Goal: Communication & Community: Answer question/provide support

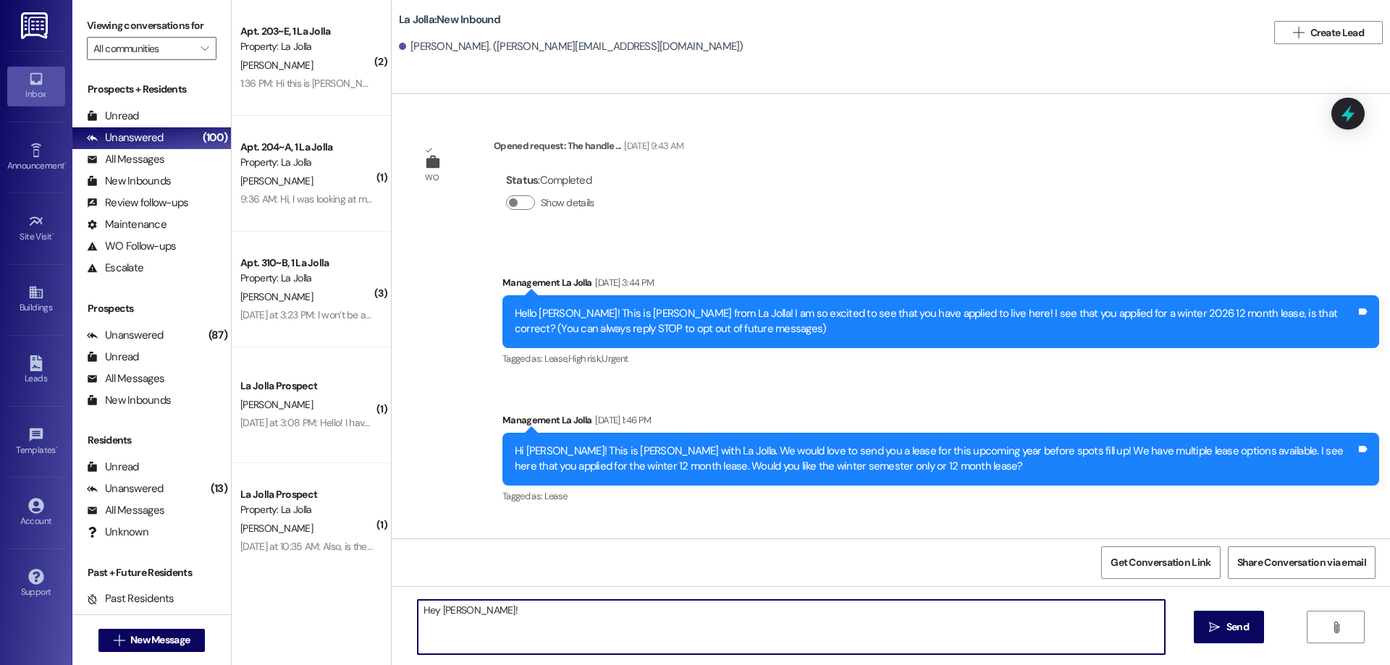
drag, startPoint x: 497, startPoint y: 620, endPoint x: 337, endPoint y: 600, distance: 161.1
click at [337, 600] on div "( 2 ) Apt. 203~E, 1 La Jolla Property: La Jolla [PERSON_NAME] 1:36 PM: Hi this …" at bounding box center [811, 332] width 1158 height 665
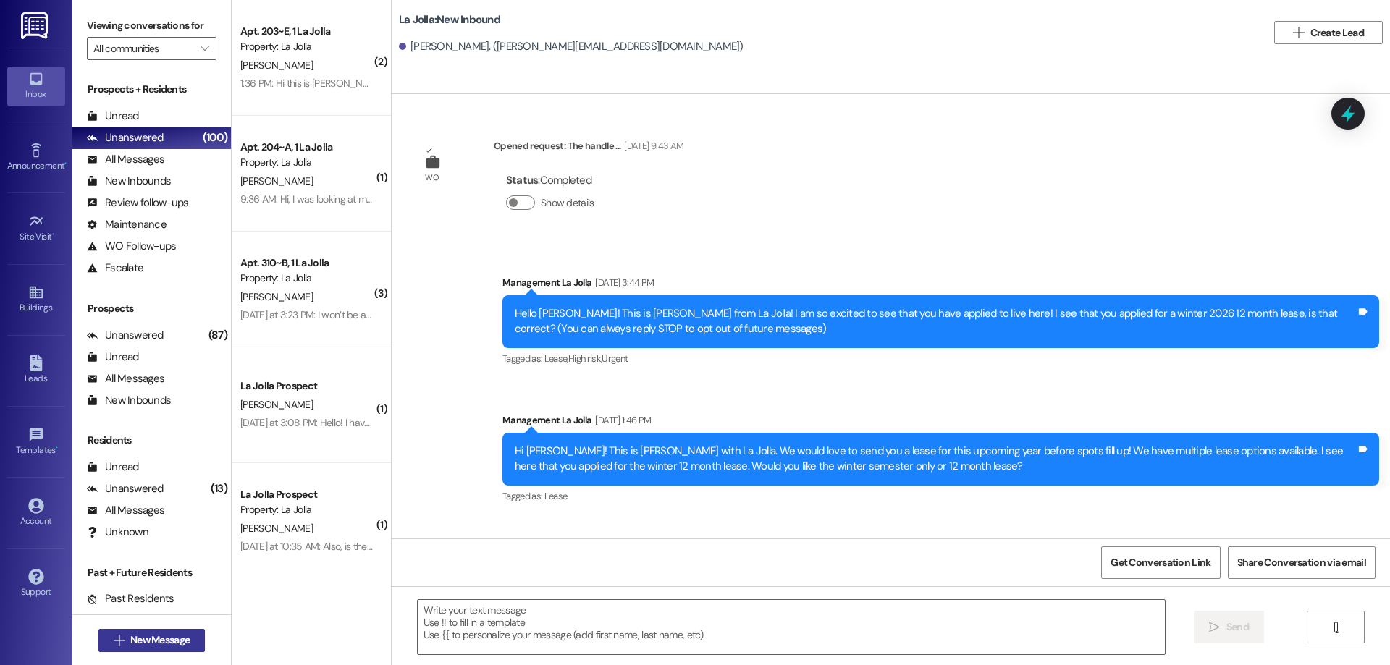
click at [150, 631] on button " New Message" at bounding box center [151, 640] width 107 height 23
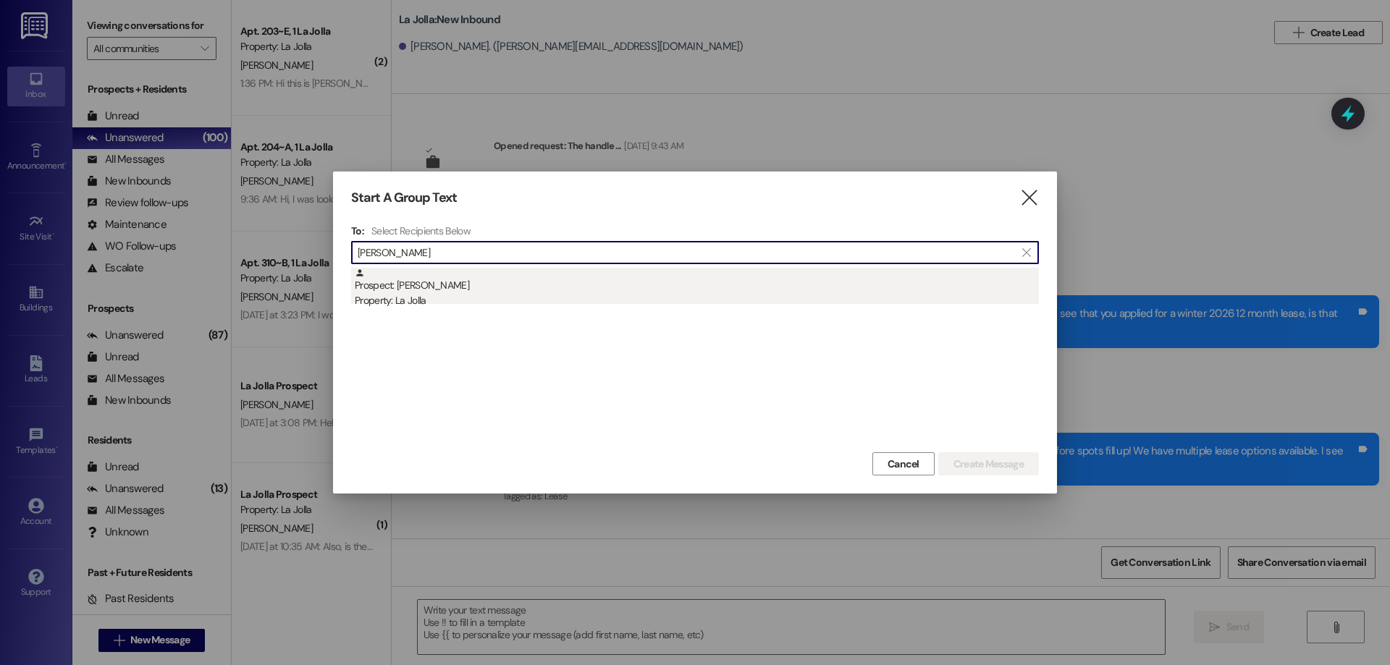
type input "[PERSON_NAME]"
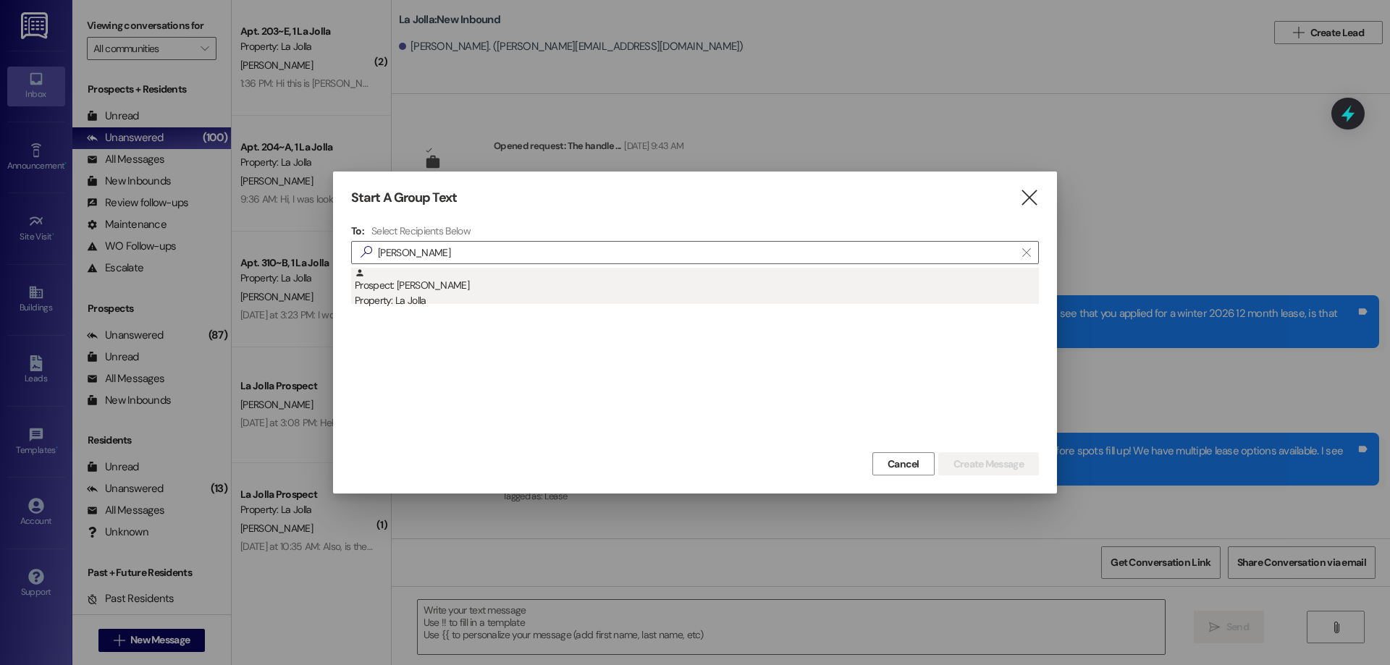
click at [457, 296] on div "Property: La Jolla" at bounding box center [697, 300] width 684 height 15
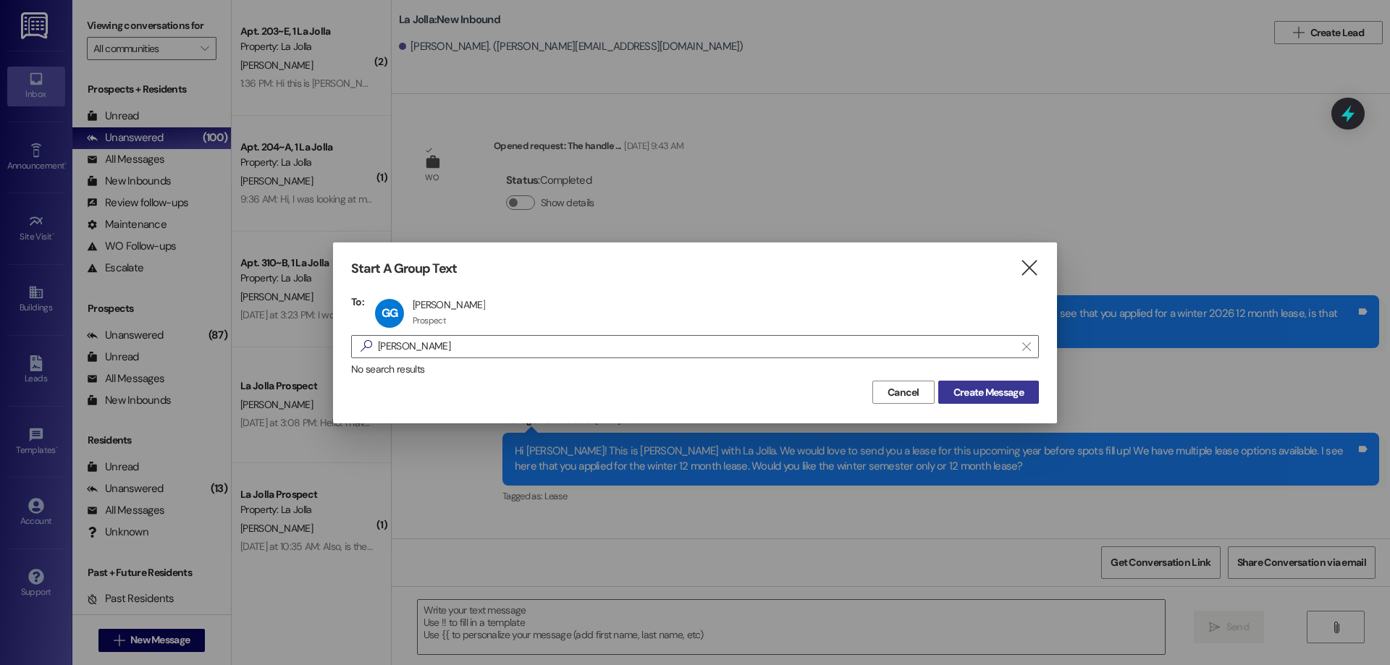
click at [1001, 388] on span "Create Message" at bounding box center [988, 392] width 70 height 15
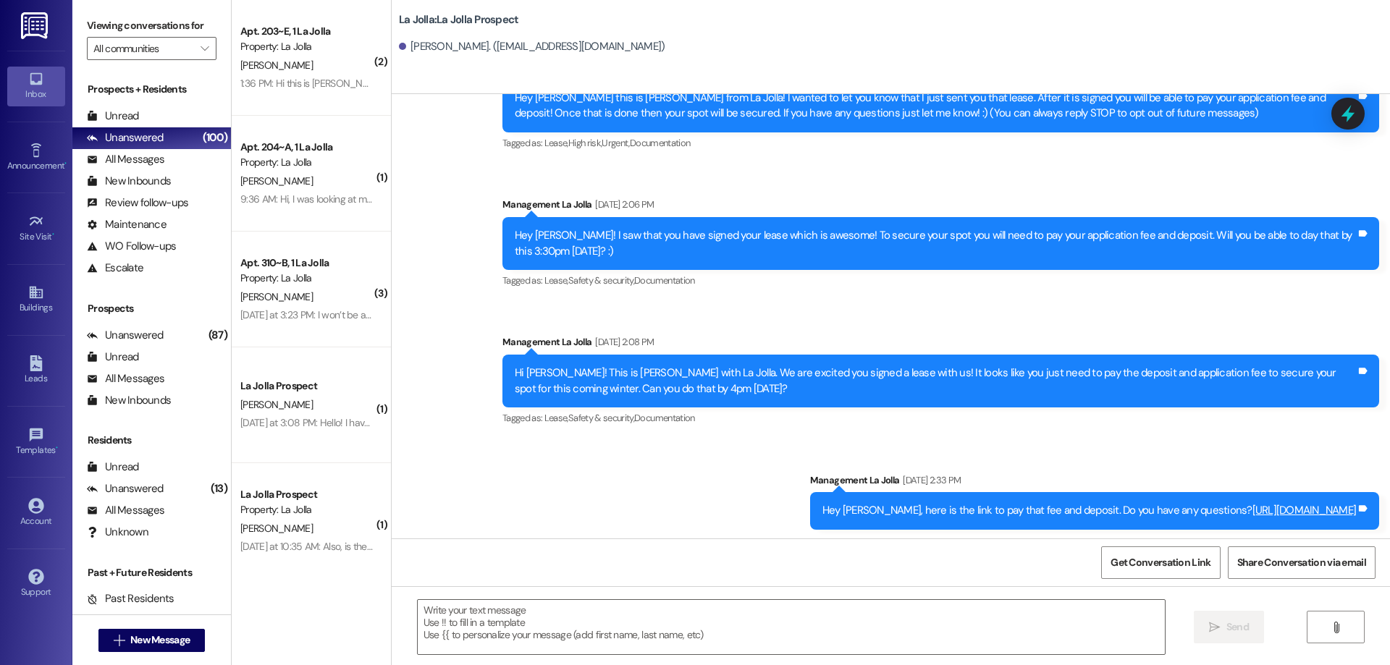
scroll to position [82, 0]
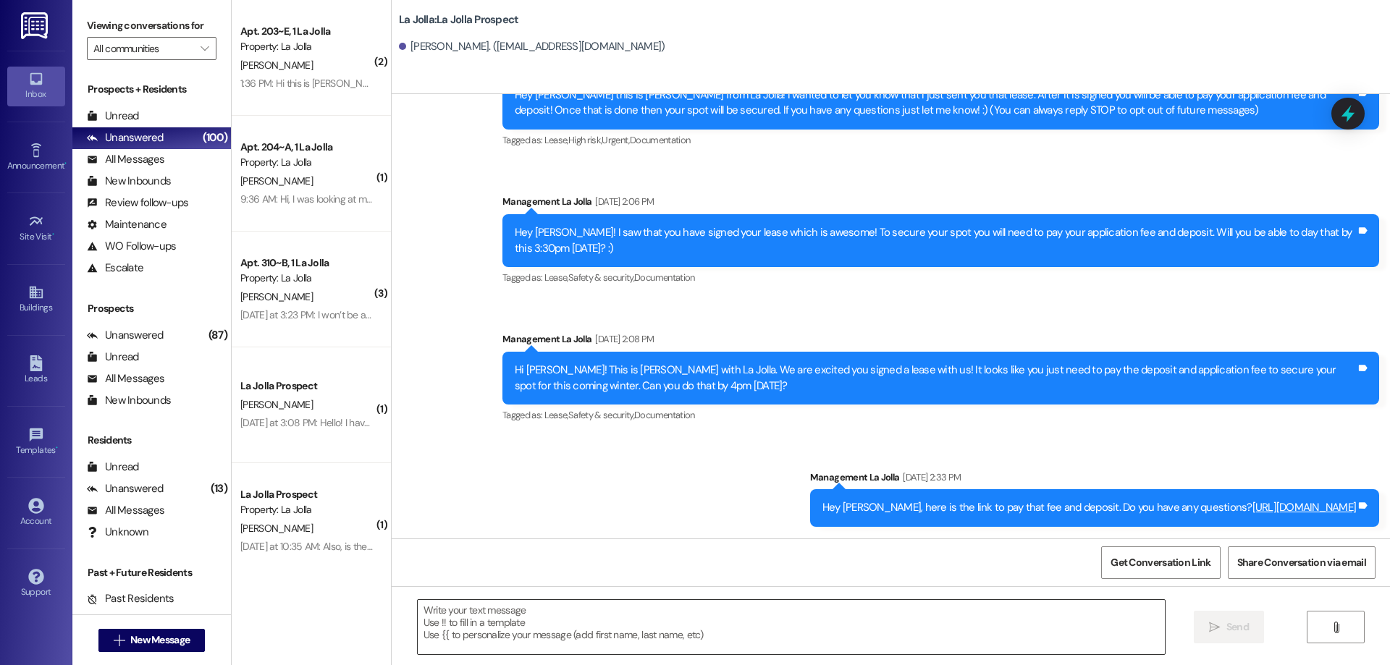
click at [518, 608] on textarea at bounding box center [791, 627] width 747 height 54
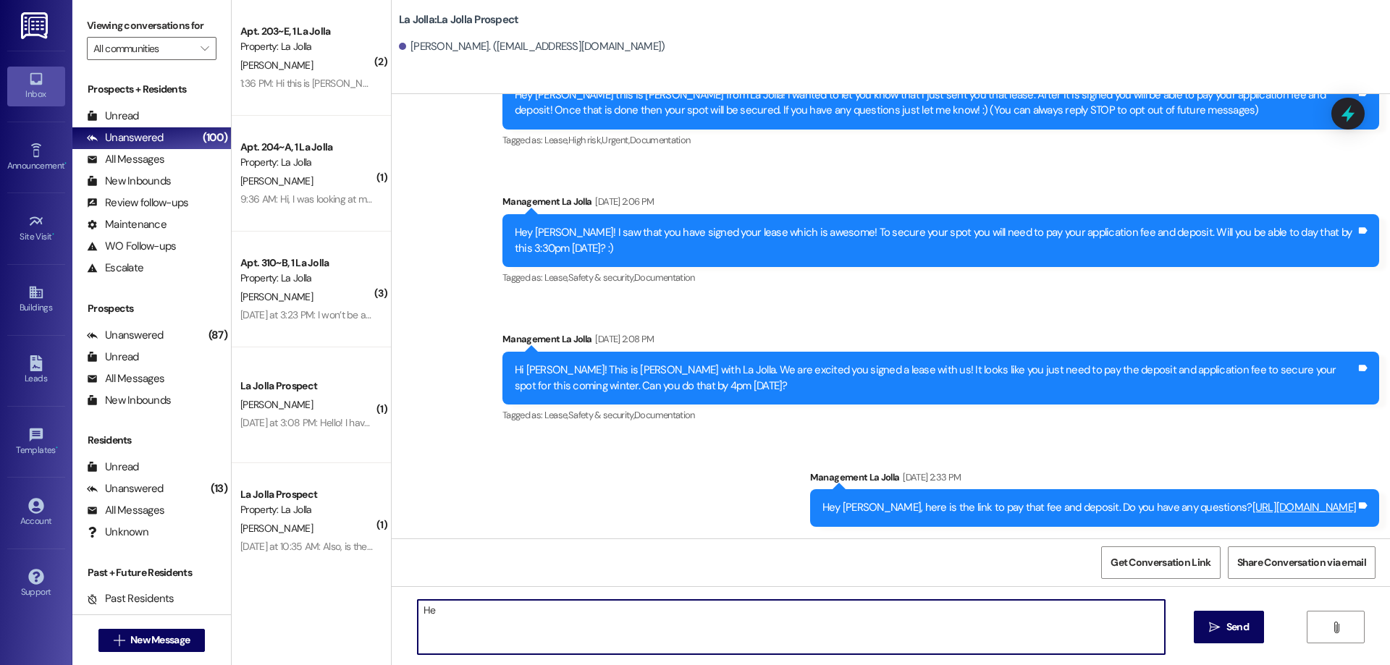
type textarea "H"
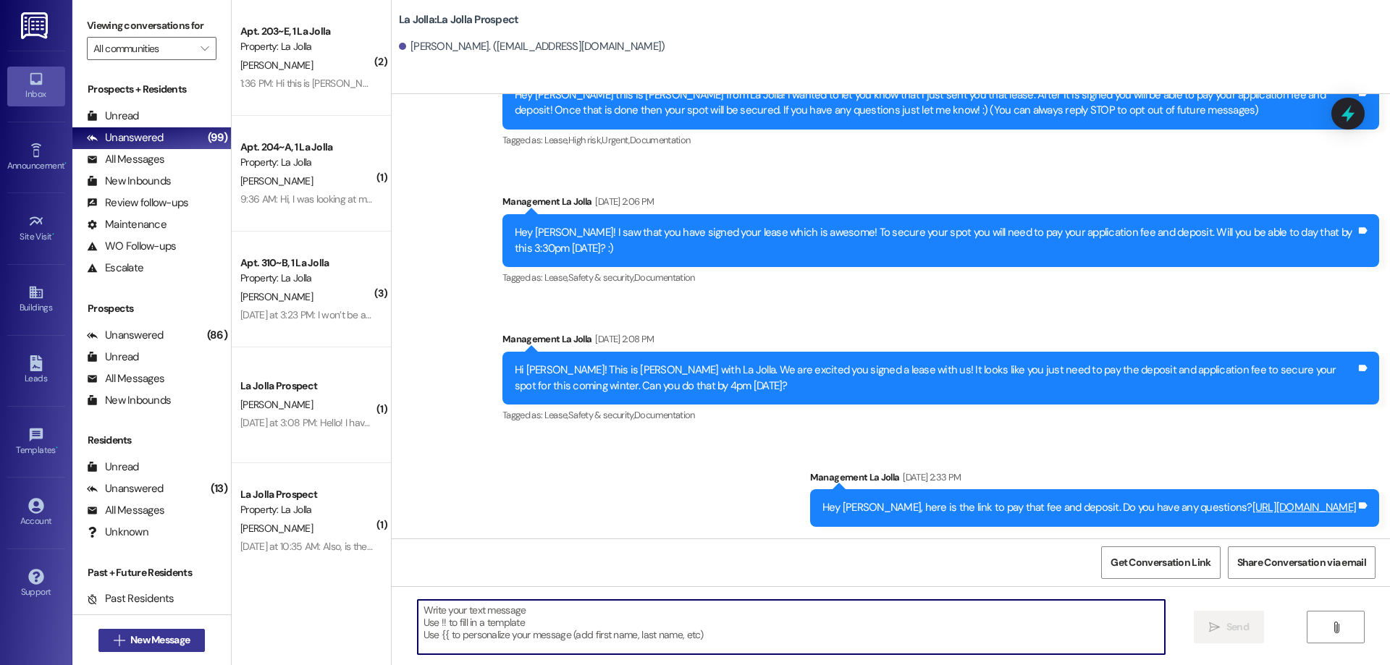
click at [175, 645] on span "New Message" at bounding box center [159, 640] width 59 height 15
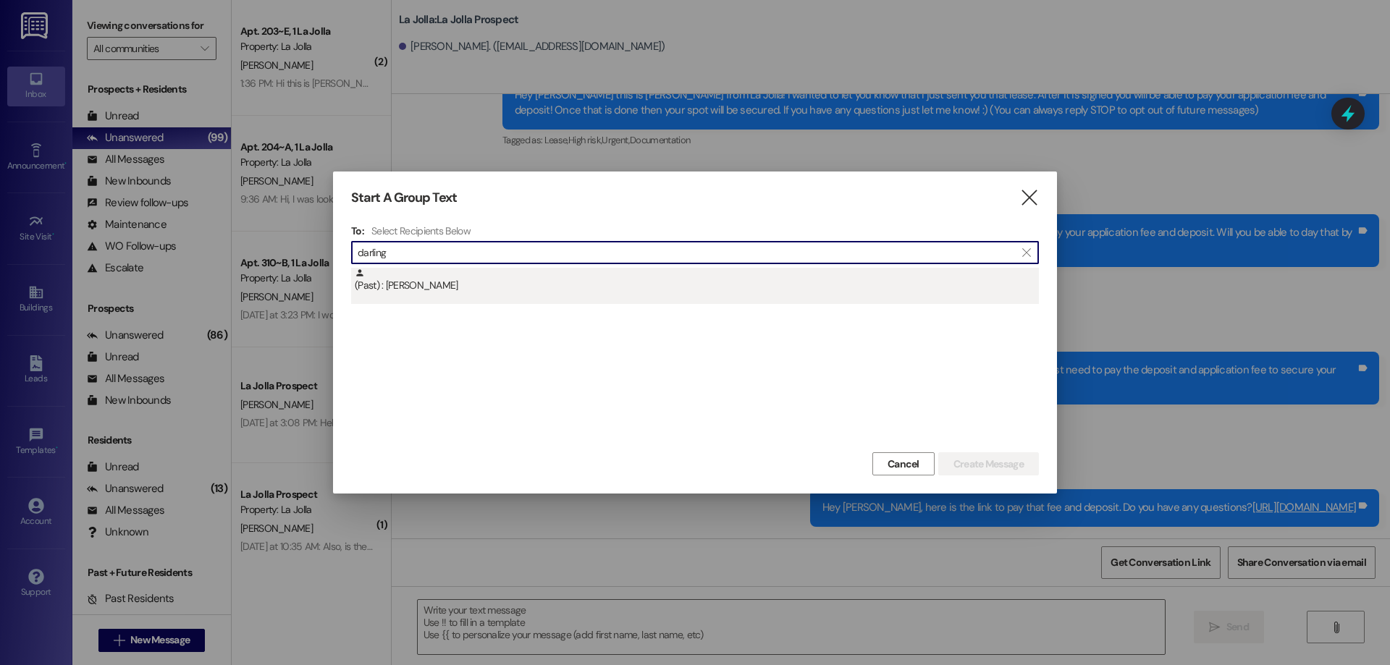
type input "darling"
click at [410, 279] on div "(Past) : [PERSON_NAME]" at bounding box center [697, 280] width 684 height 25
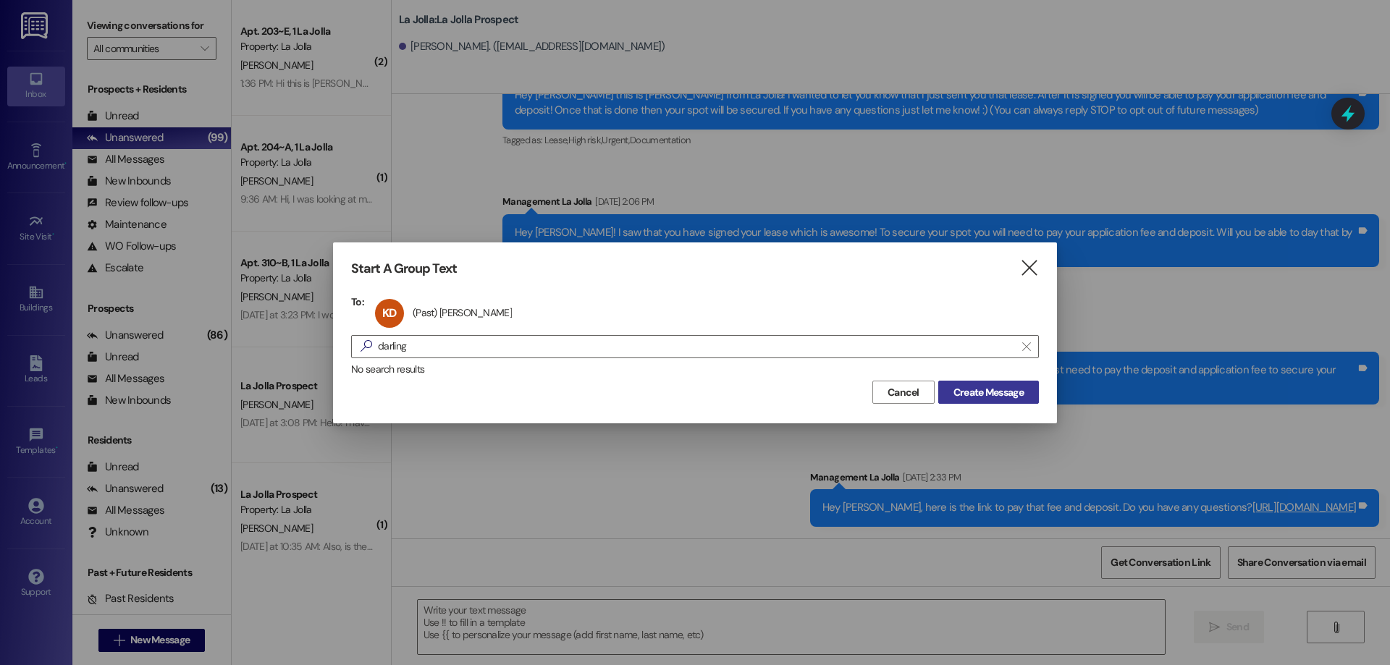
click at [1008, 393] on span "Create Message" at bounding box center [988, 392] width 70 height 15
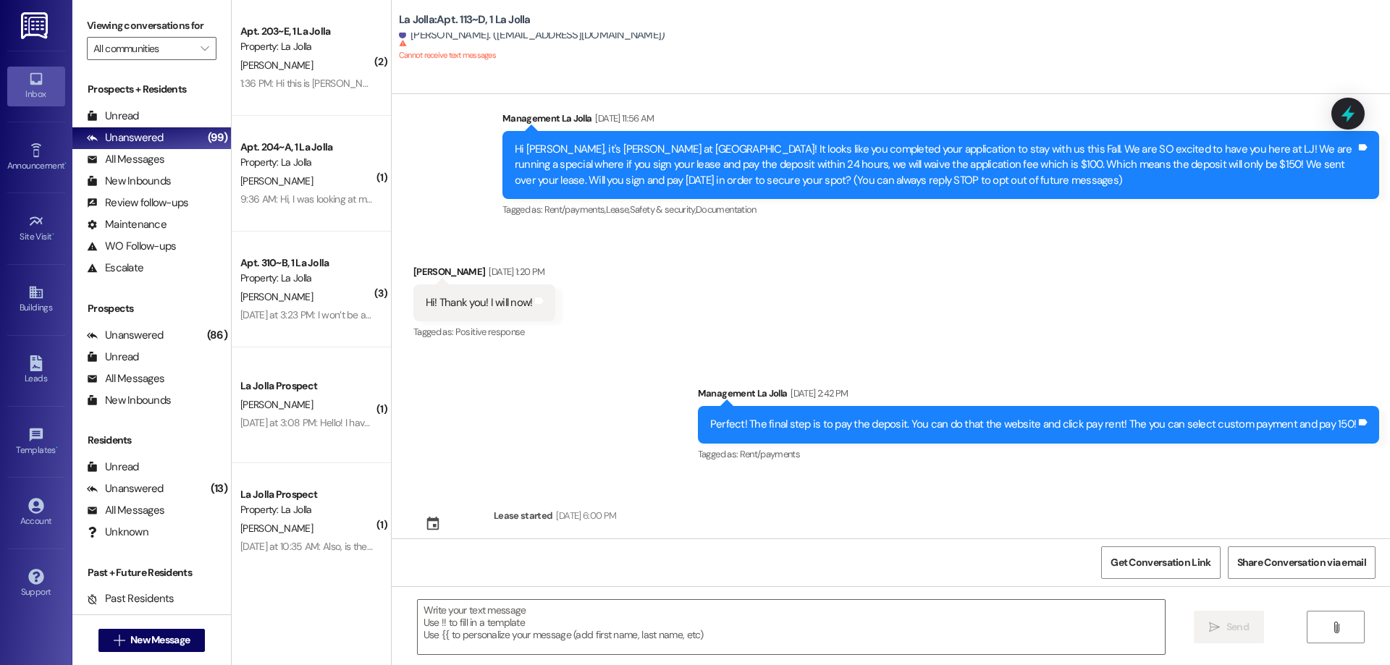
scroll to position [0, 0]
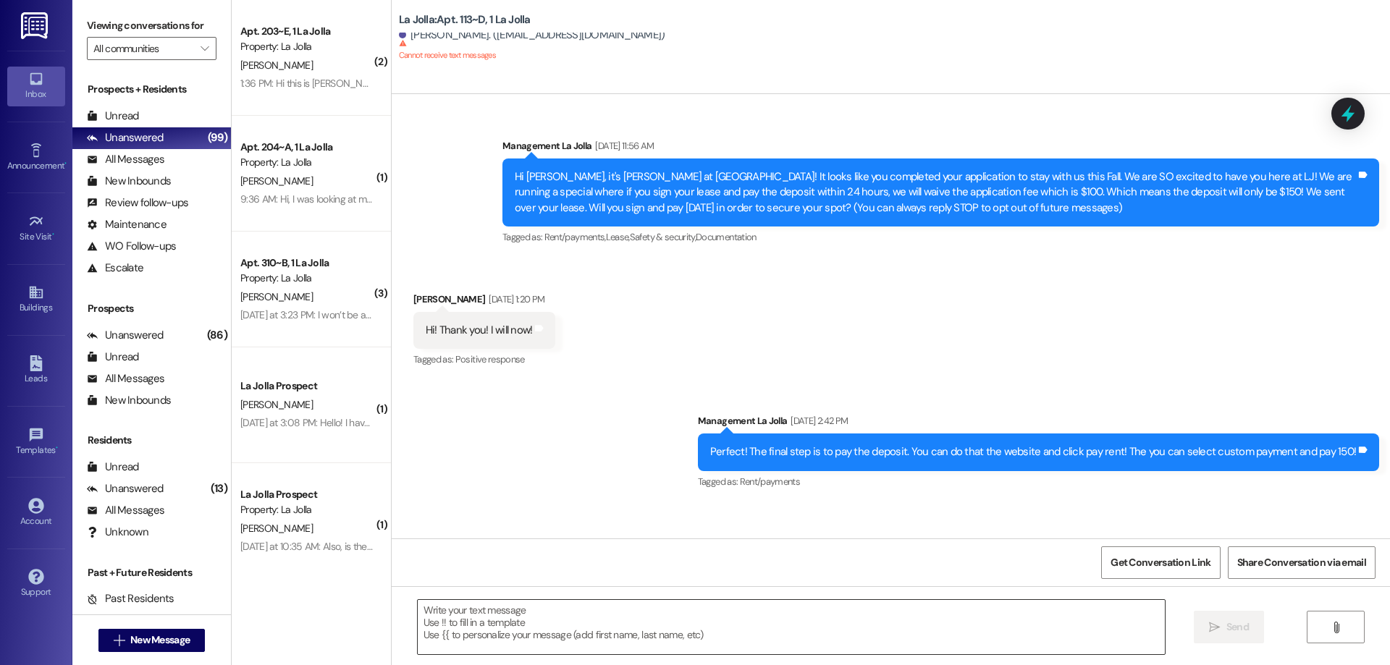
click at [467, 617] on textarea at bounding box center [791, 627] width 747 height 54
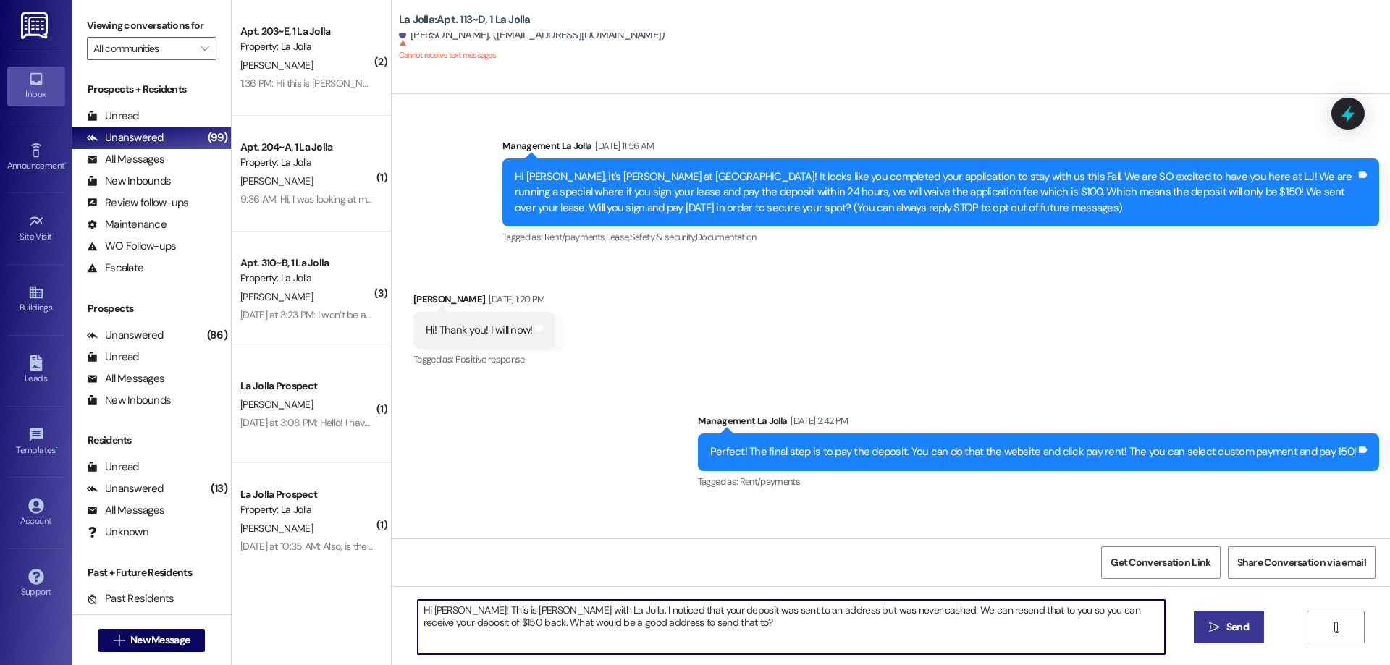
type textarea "Hi [PERSON_NAME]! This is [PERSON_NAME] with La Jolla. I noticed that your depo…"
click at [1254, 628] on button " Send" at bounding box center [1229, 627] width 70 height 33
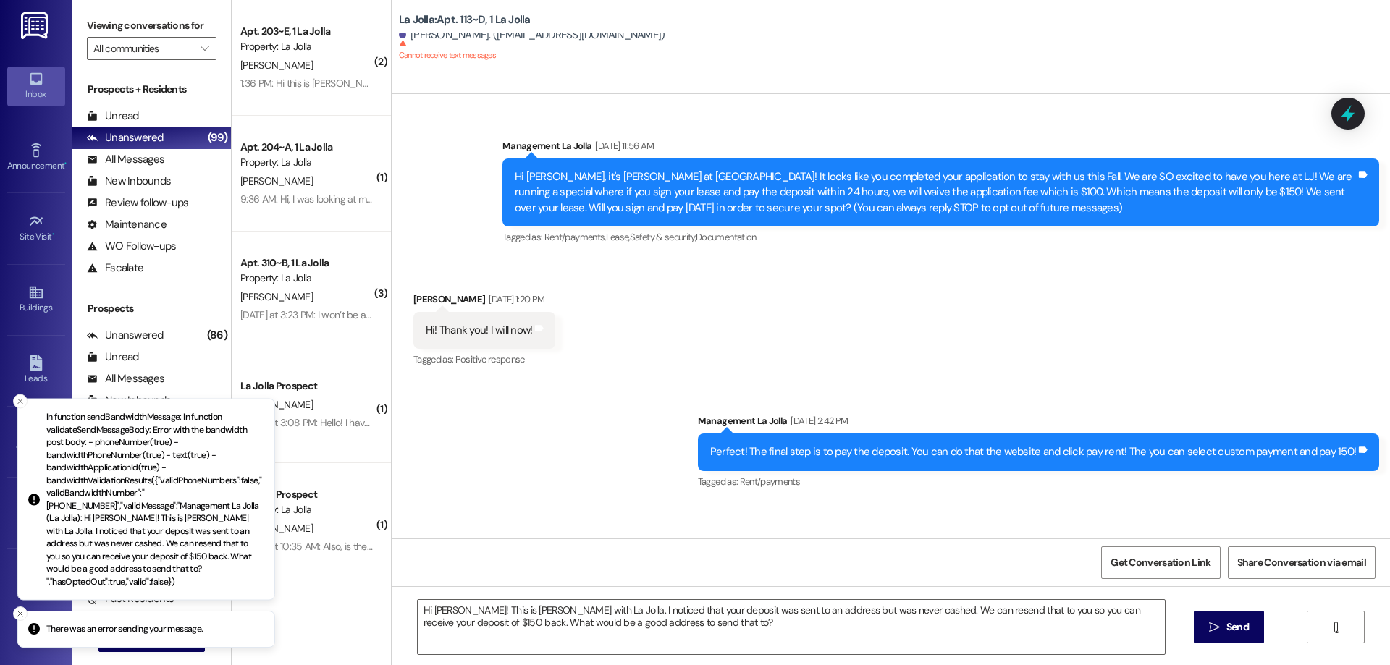
scroll to position [51, 0]
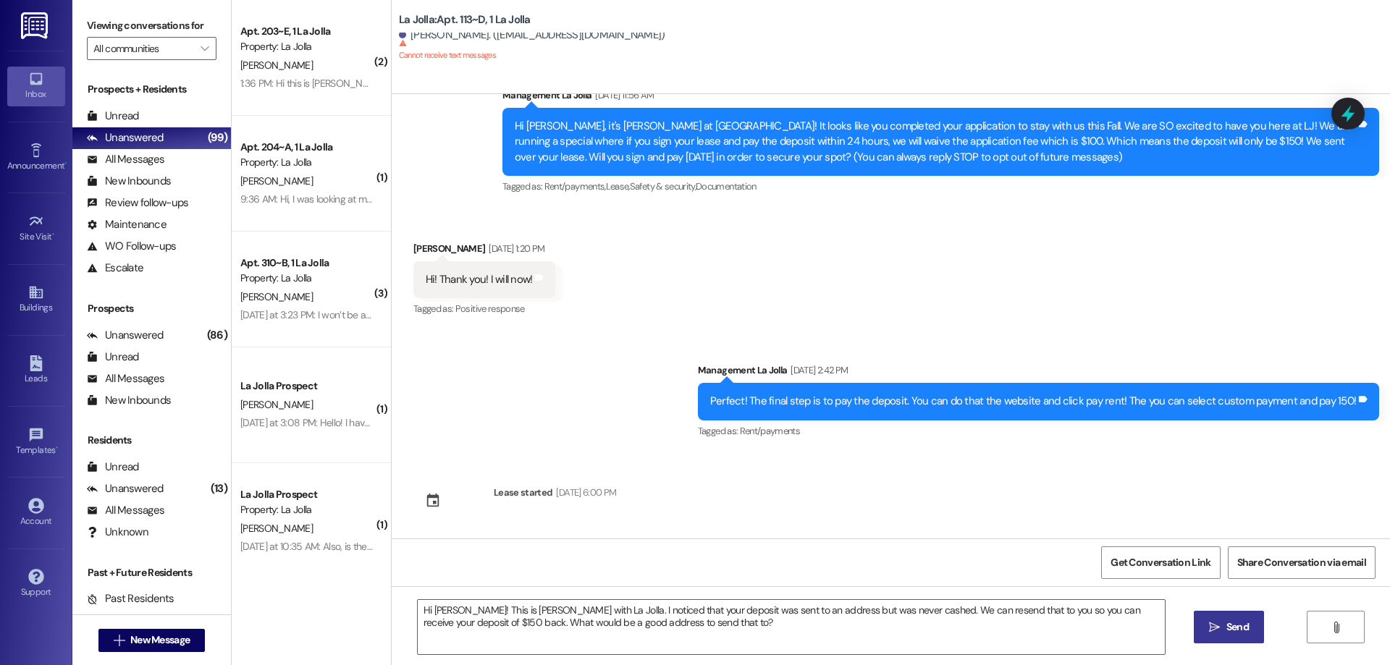
click at [1215, 635] on span " Send" at bounding box center [1229, 627] width 46 height 15
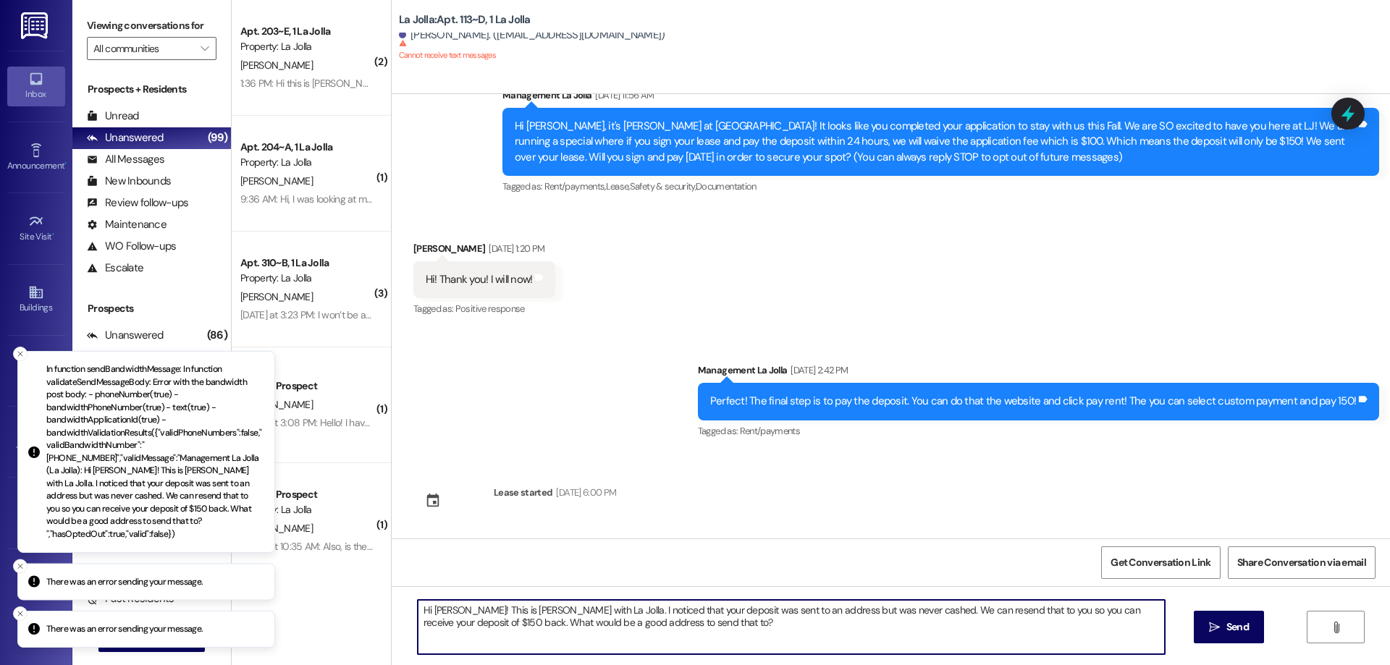
drag, startPoint x: 408, startPoint y: 613, endPoint x: 667, endPoint y: 624, distance: 259.3
click at [667, 624] on textarea "Hi [PERSON_NAME]! This is [PERSON_NAME] with La Jolla. I noticed that your depo…" at bounding box center [791, 627] width 747 height 54
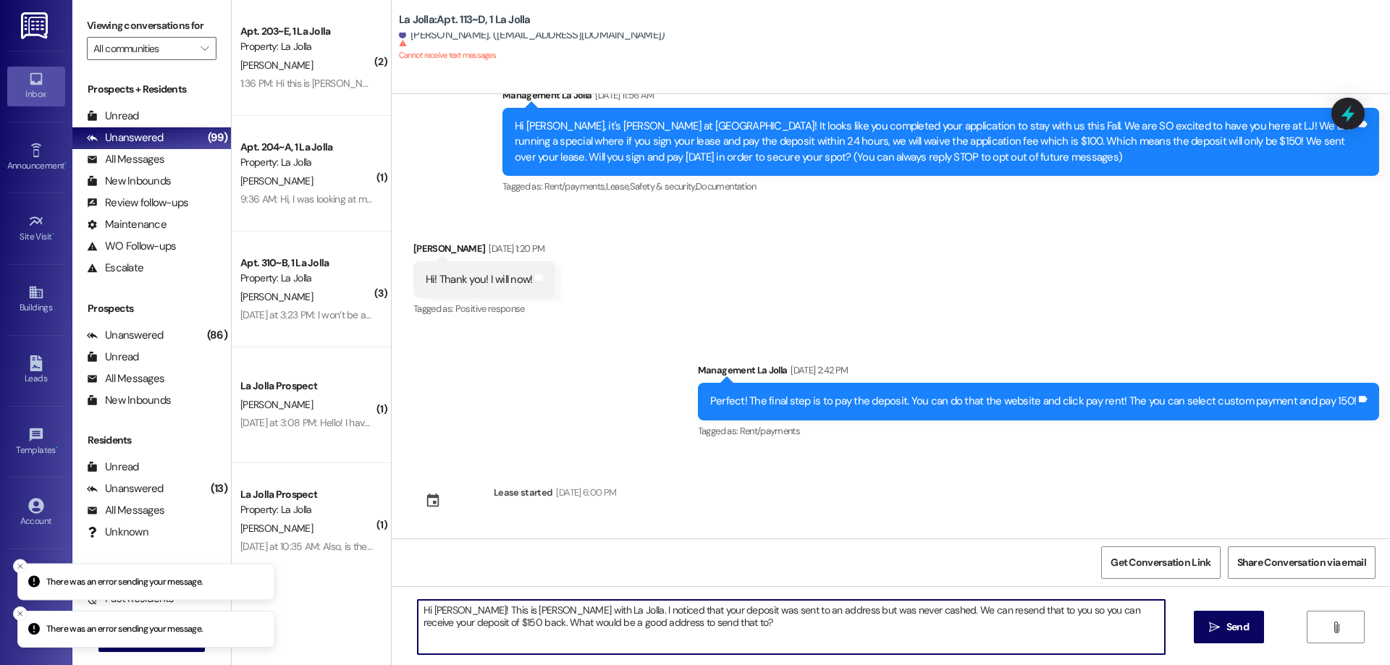
click at [646, 638] on textarea "Hi [PERSON_NAME]! This is [PERSON_NAME] with La Jolla. I noticed that your depo…" at bounding box center [791, 627] width 747 height 54
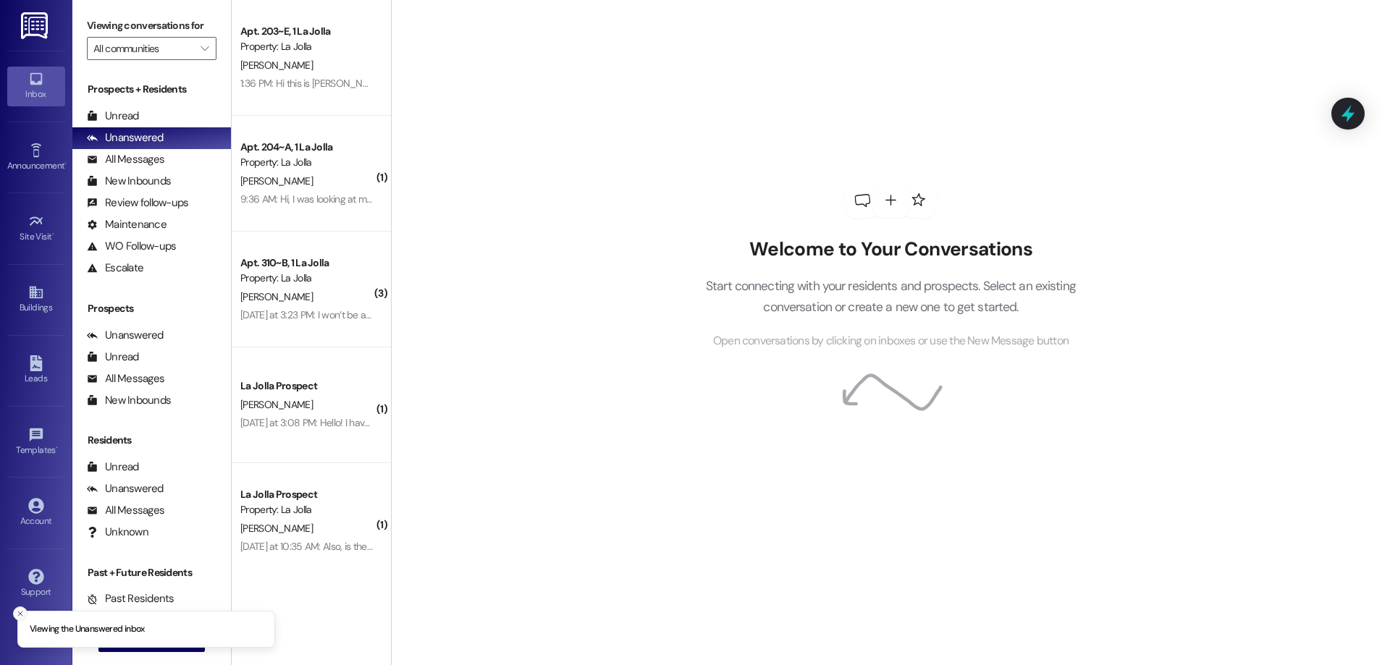
click at [20, 617] on icon "Close toast" at bounding box center [20, 613] width 9 height 9
click at [116, 643] on icon "" at bounding box center [119, 641] width 11 height 12
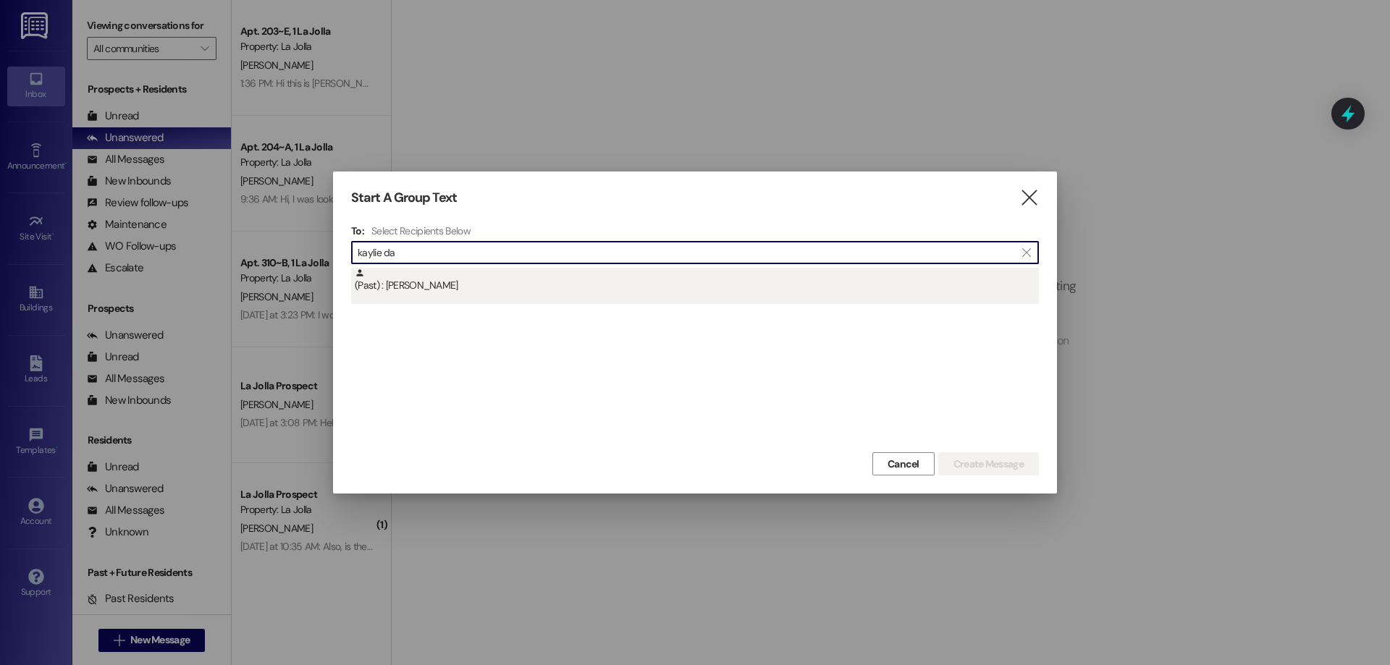
type input "kaylie da"
click at [503, 298] on div "(Past) : [PERSON_NAME]" at bounding box center [695, 286] width 688 height 36
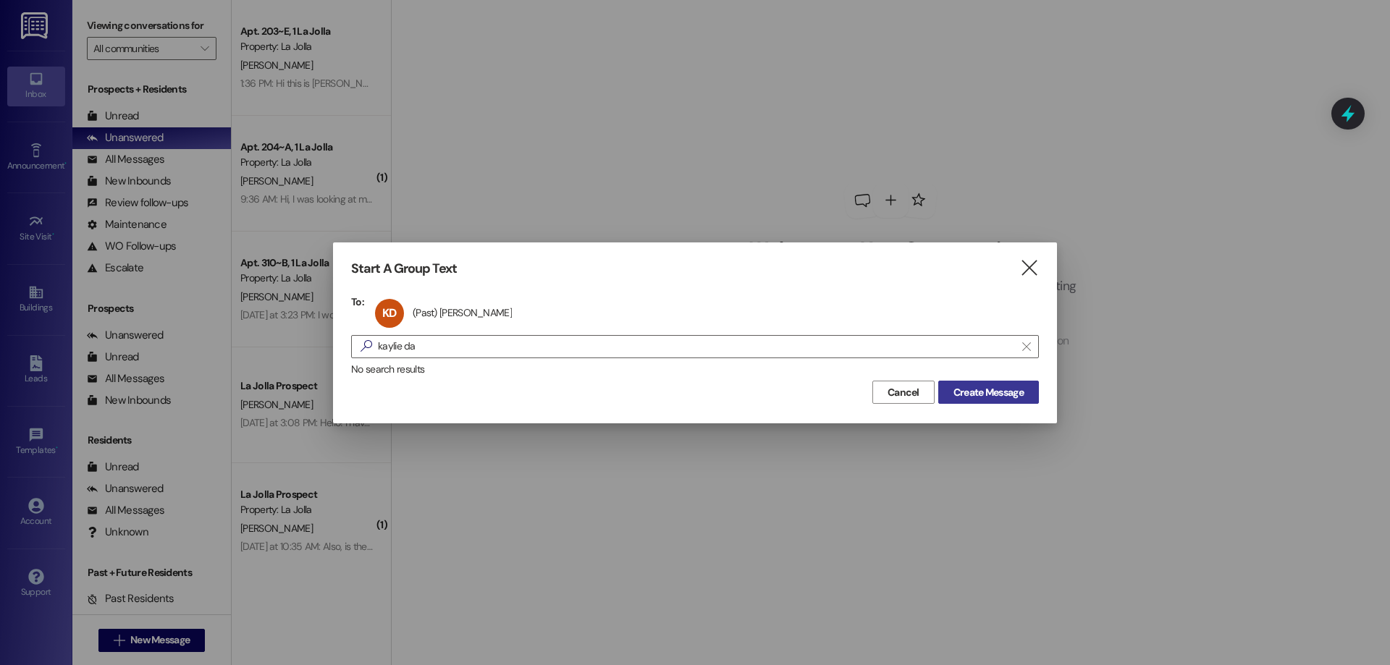
click at [958, 394] on span "Create Message" at bounding box center [988, 392] width 70 height 15
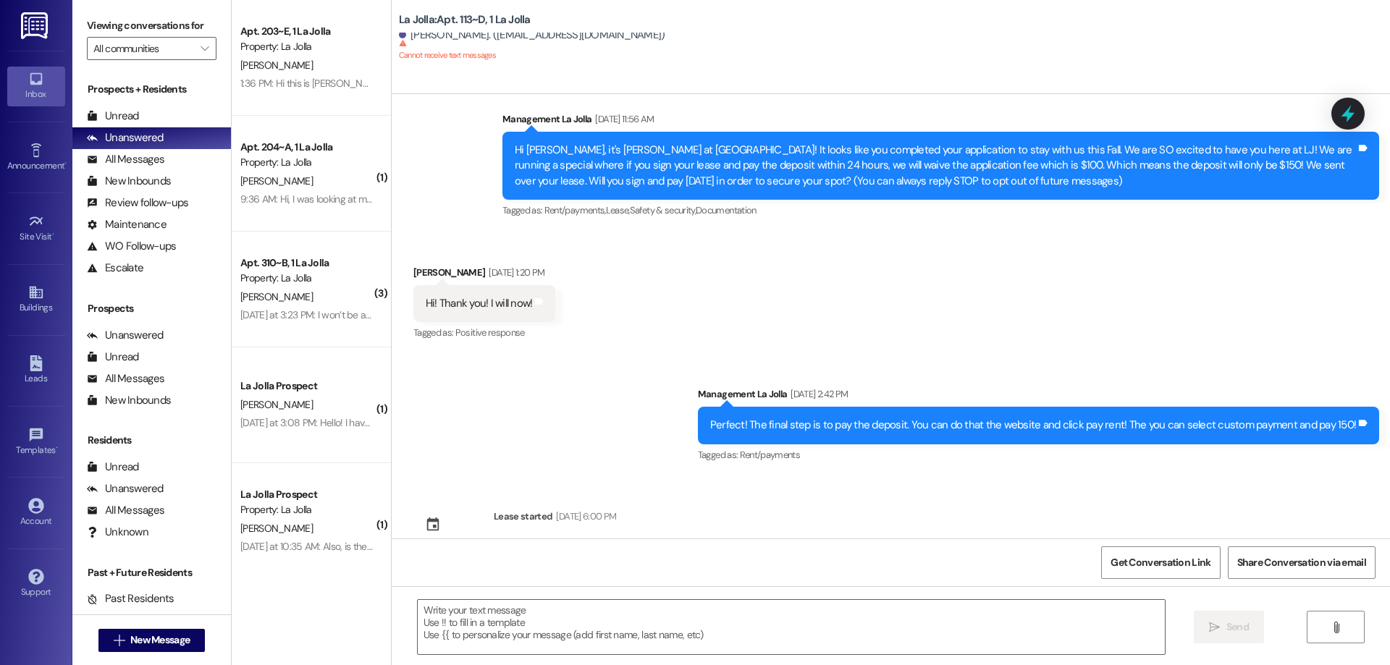
scroll to position [51, 0]
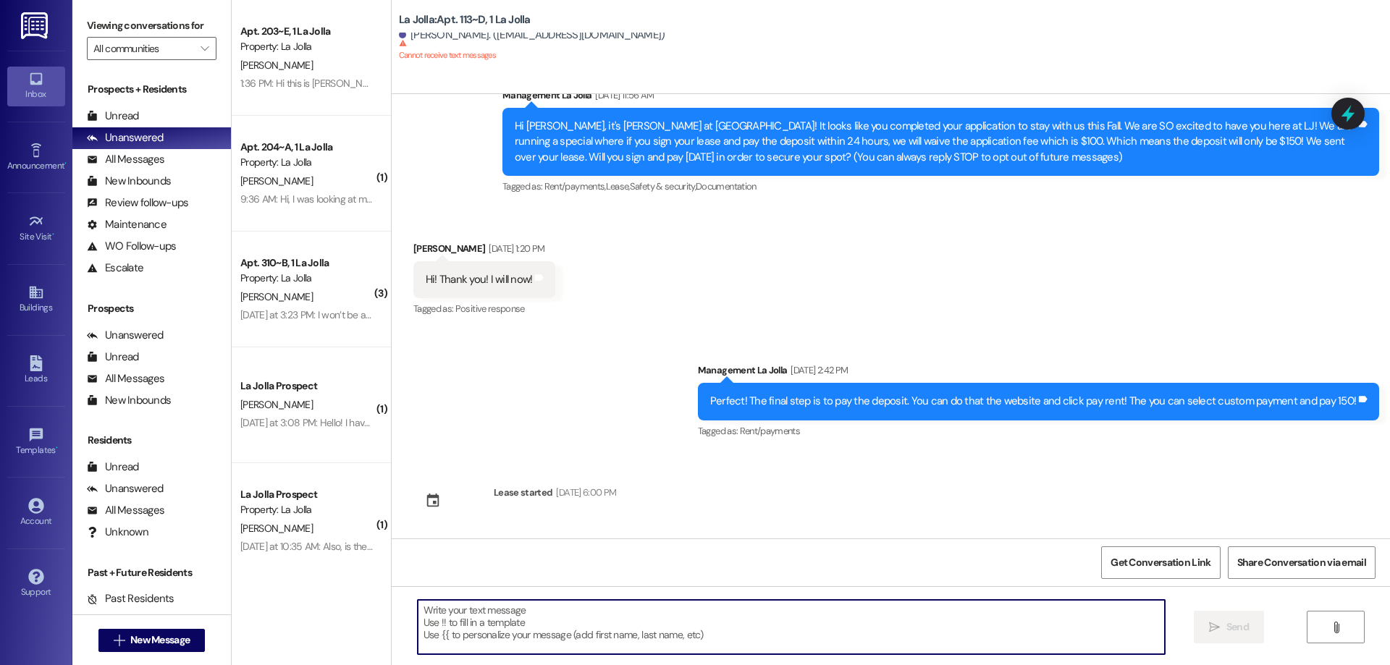
click at [588, 610] on textarea at bounding box center [791, 627] width 747 height 54
paste textarea "Hi [PERSON_NAME]! This is [PERSON_NAME] with La Jolla. I noticed that your depo…"
type textarea "Hi [PERSON_NAME]! This is [PERSON_NAME] with La Jolla. I noticed that your depo…"
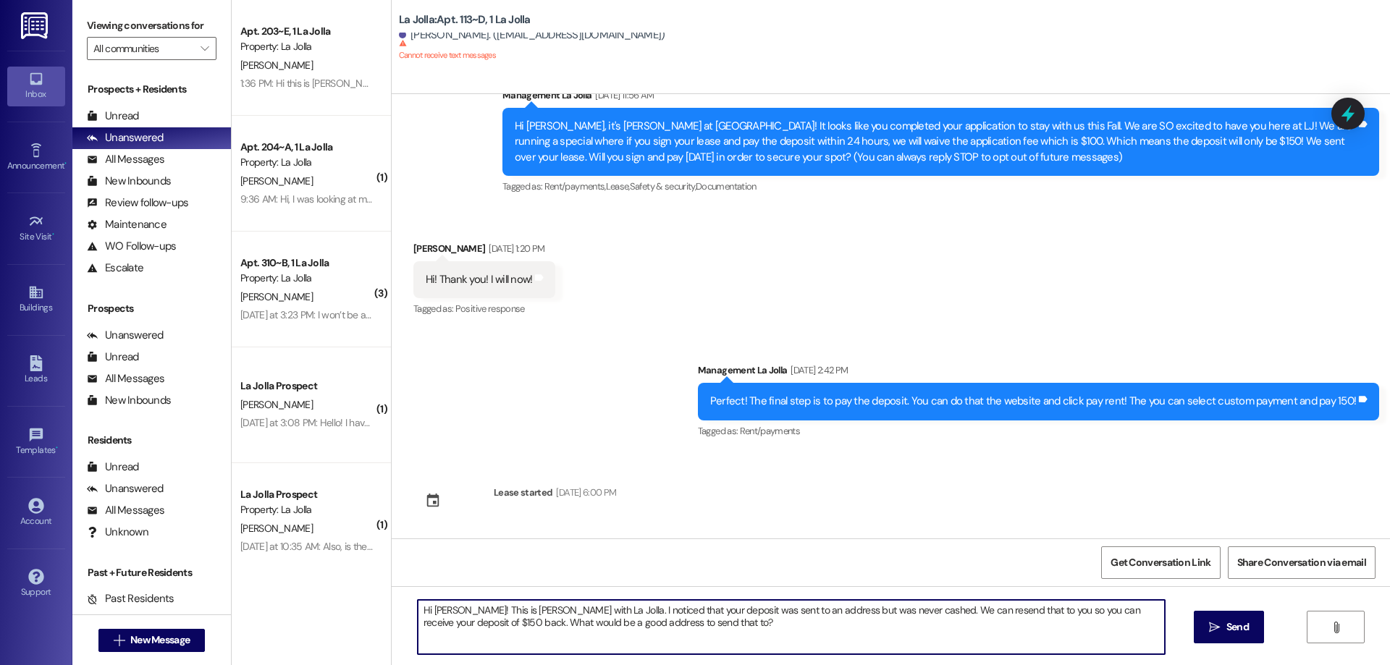
drag, startPoint x: 656, startPoint y: 634, endPoint x: 377, endPoint y: 588, distance: 282.5
click at [377, 588] on div "Apt. 203~E, 1 La Jolla Property: La Jolla J. Hersel 1:36 PM: Hi this is Jacob H…" at bounding box center [811, 332] width 1158 height 665
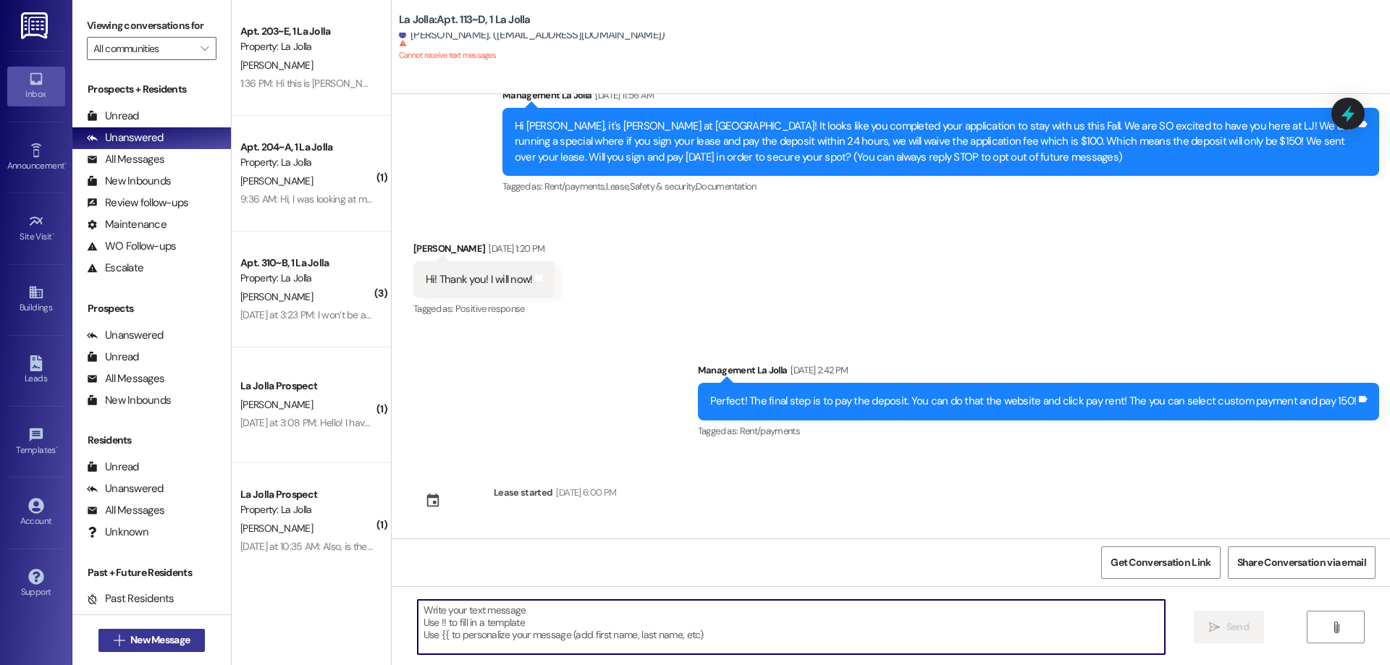
click at [161, 641] on span "New Message" at bounding box center [159, 640] width 59 height 15
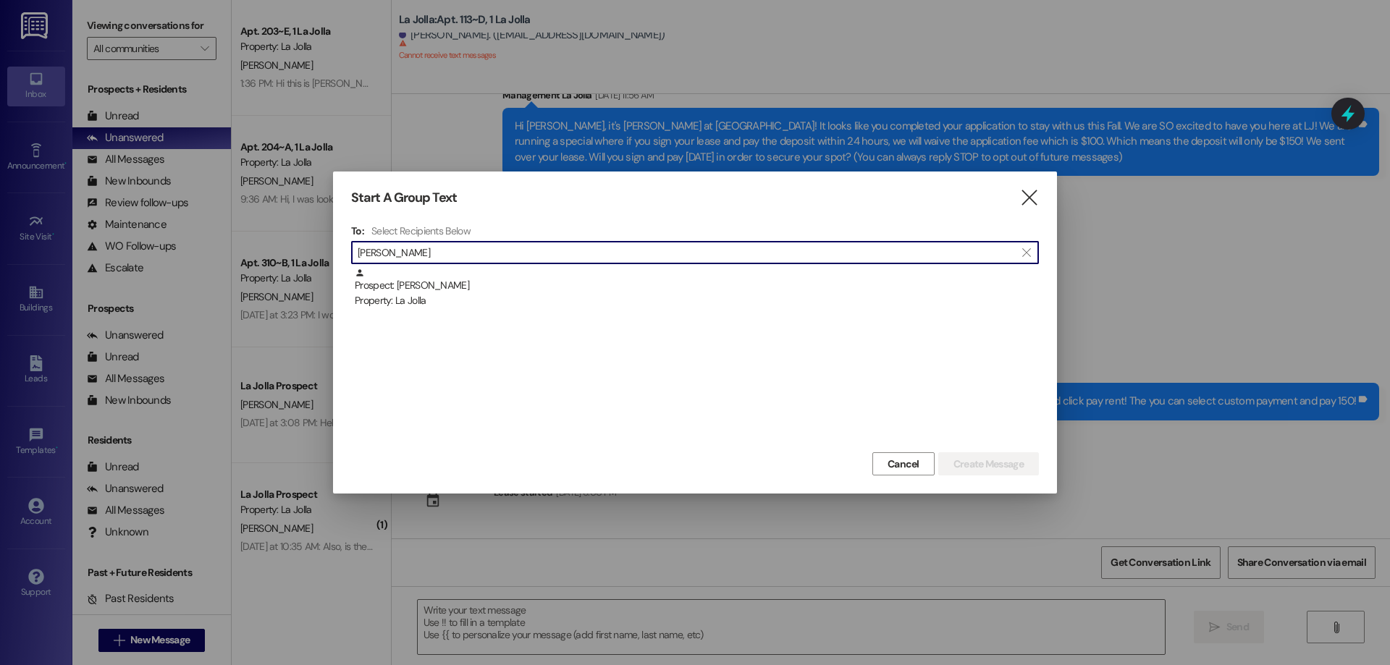
click at [442, 261] on input "marian" at bounding box center [686, 252] width 657 height 20
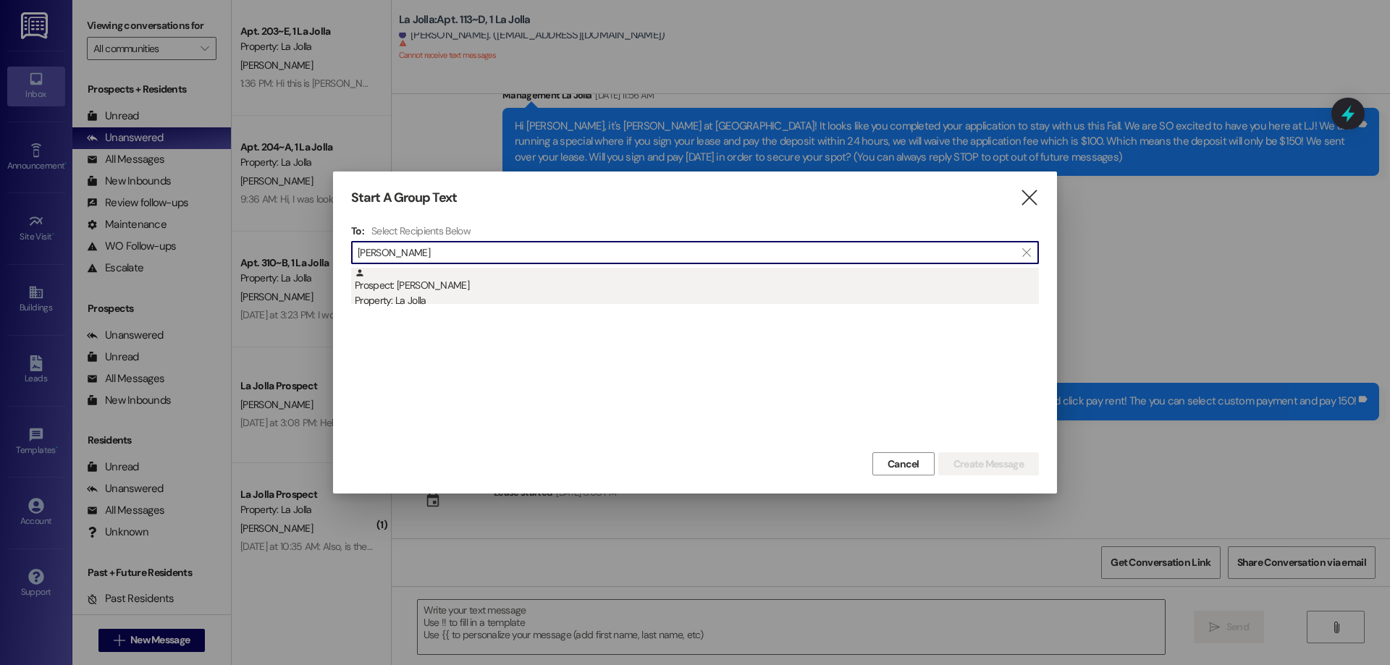
type input "marian"
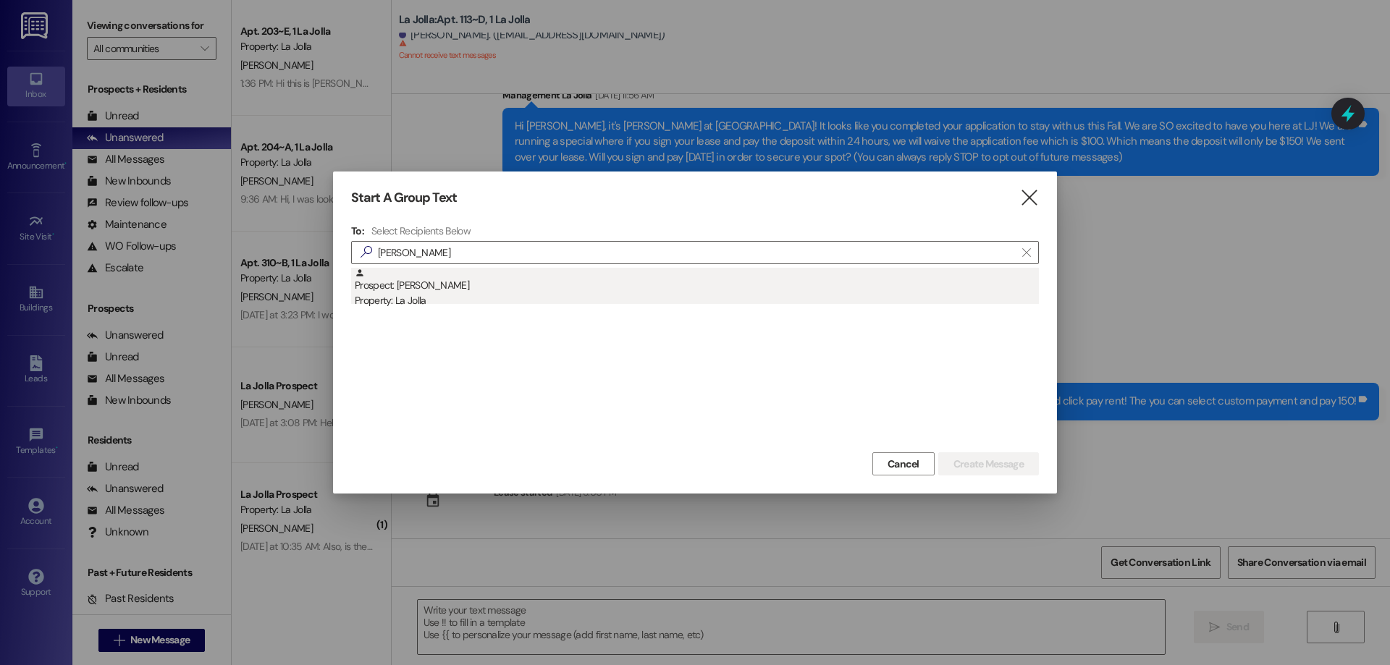
click at [439, 293] on div "Prospect: Mariana Penton Property: La Jolla" at bounding box center [697, 288] width 684 height 41
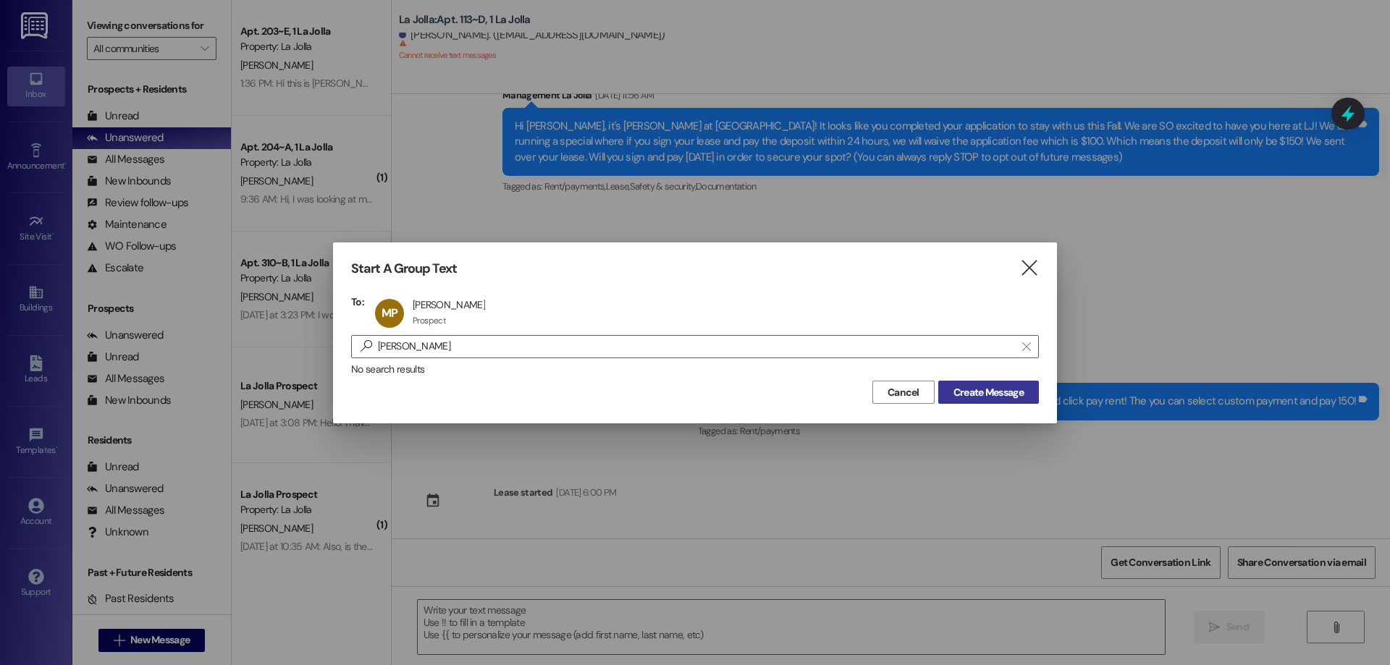
click at [987, 390] on span "Create Message" at bounding box center [988, 392] width 70 height 15
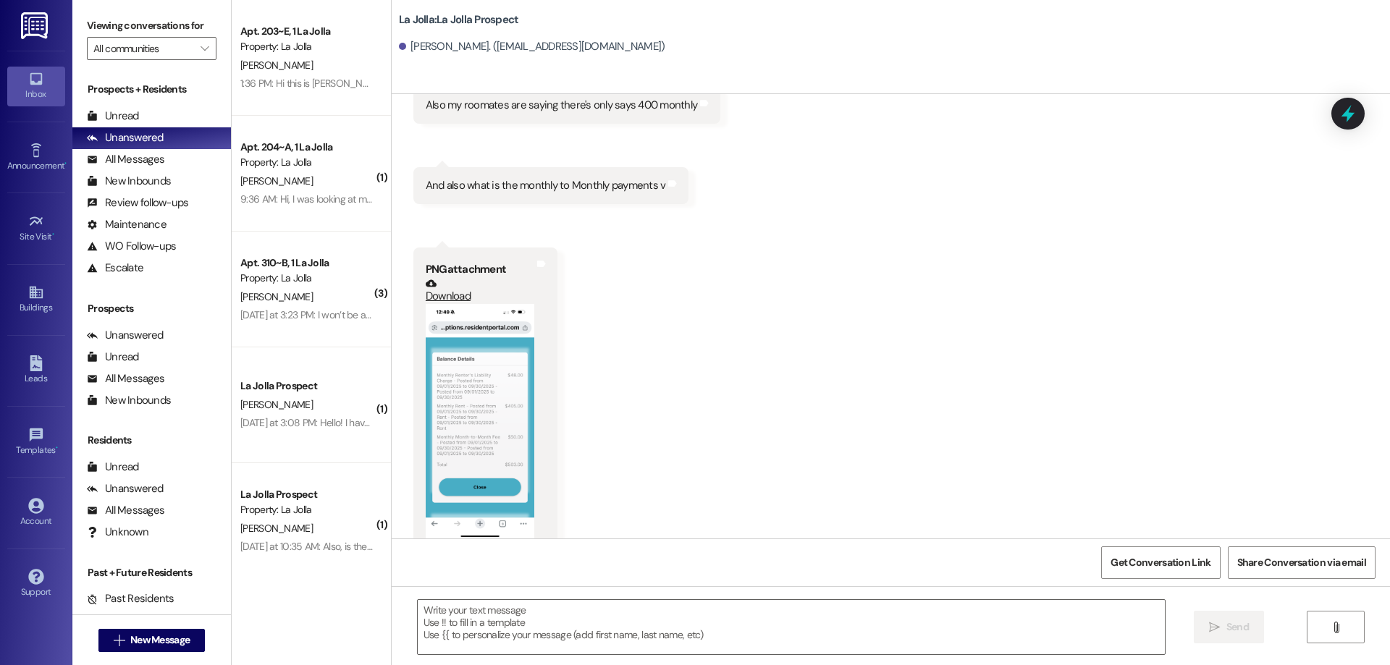
scroll to position [3675, 0]
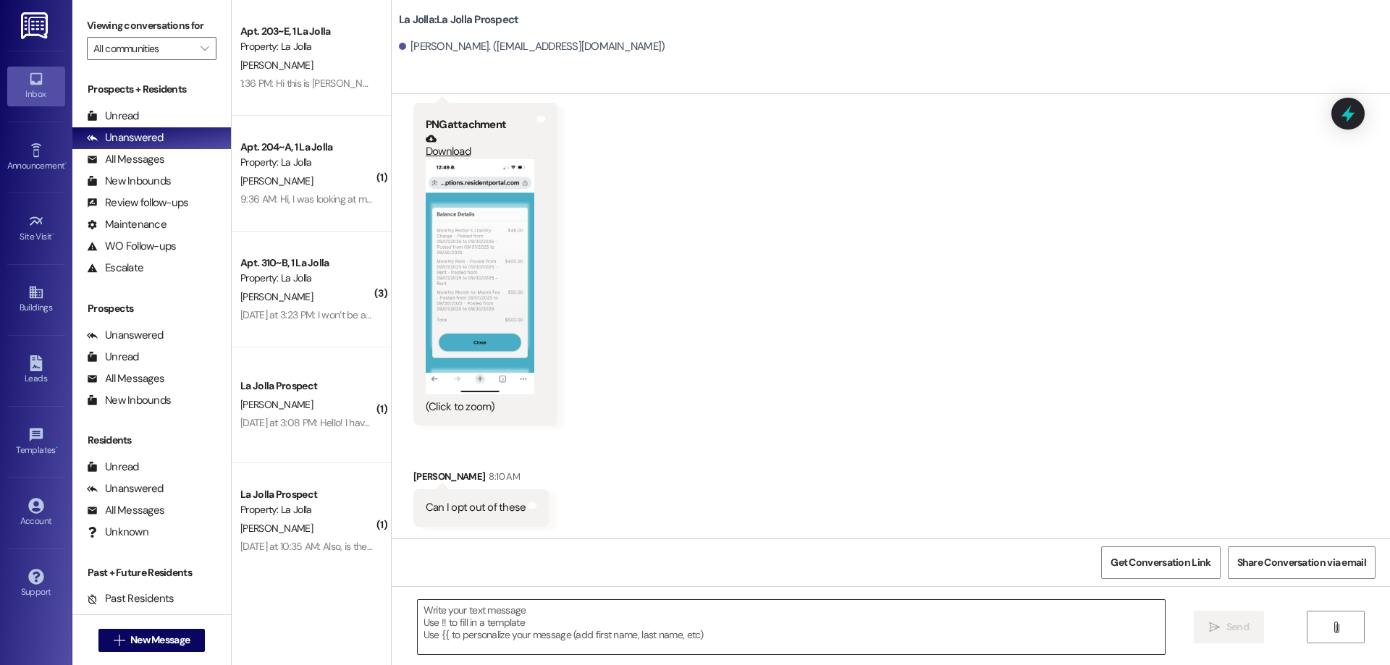
click at [570, 609] on textarea at bounding box center [791, 627] width 747 height 54
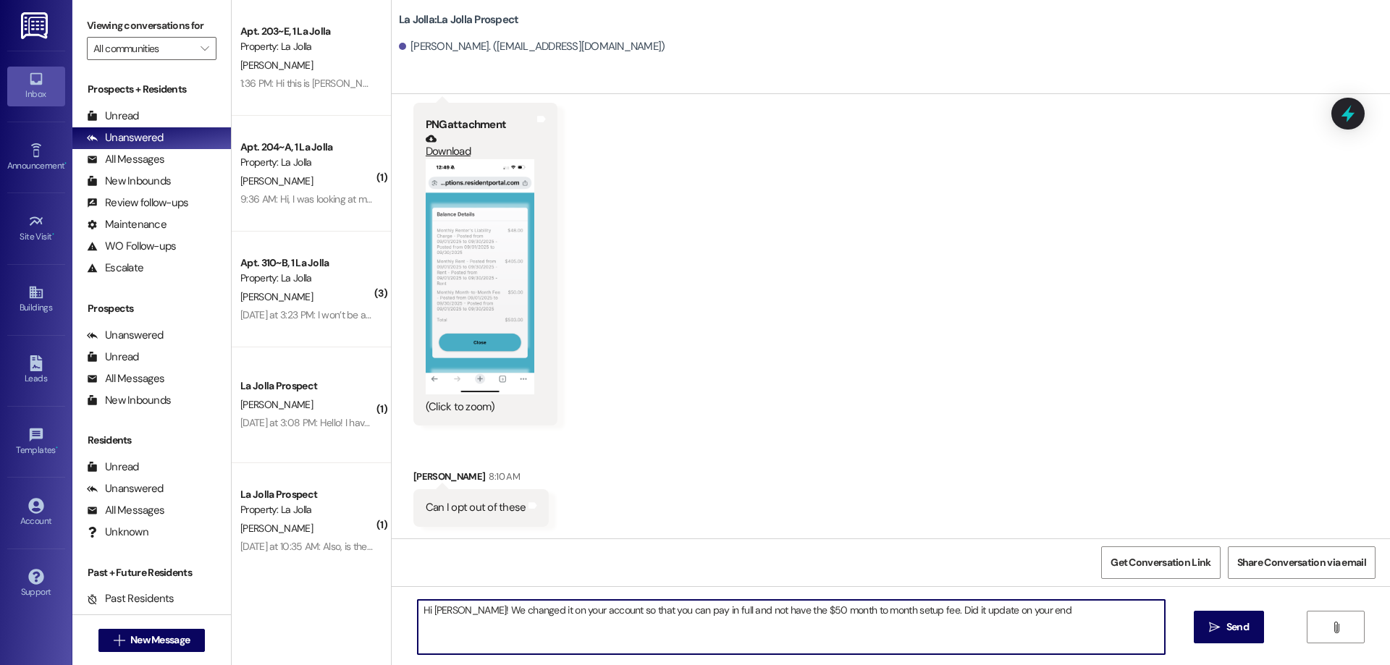
type textarea "Hi Mariana! We changed it on your account so that you can pay in full and not h…"
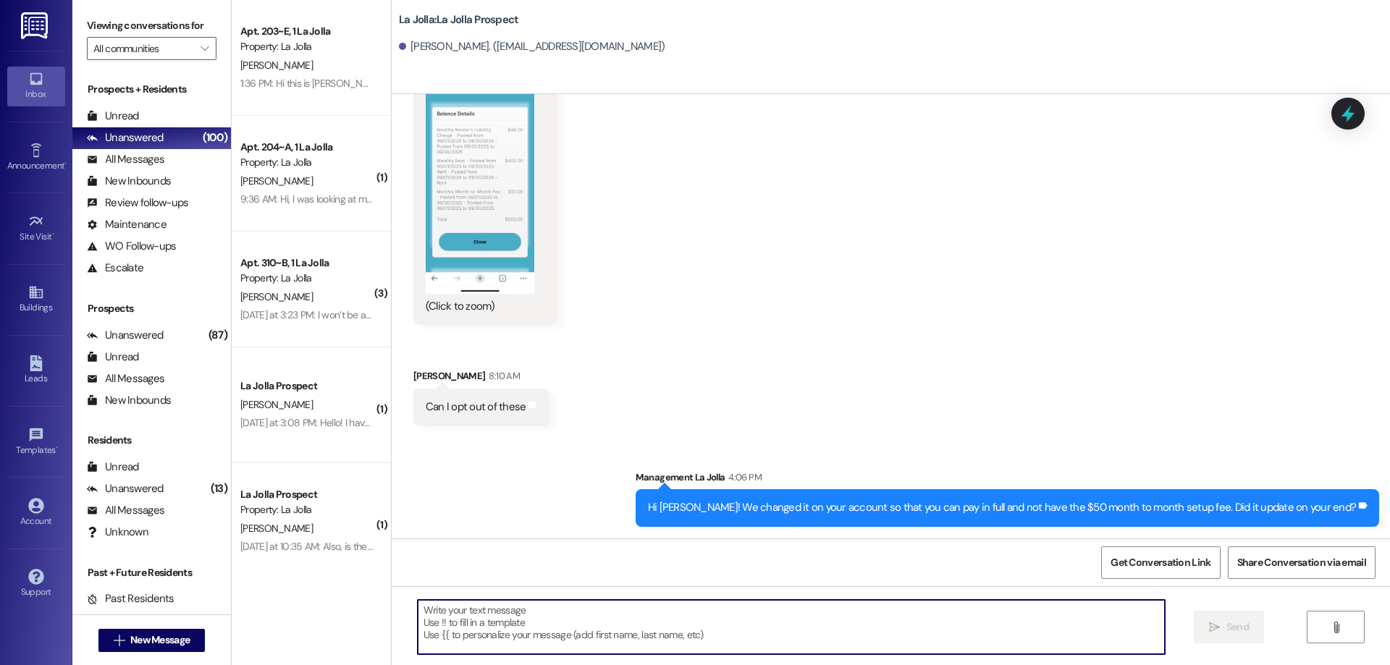
scroll to position [3876, 0]
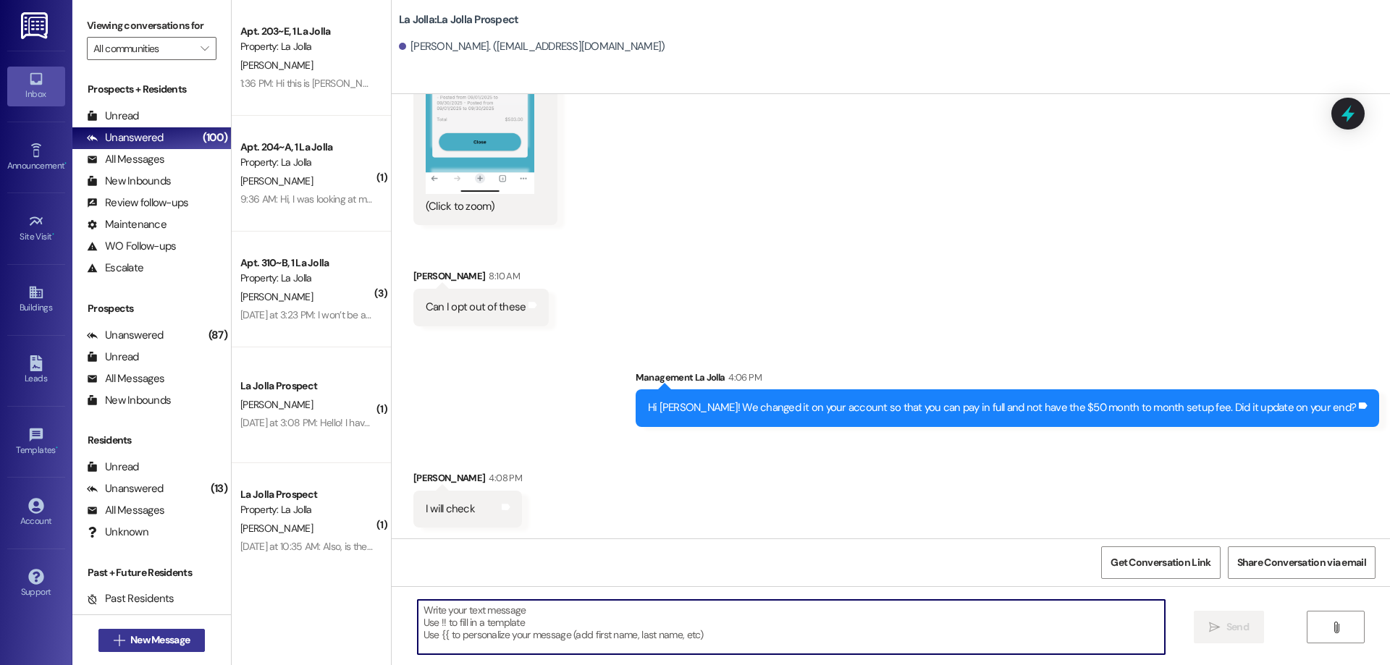
click at [140, 633] on span "New Message" at bounding box center [159, 640] width 59 height 15
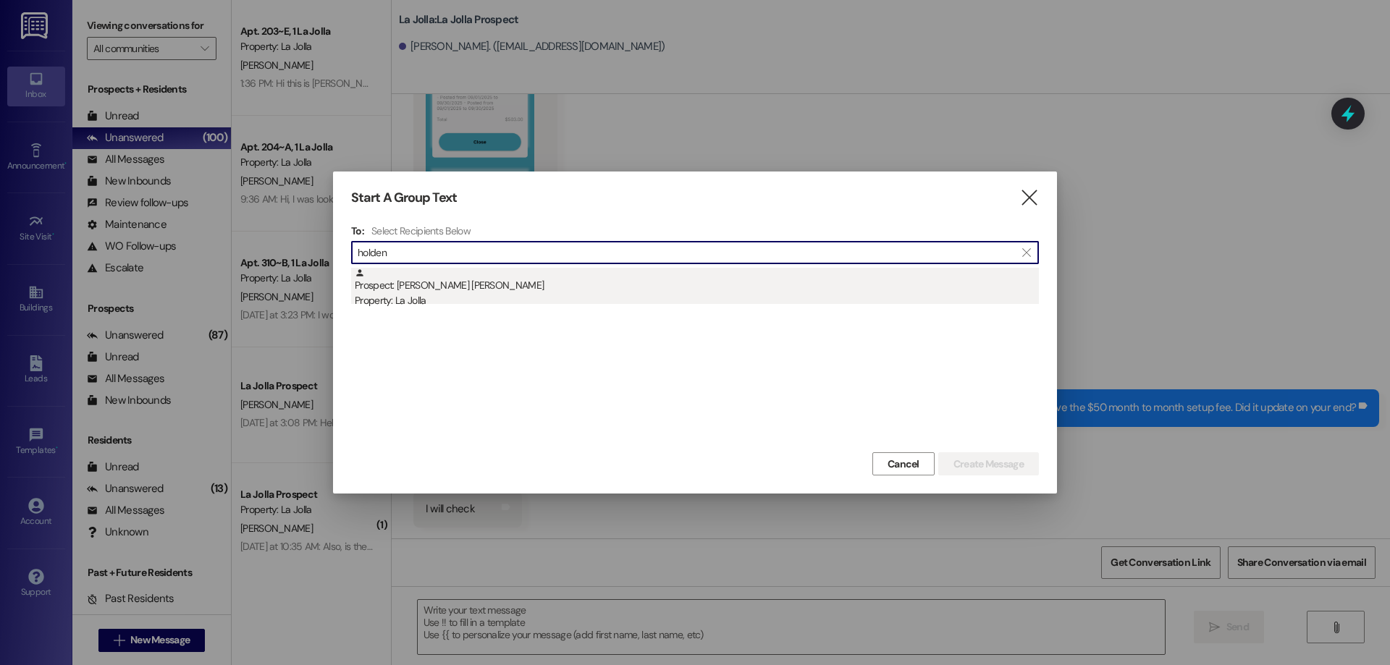
type input "holden"
click at [421, 282] on div "Prospect: Holden Lederer Property: La Jolla" at bounding box center [697, 288] width 684 height 41
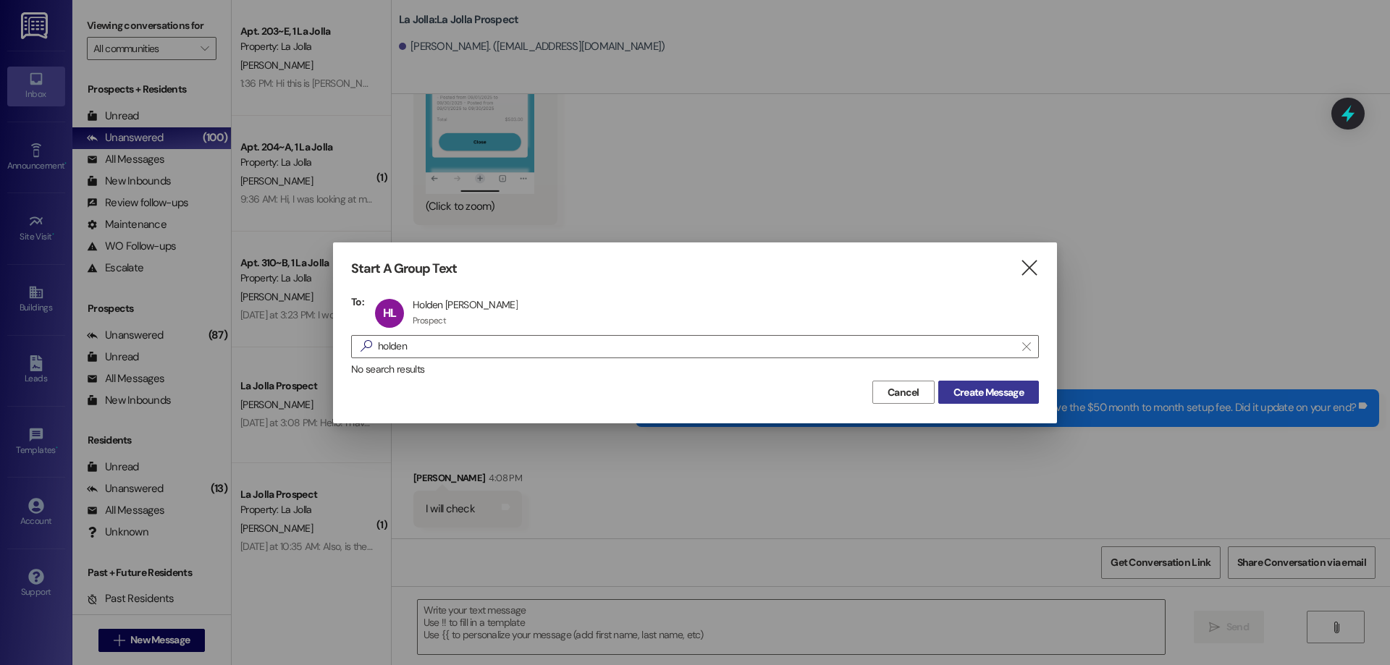
click at [956, 387] on span "Create Message" at bounding box center [988, 392] width 70 height 15
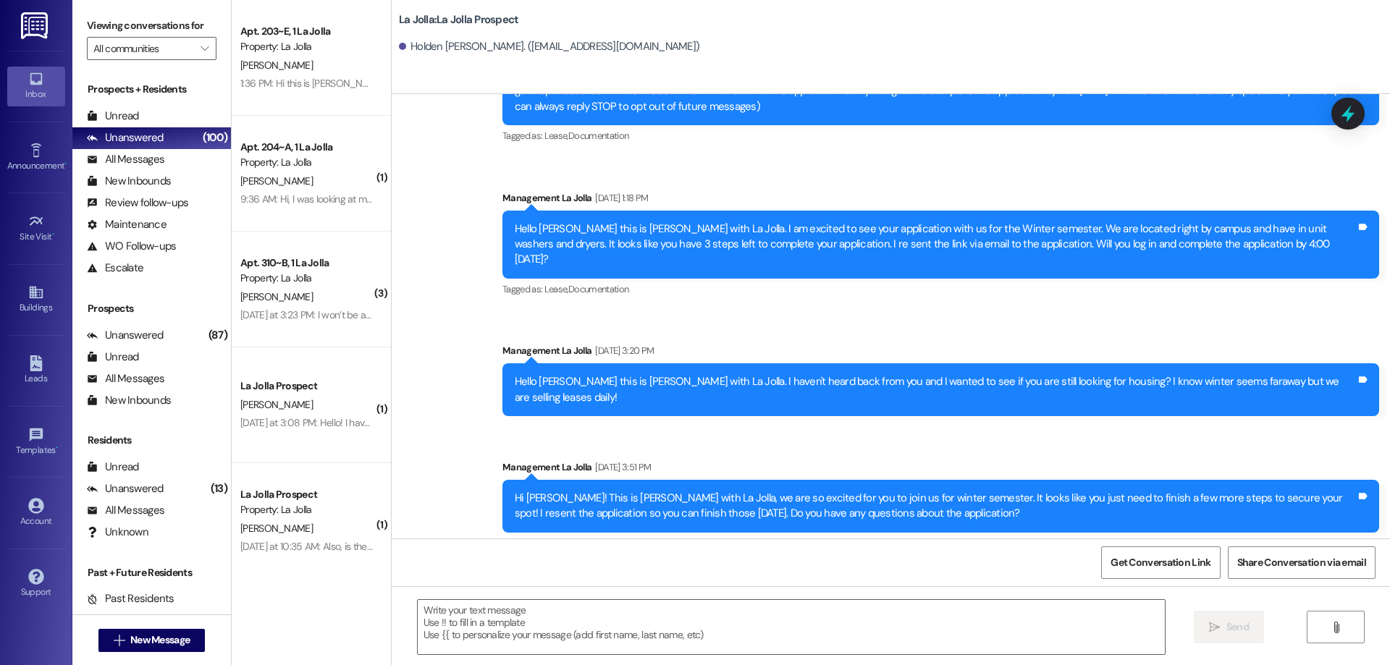
scroll to position [219, 0]
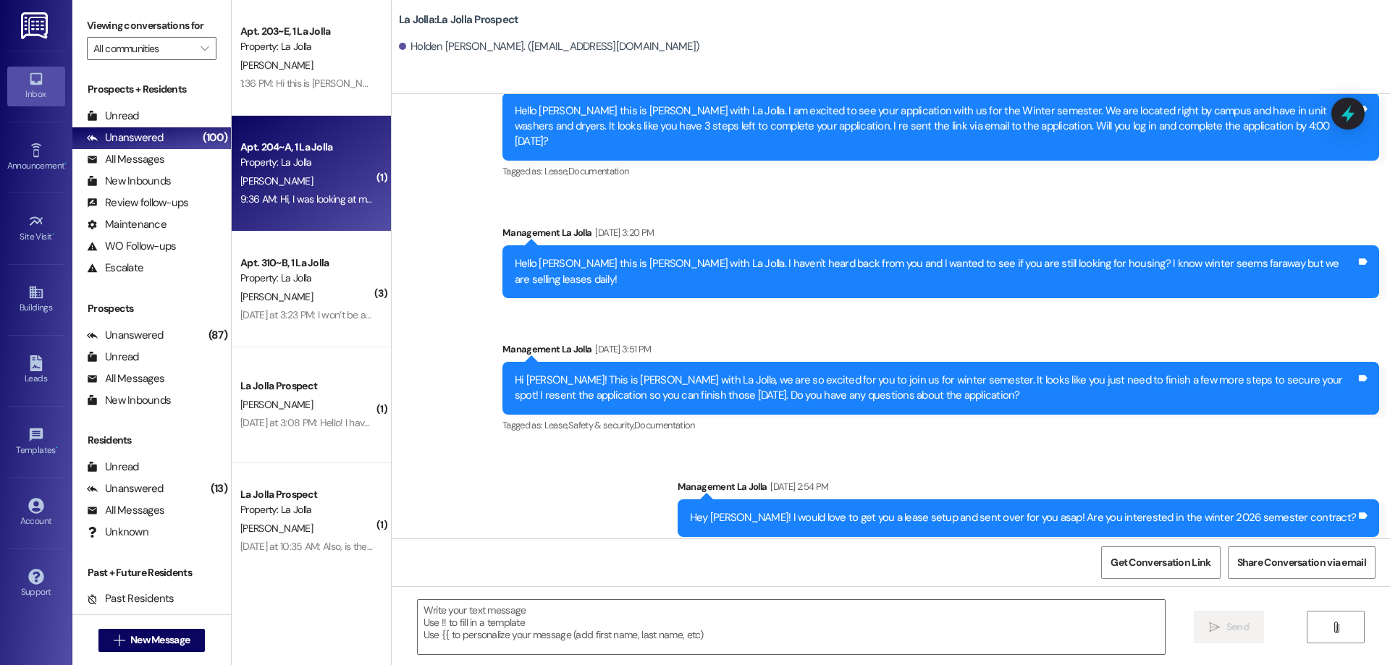
click at [328, 169] on div "Property: La Jolla" at bounding box center [307, 162] width 134 height 15
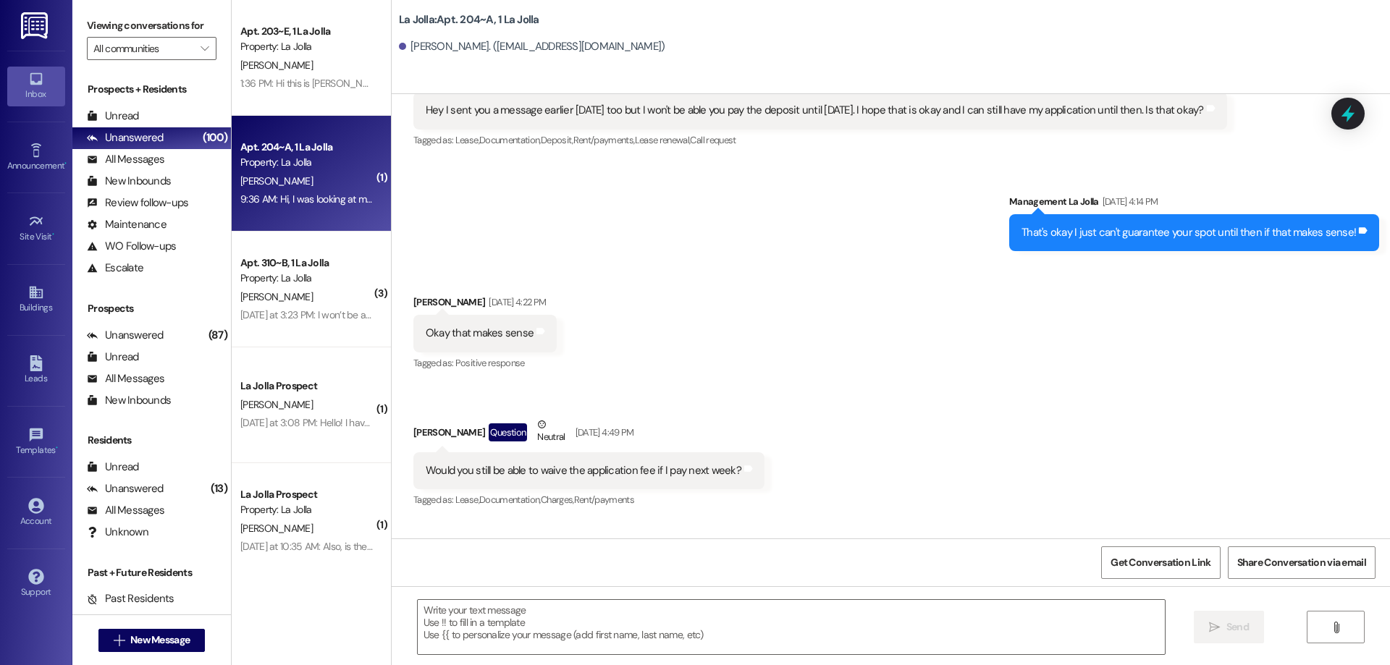
scroll to position [12428, 0]
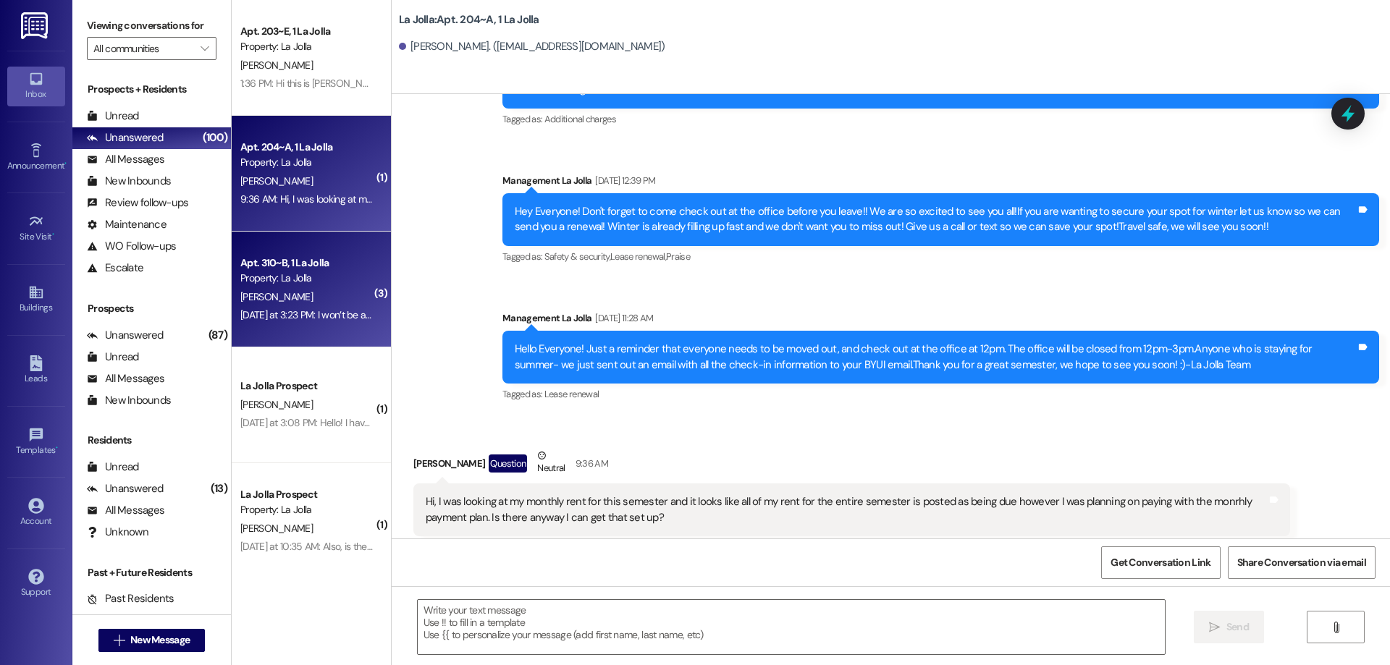
click at [315, 271] on div "Apt. 310~B, 1 La Jolla" at bounding box center [307, 263] width 134 height 15
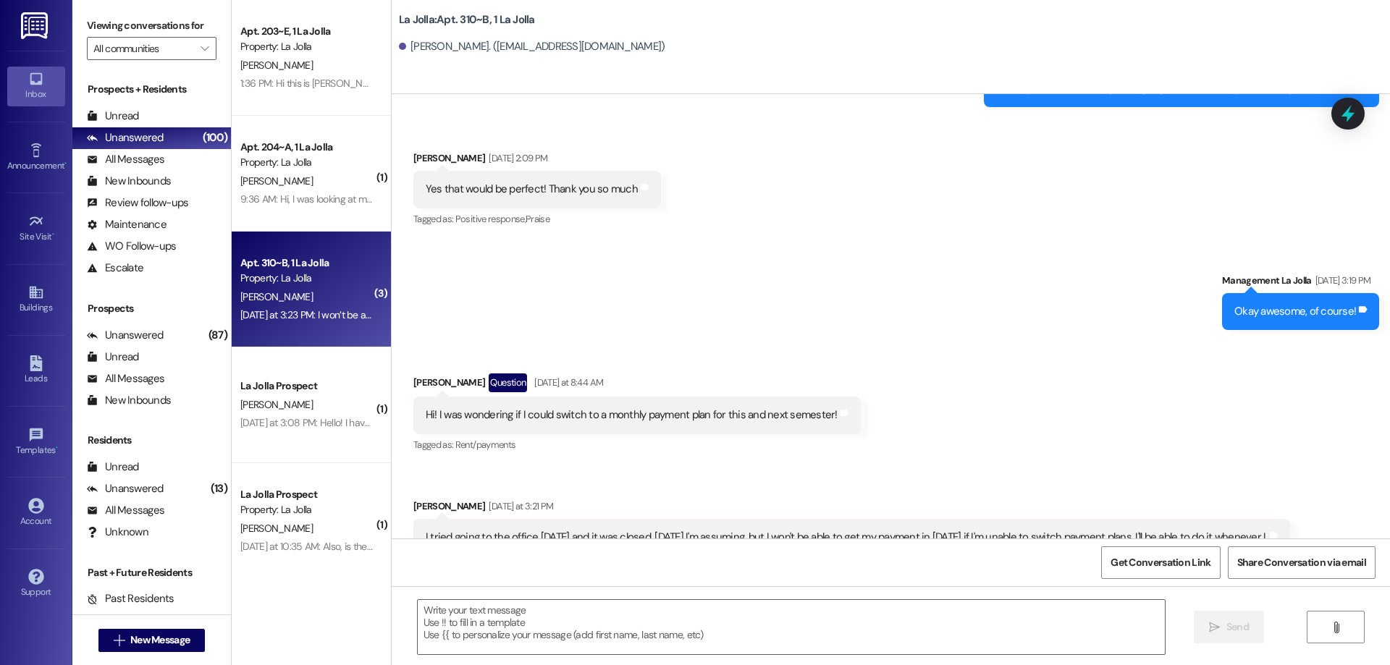
scroll to position [14717, 0]
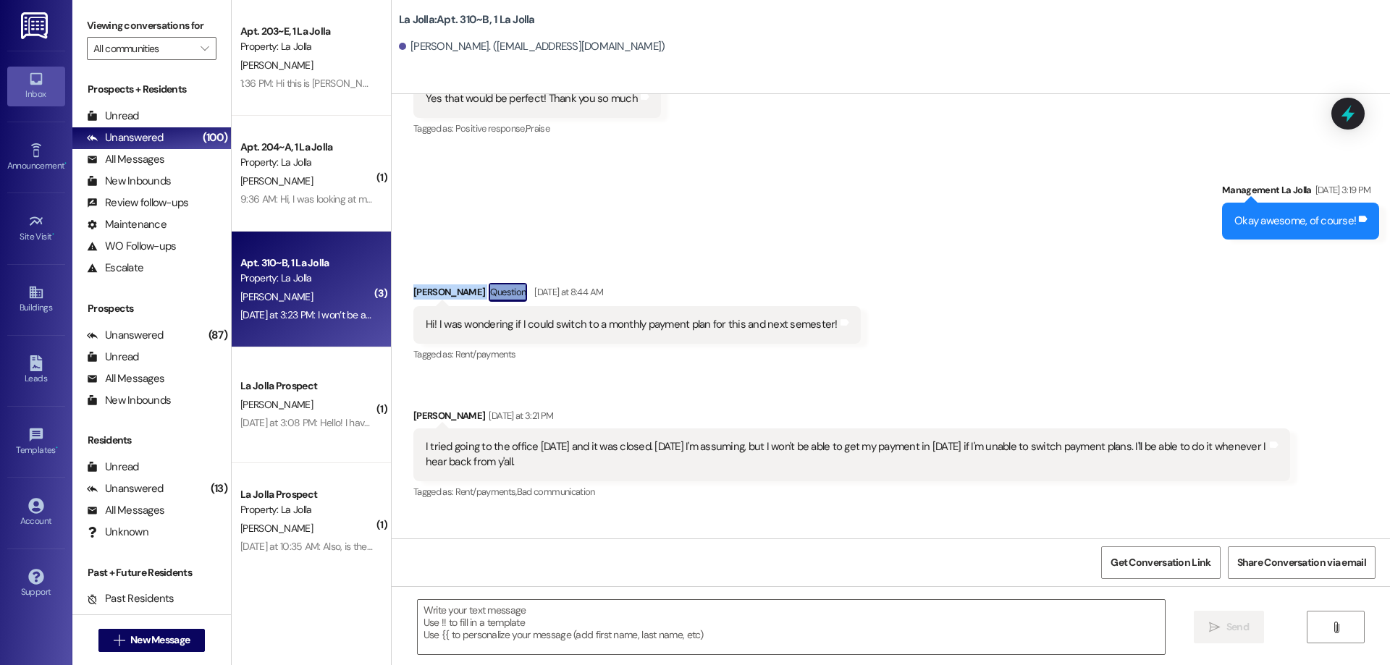
drag, startPoint x: 399, startPoint y: 218, endPoint x: 500, endPoint y: 208, distance: 101.8
click at [500, 272] on div "Received via SMS Kate Hancock Question Yesterday at 8:44 AM Hi! I was wondering…" at bounding box center [636, 324] width 469 height 104
click at [659, 317] on div "Hi! I was wondering if I could switch to a monthly payment plan for this and ne…" at bounding box center [632, 324] width 412 height 15
click at [520, 605] on textarea at bounding box center [791, 627] width 747 height 54
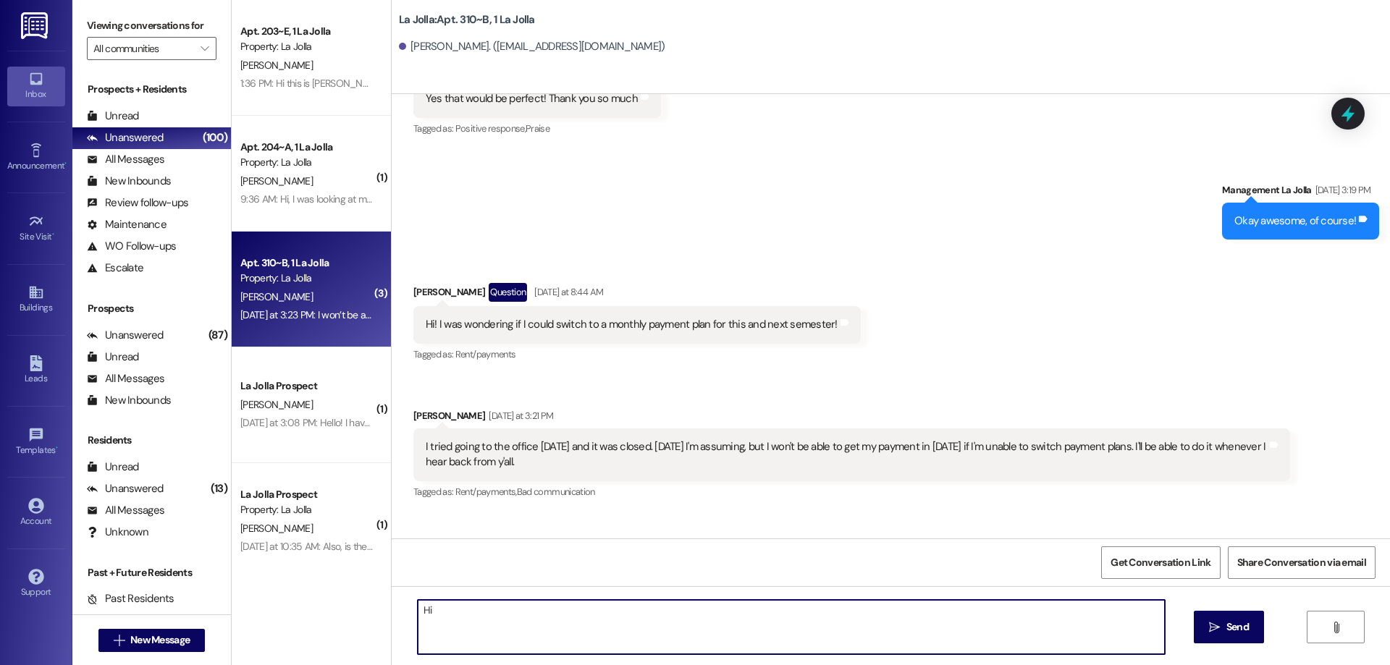
type textarea "H"
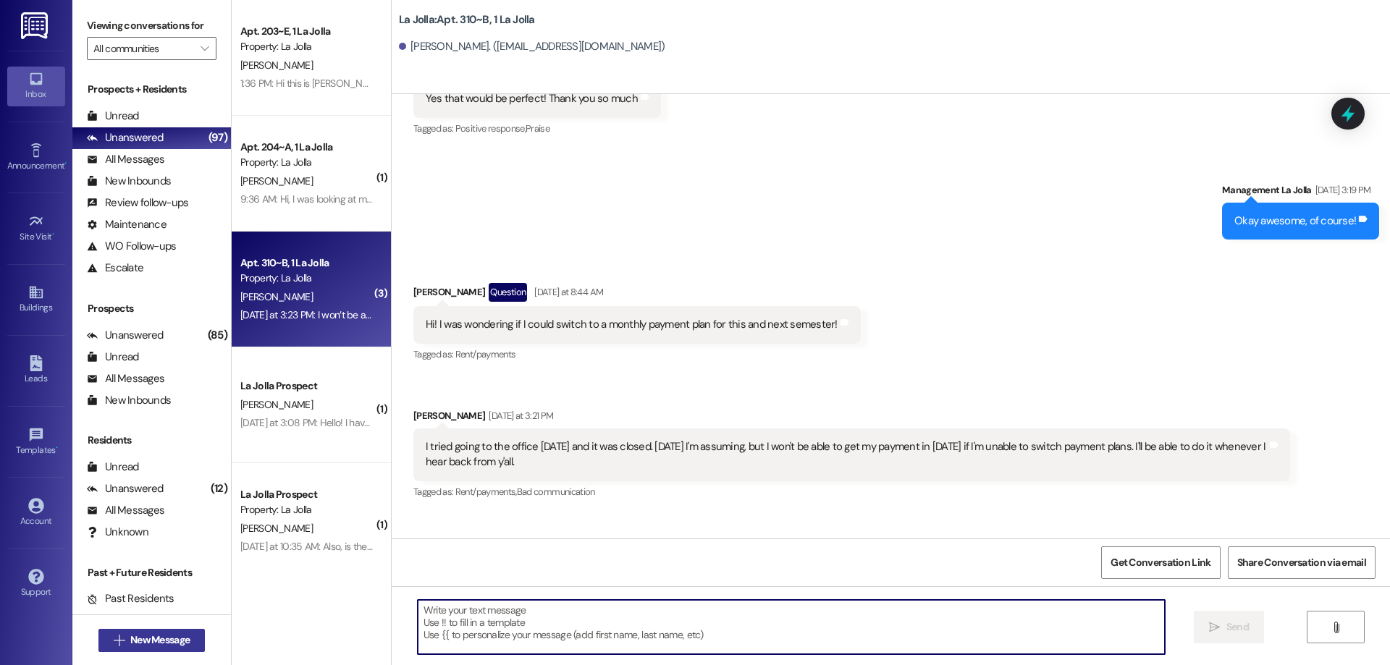
click at [130, 644] on span "New Message" at bounding box center [159, 640] width 59 height 15
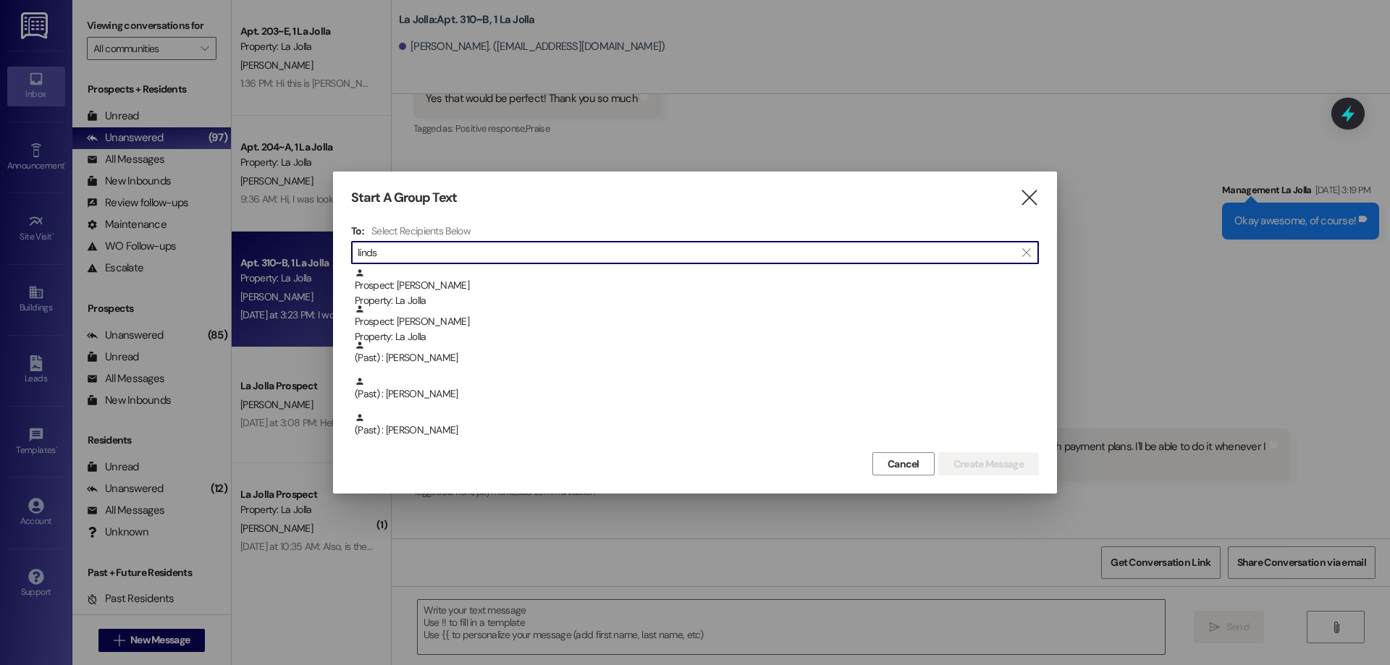
type input "linds"
click at [423, 322] on div "Prospect: Lindsey Reyes Property: La Jolla" at bounding box center [697, 324] width 684 height 41
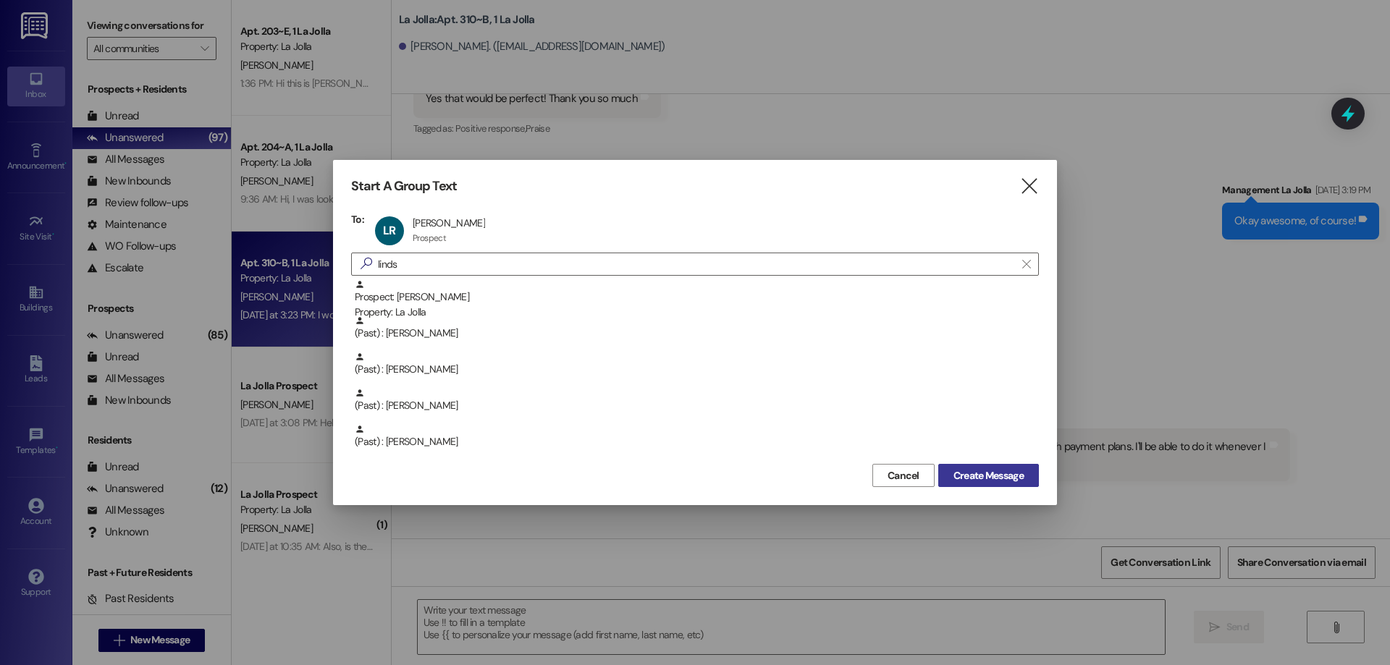
click at [981, 470] on span "Create Message" at bounding box center [988, 475] width 70 height 15
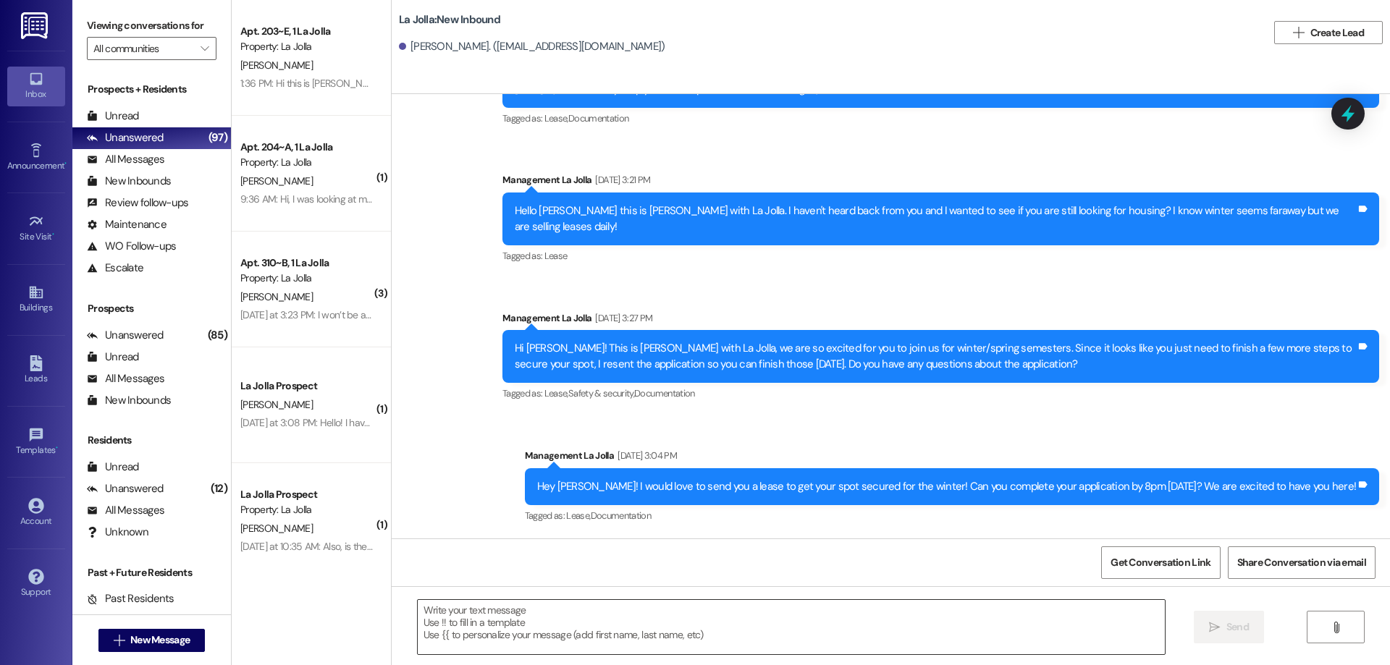
scroll to position [240, 0]
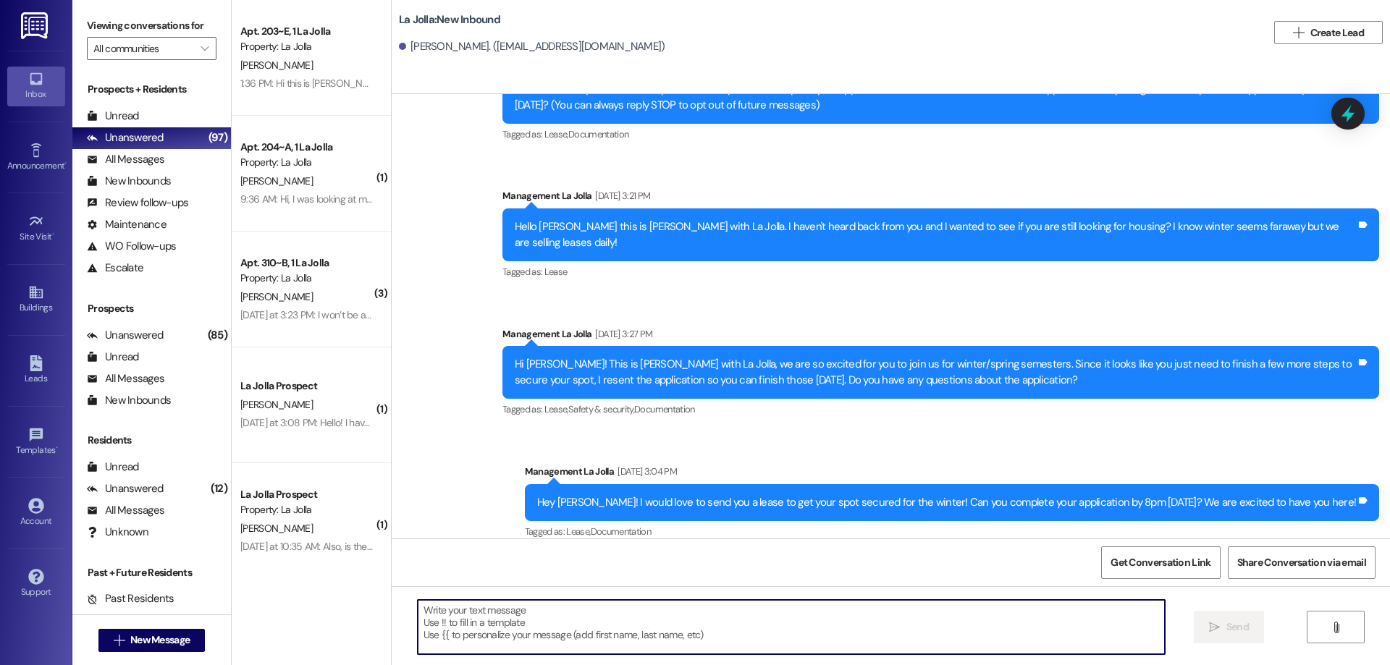
click at [628, 617] on textarea at bounding box center [791, 627] width 747 height 54
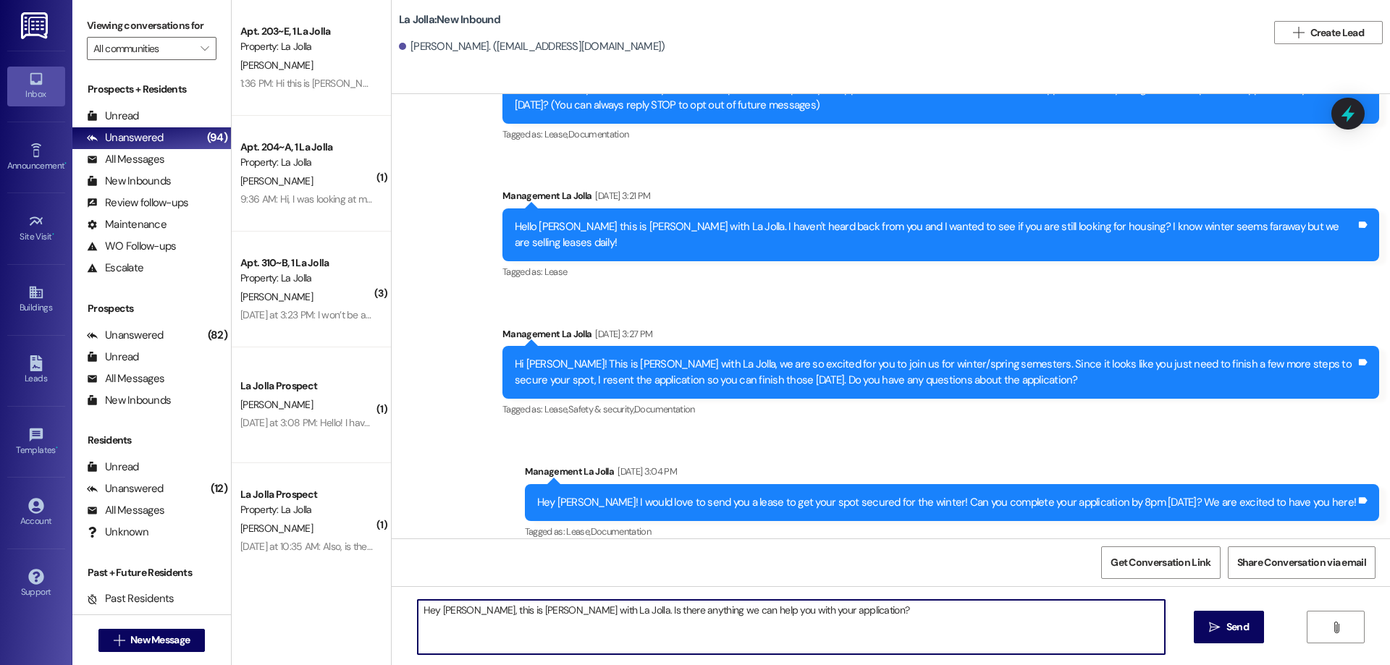
click at [740, 611] on textarea "Hey Lindsey, this is Addie with La Jolla. Is there anything we can help you wit…" at bounding box center [791, 627] width 747 height 54
click at [736, 615] on textarea "Hey Lindsey, this is Addie with La Jolla. Is there anything we can help you wit…" at bounding box center [791, 627] width 747 height 54
drag, startPoint x: 743, startPoint y: 608, endPoint x: 822, endPoint y: 602, distance: 79.1
click at [822, 602] on textarea "Hey Lindsey, this is Addie with La Jolla. Is there anything we can help you wit…" at bounding box center [791, 627] width 747 height 54
type textarea "Hey Lindsey, this is Addie with La Jolla. Is there anything we can help you wit…"
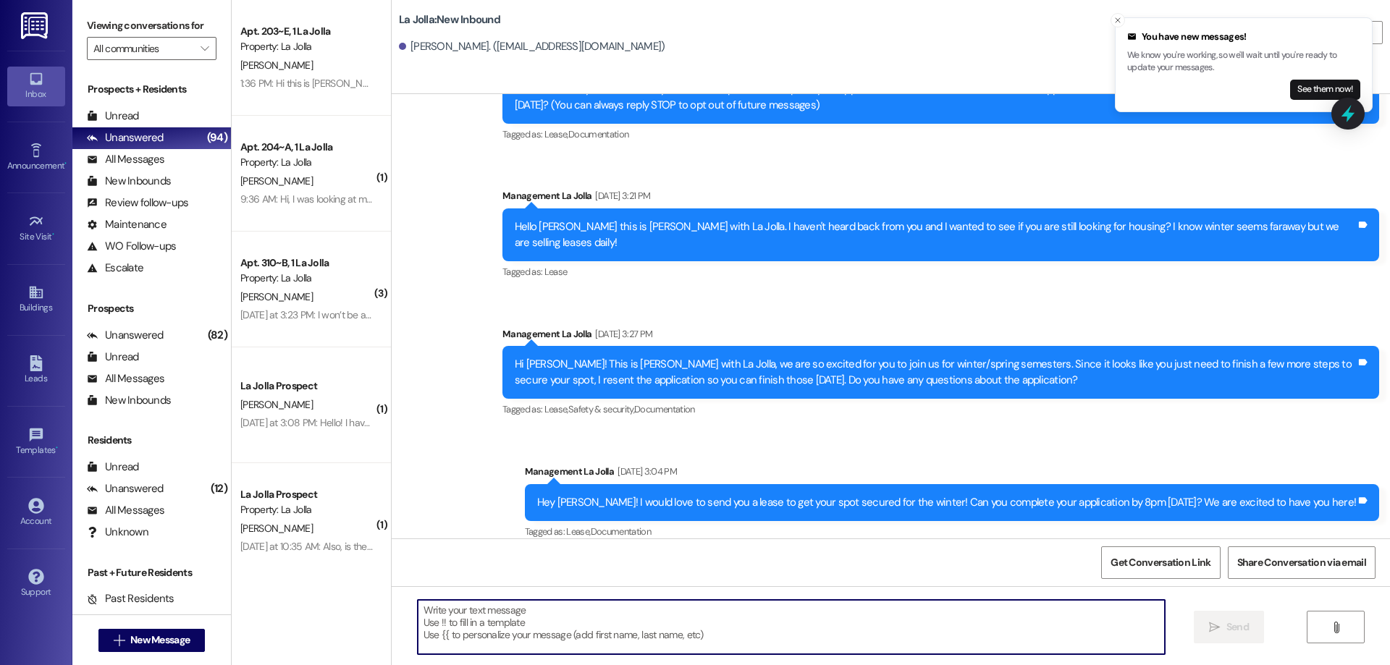
scroll to position [340, 0]
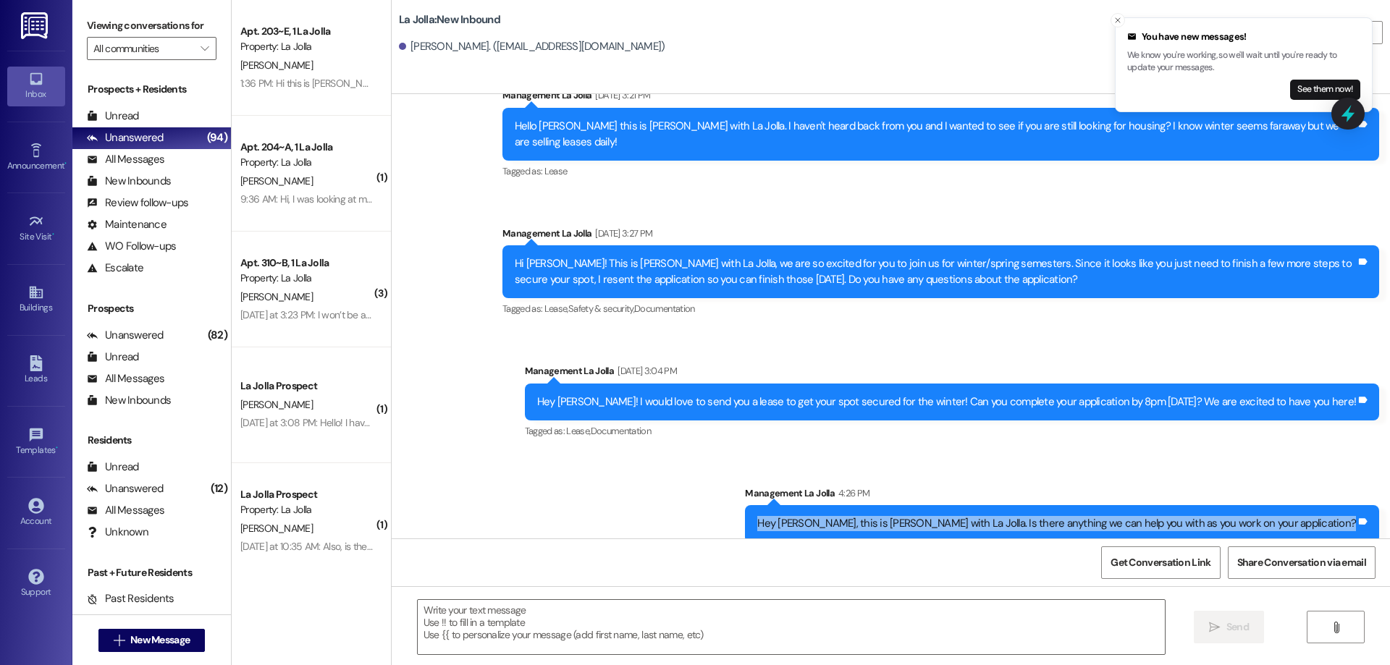
drag, startPoint x: 852, startPoint y: 507, endPoint x: 1382, endPoint y: 510, distance: 529.8
click at [1382, 510] on div "Sent via SMS Management La Jolla 4:26 PM Hey Lindsey, this is Addie with La Jol…" at bounding box center [1062, 514] width 656 height 79
copy div "Hey Lindsey, this is Addie with La Jolla. Is there anything we can help you wit…"
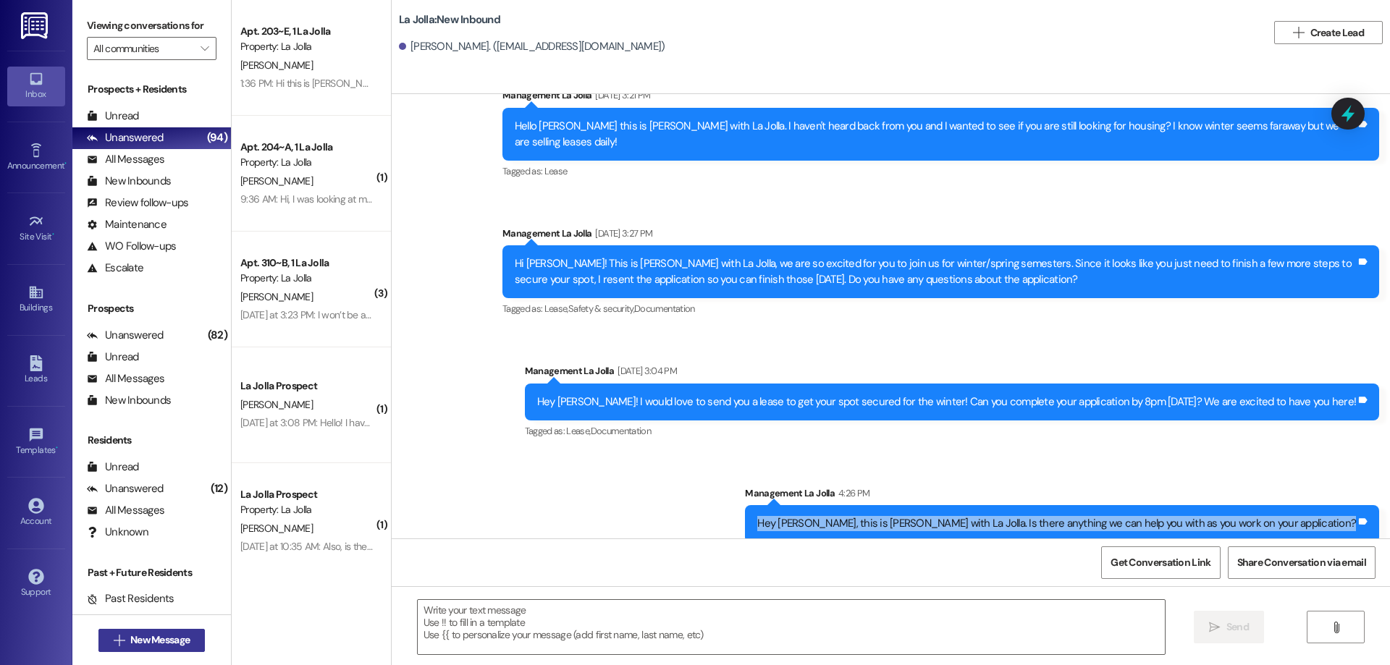
click at [182, 638] on span "New Message" at bounding box center [159, 640] width 59 height 15
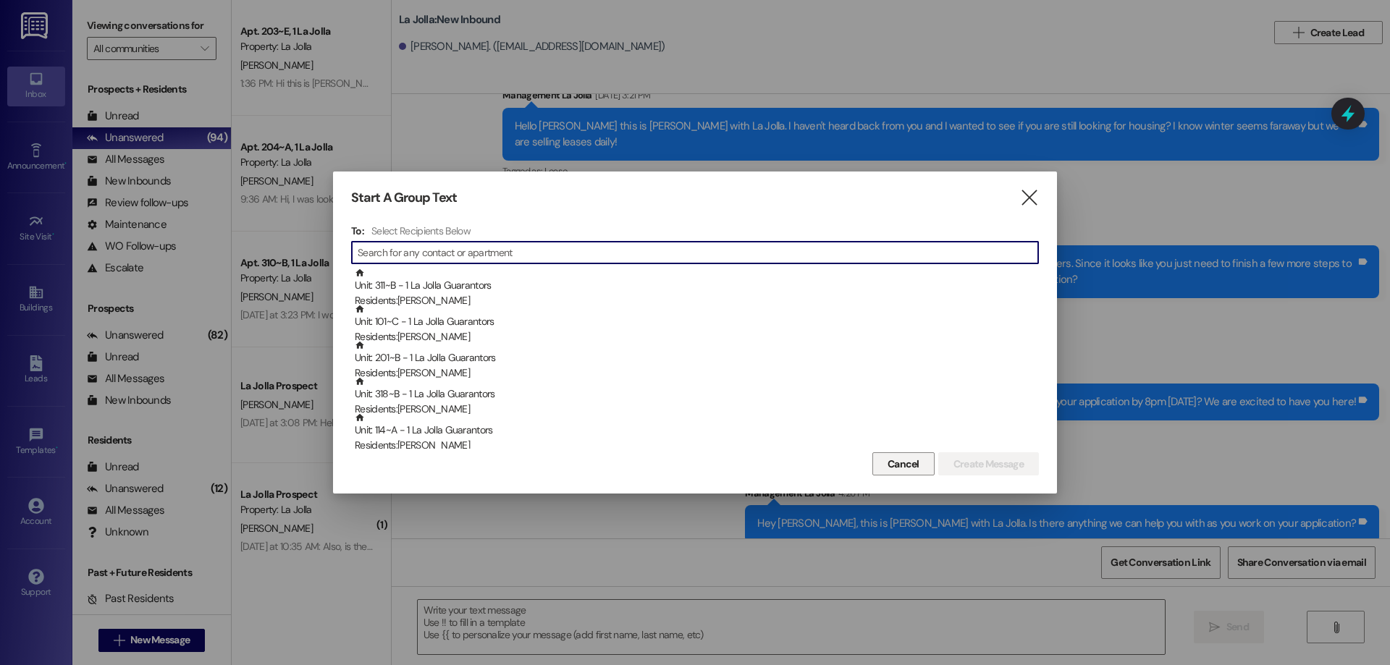
click at [892, 468] on span "Cancel" at bounding box center [903, 464] width 32 height 15
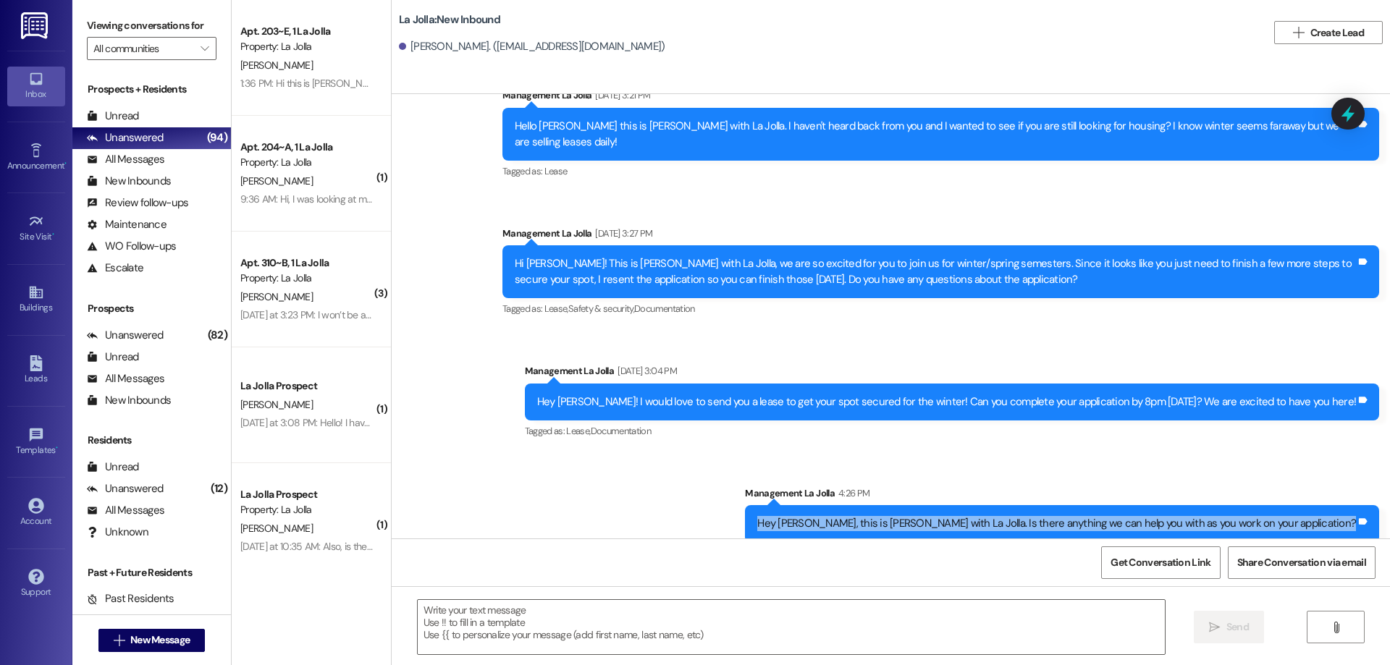
drag, startPoint x: 858, startPoint y: 511, endPoint x: 1372, endPoint y: 525, distance: 513.4
click at [1372, 525] on div "Hey Lindsey, this is Addie with La Jolla. Is there anything we can help you wit…" at bounding box center [1062, 523] width 634 height 37
copy div "Hey Lindsey, this is Addie with La Jolla. Is there anything we can help you wit…"
click at [130, 644] on span "New Message" at bounding box center [159, 640] width 59 height 15
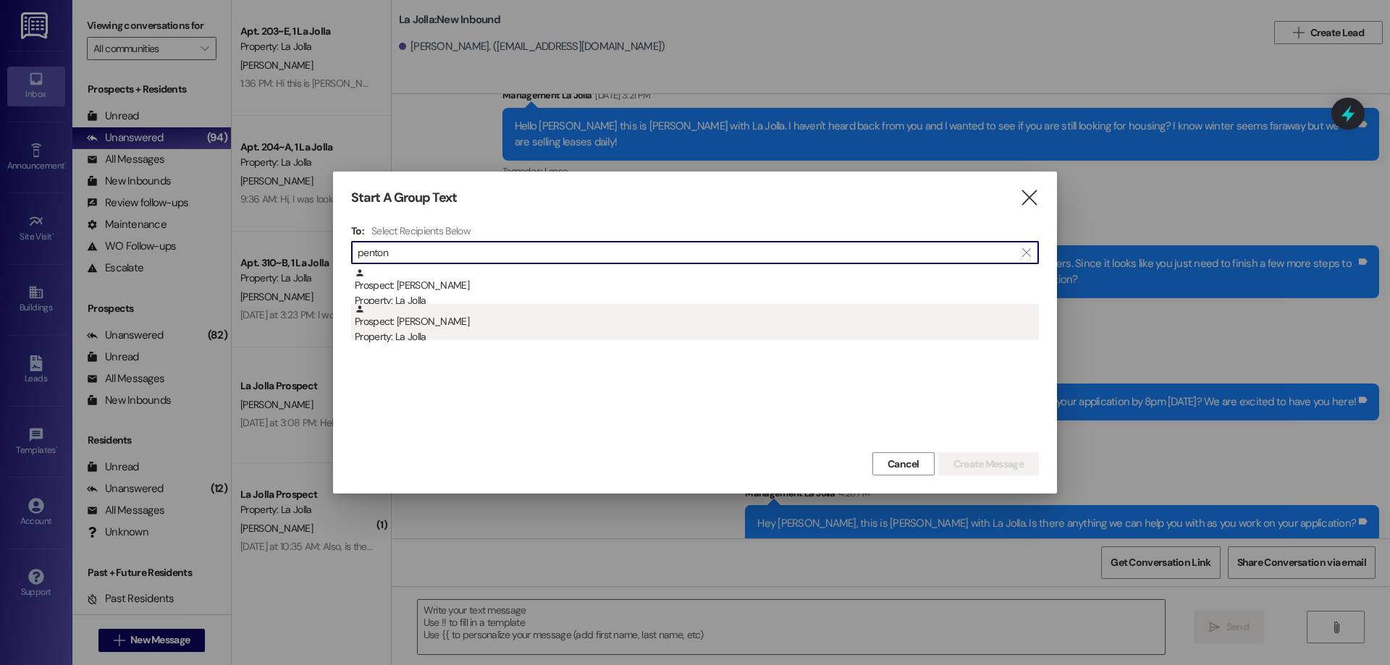
type input "penton"
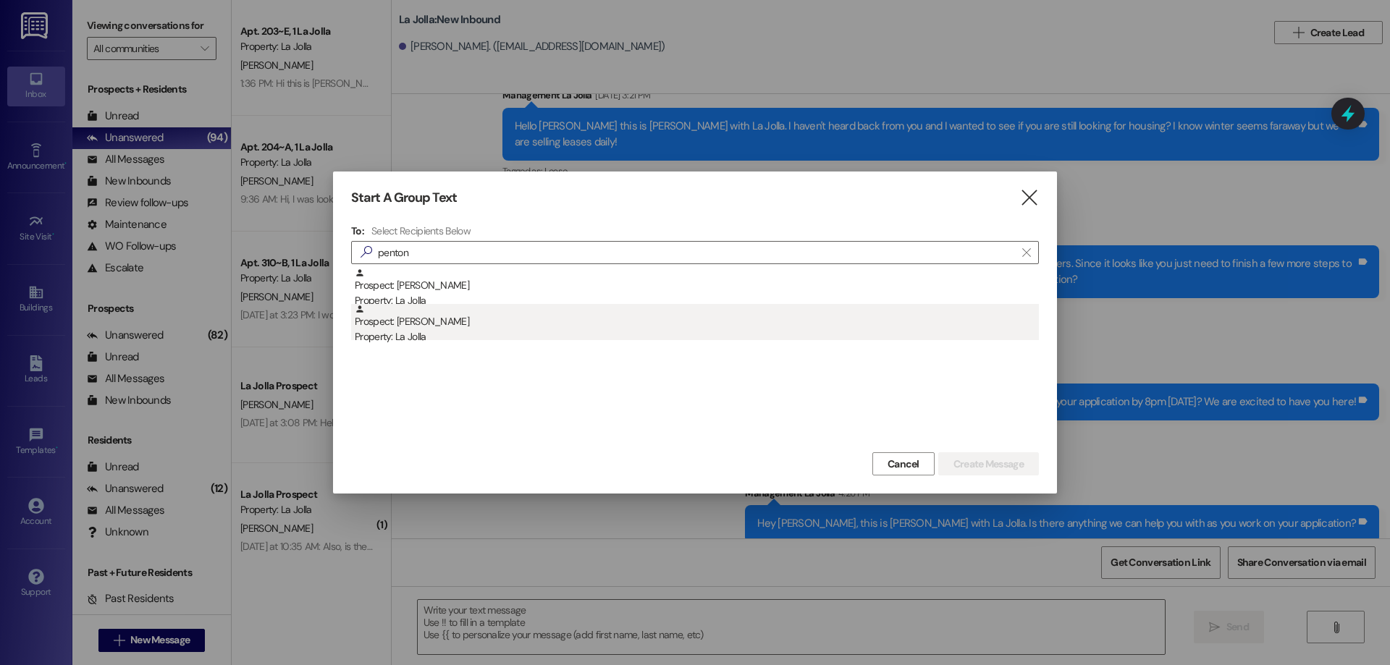
click at [413, 334] on div "Property: La Jolla" at bounding box center [697, 336] width 684 height 15
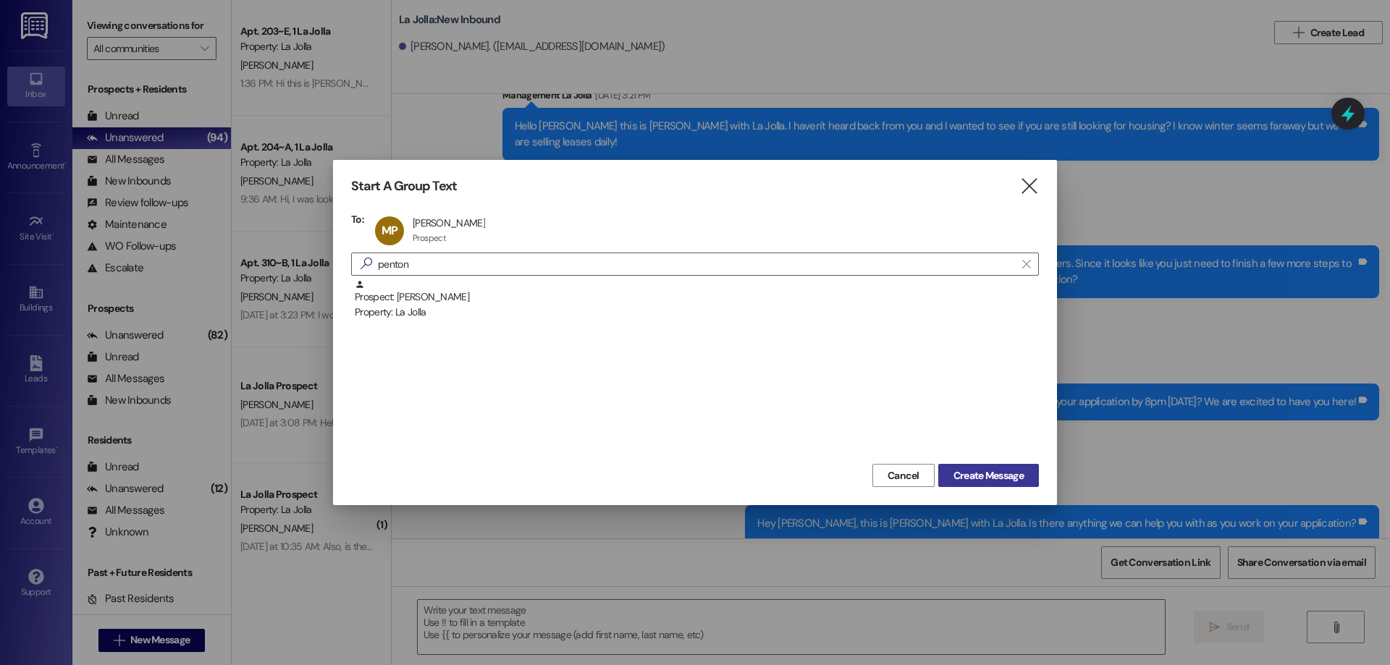
click at [962, 477] on span "Create Message" at bounding box center [988, 475] width 70 height 15
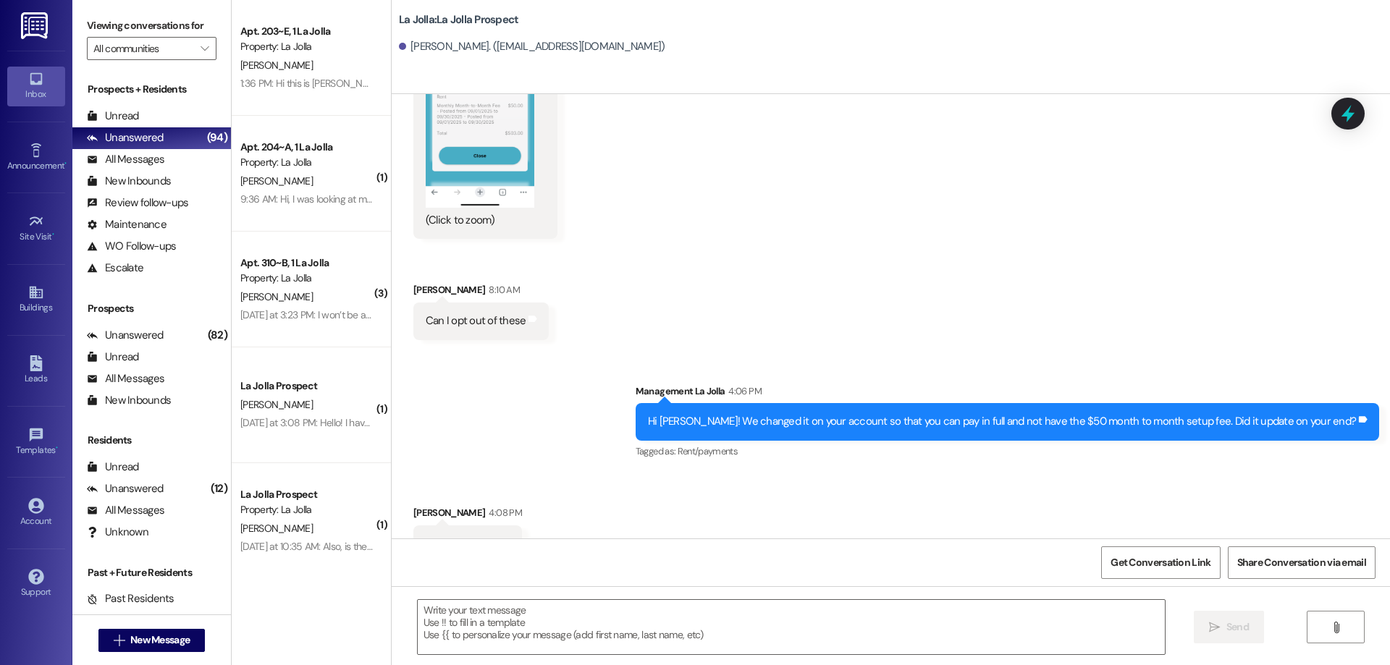
scroll to position [3898, 0]
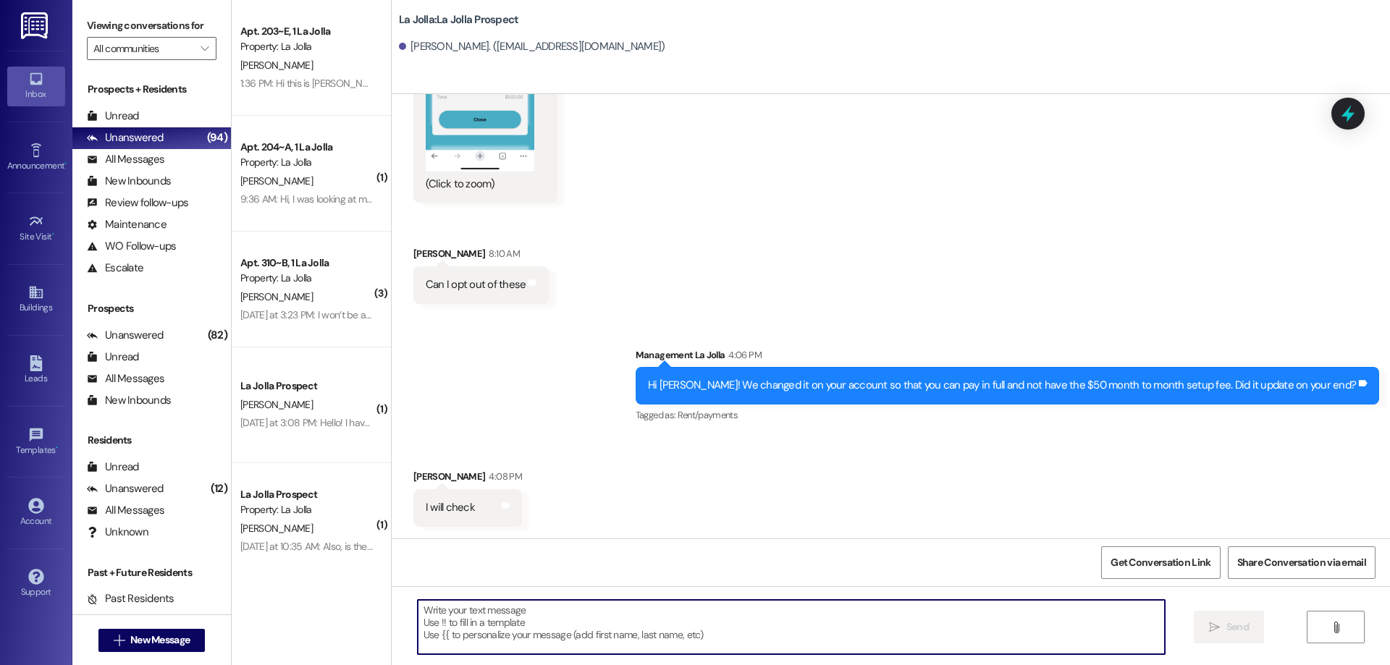
click at [491, 622] on textarea at bounding box center [791, 627] width 747 height 54
type textarea "S"
click at [145, 656] on div " New Message" at bounding box center [151, 640] width 107 height 36
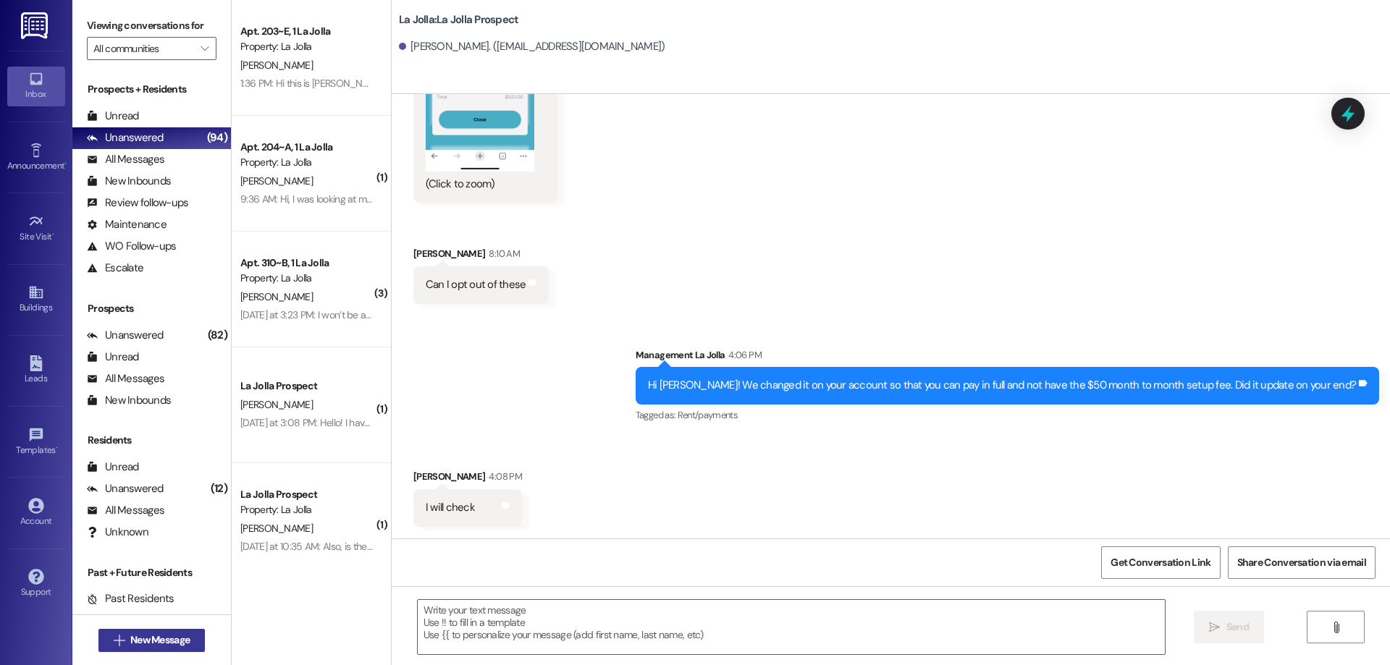
click at [150, 639] on span "New Message" at bounding box center [159, 640] width 59 height 15
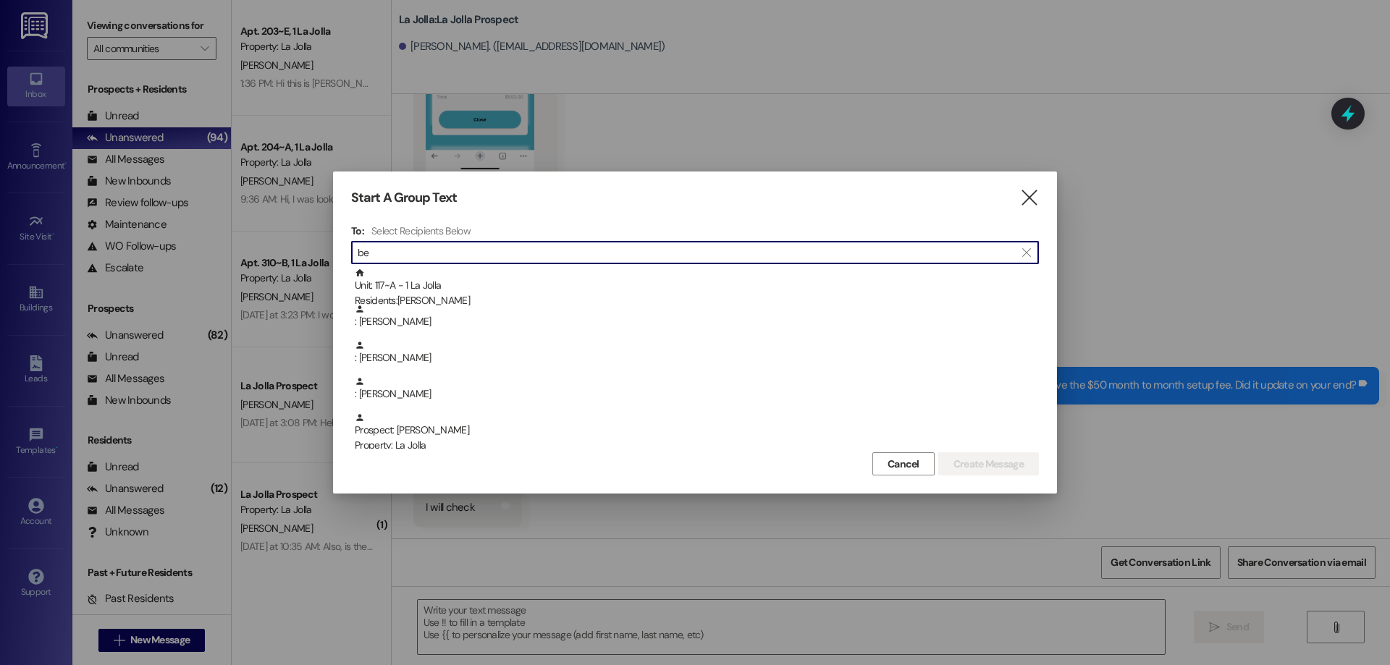
type input "b"
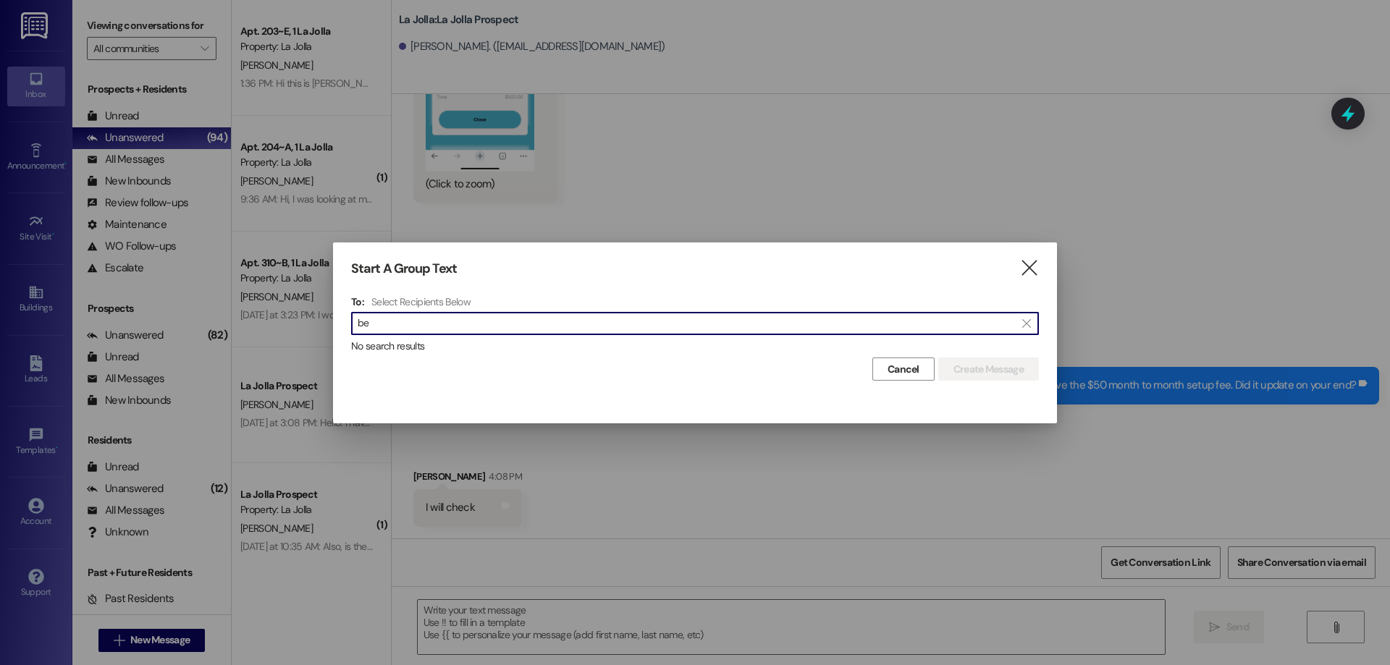
type input "b"
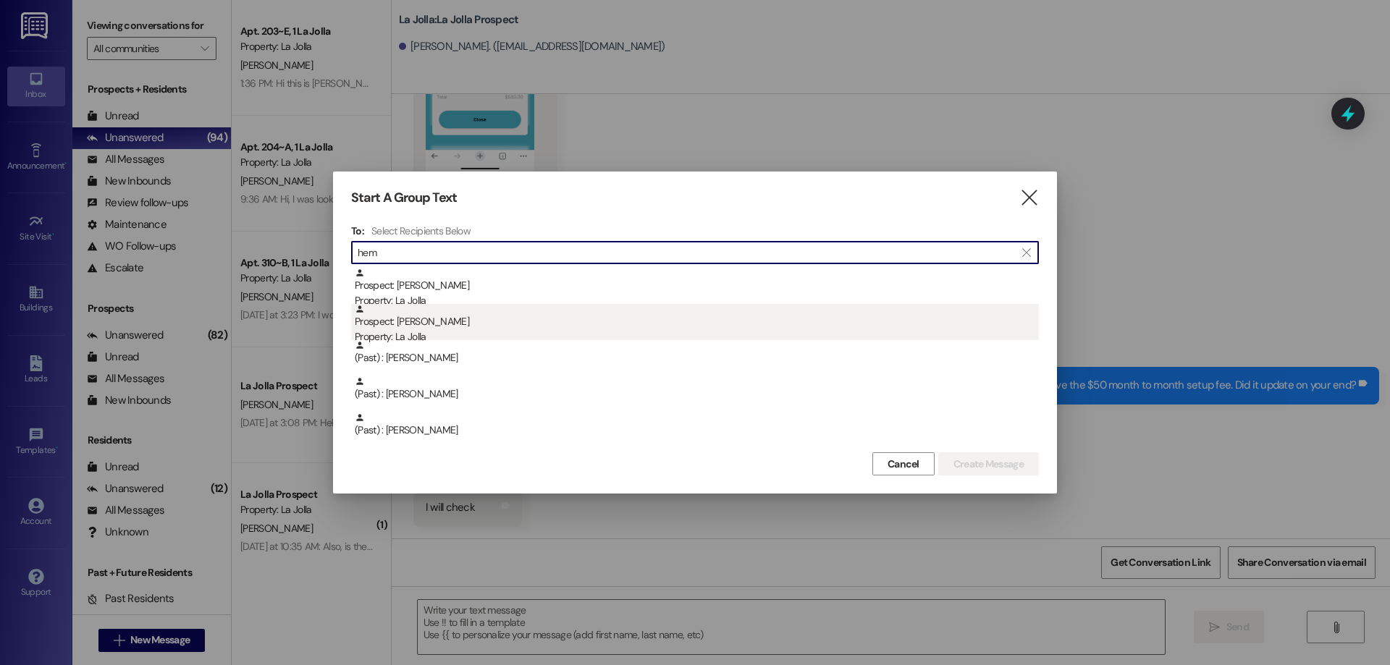
type input "hem"
click at [502, 333] on div "Property: La Jolla" at bounding box center [697, 336] width 684 height 15
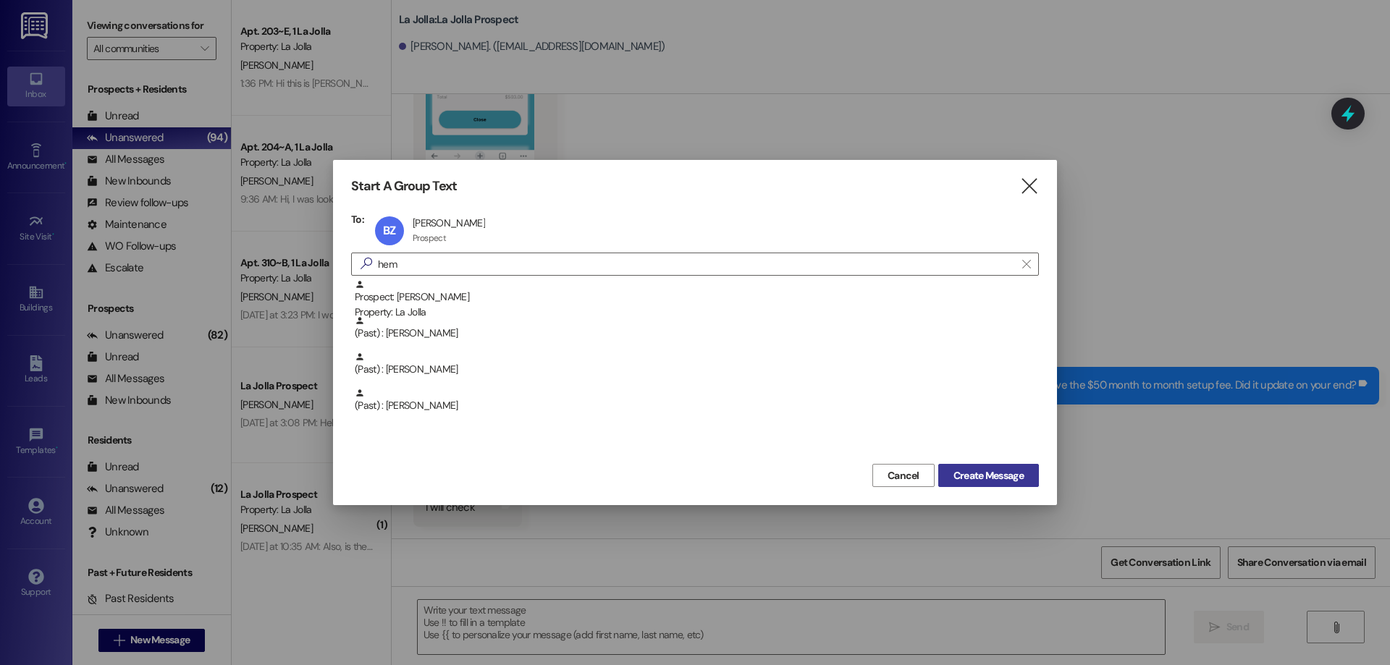
click at [958, 476] on span "Create Message" at bounding box center [988, 475] width 70 height 15
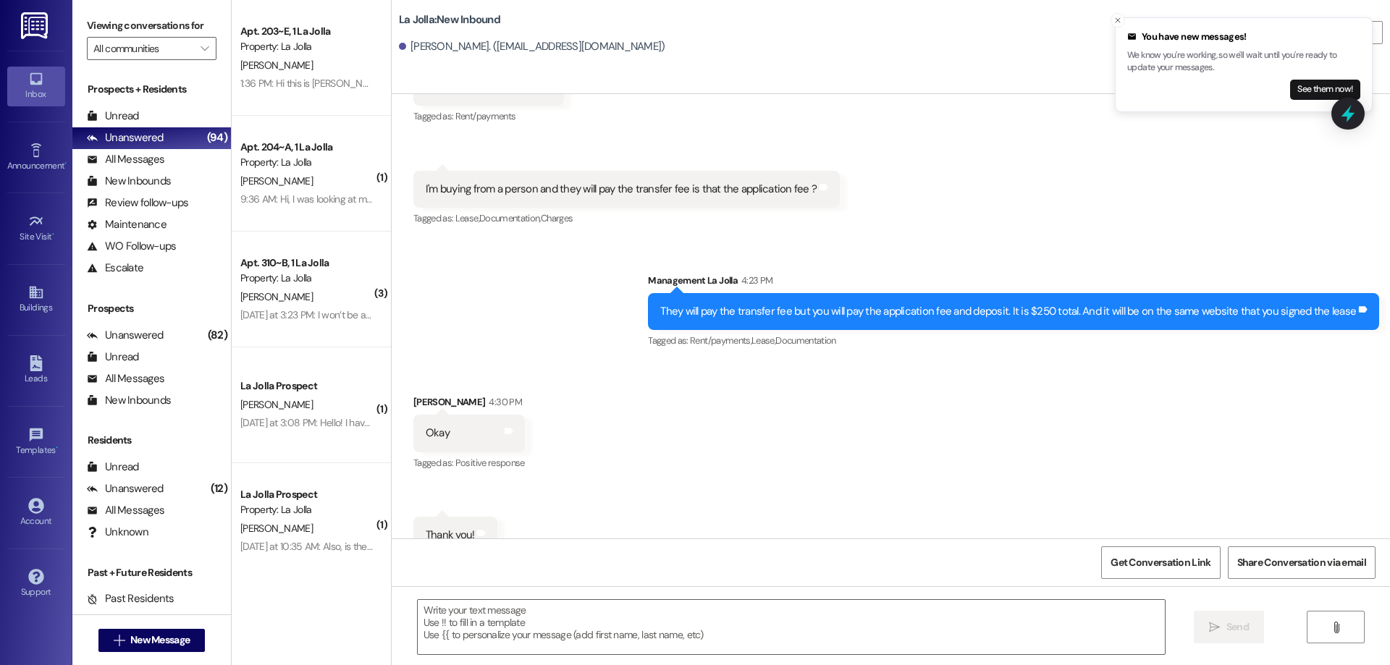
scroll to position [1663, 0]
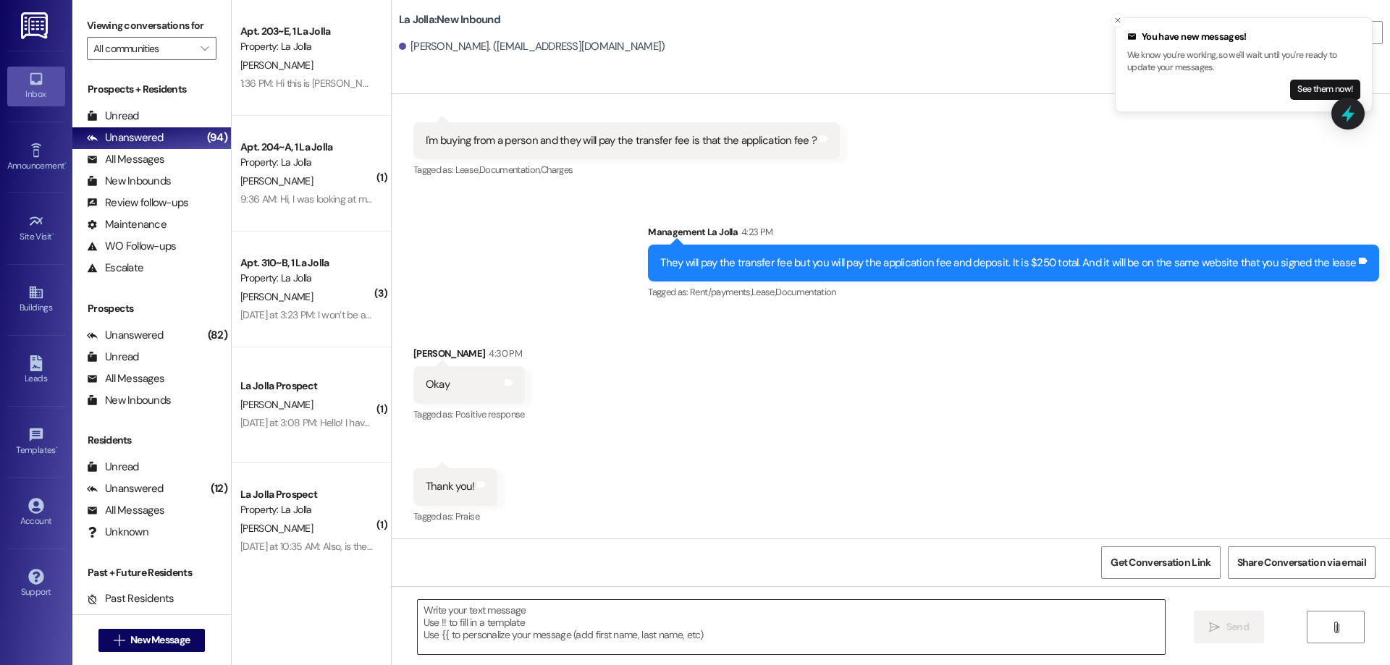
click at [534, 609] on textarea at bounding box center [791, 627] width 747 height 54
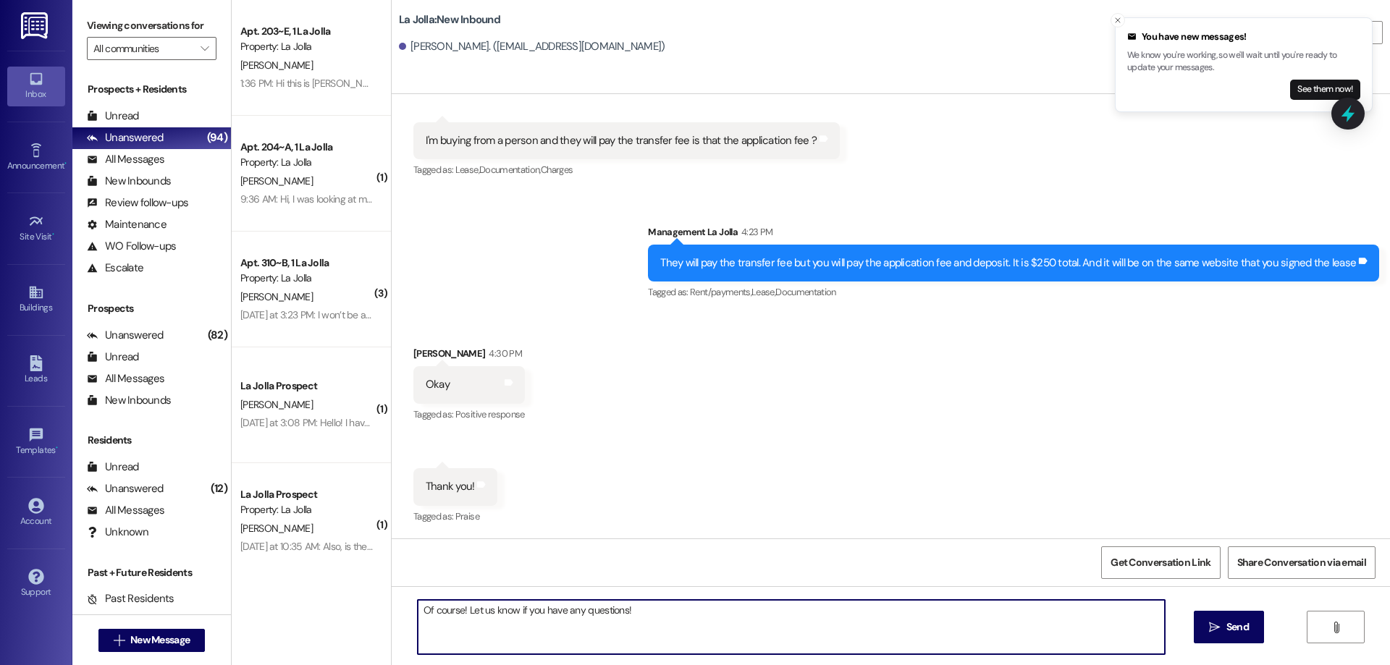
click at [577, 609] on textarea "Of course! Let us know if you have any questions!" at bounding box center [791, 627] width 747 height 54
type textarea "Of course! Let us know if you have any other questions!"
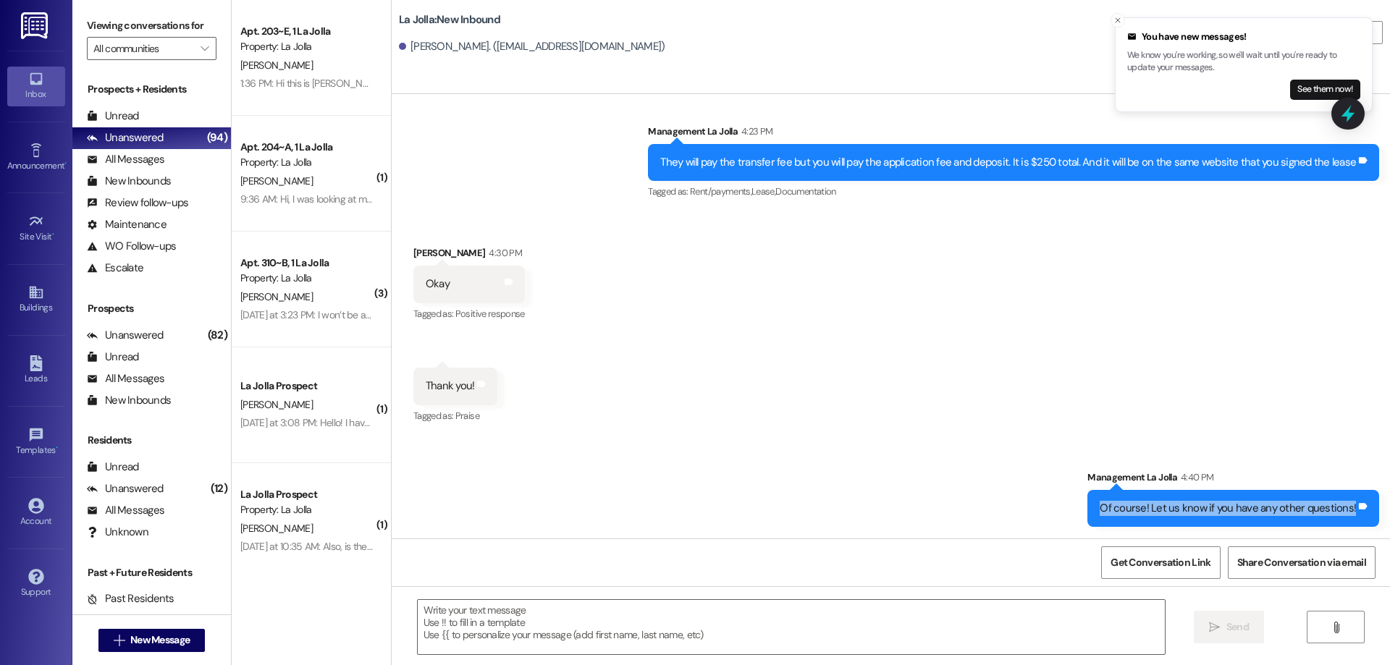
drag, startPoint x: 1100, startPoint y: 504, endPoint x: 1388, endPoint y: 499, distance: 288.1
click at [1388, 499] on div "Sent via SMS Management La Jolla Aug 27, 2025 at 1:42 PM Hi Betelhem! This is A…" at bounding box center [891, 316] width 998 height 444
copy div "Of course! Let us know if you have any other questions! Tags and notes"
click at [178, 639] on span "New Message" at bounding box center [159, 640] width 59 height 15
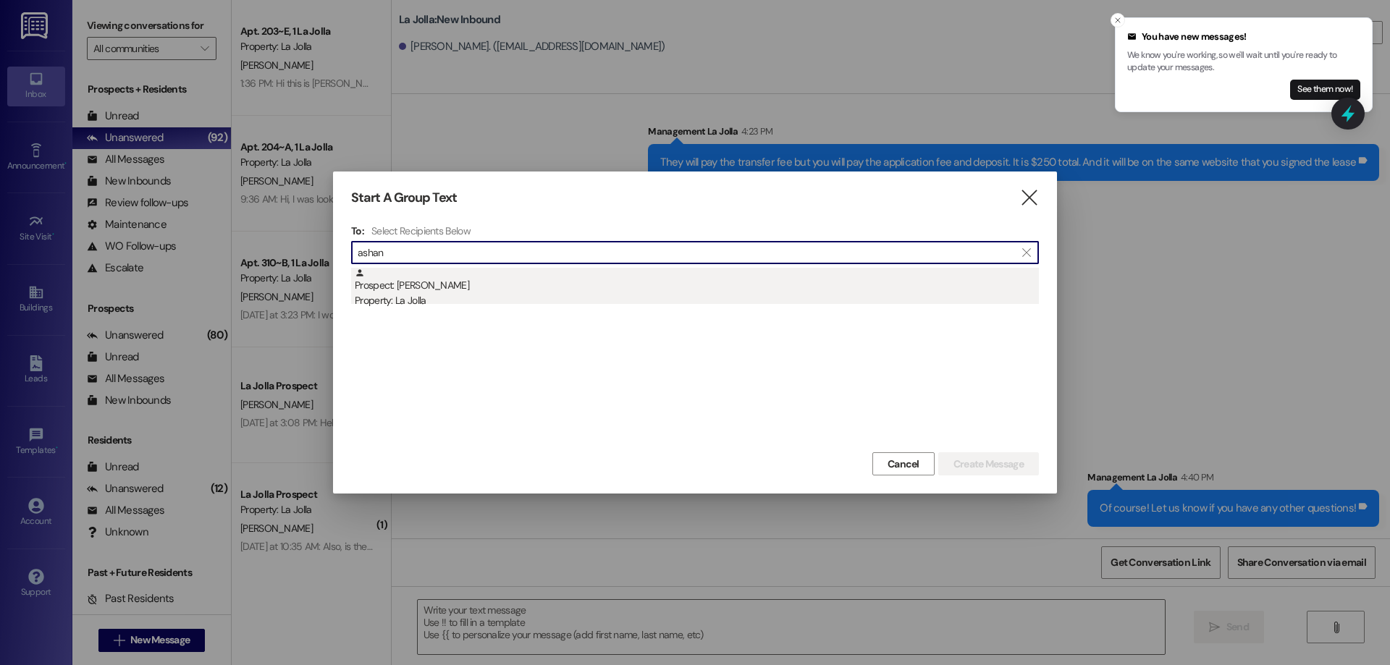
type input "ashan"
click at [468, 276] on div "Prospect: Ashanie Graham Property: La Jolla" at bounding box center [697, 288] width 684 height 41
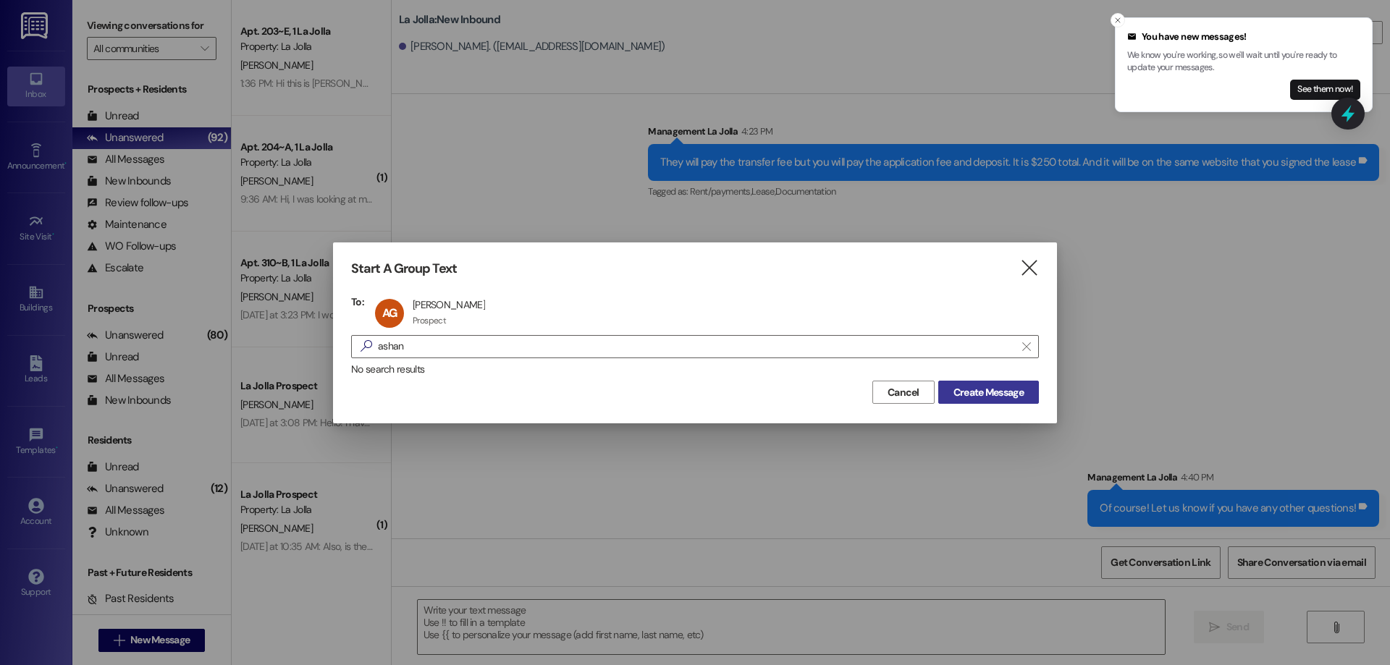
click at [974, 393] on span "Create Message" at bounding box center [988, 392] width 70 height 15
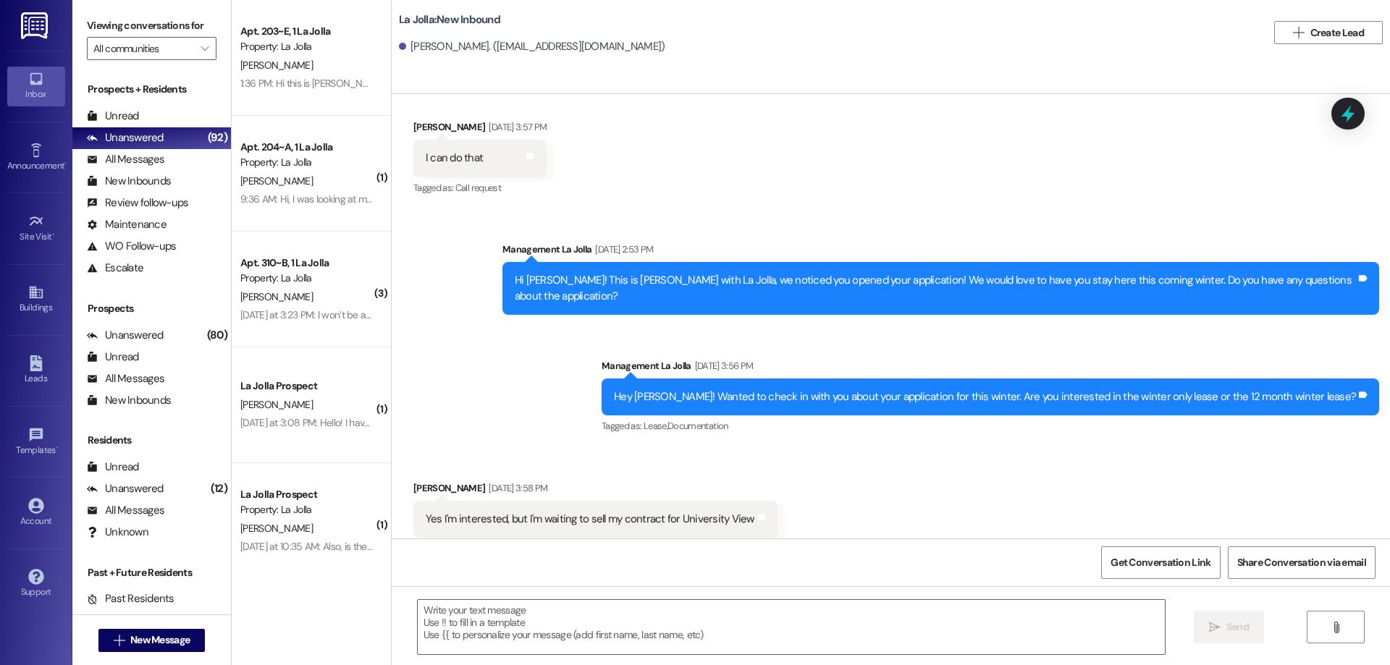
scroll to position [793, 0]
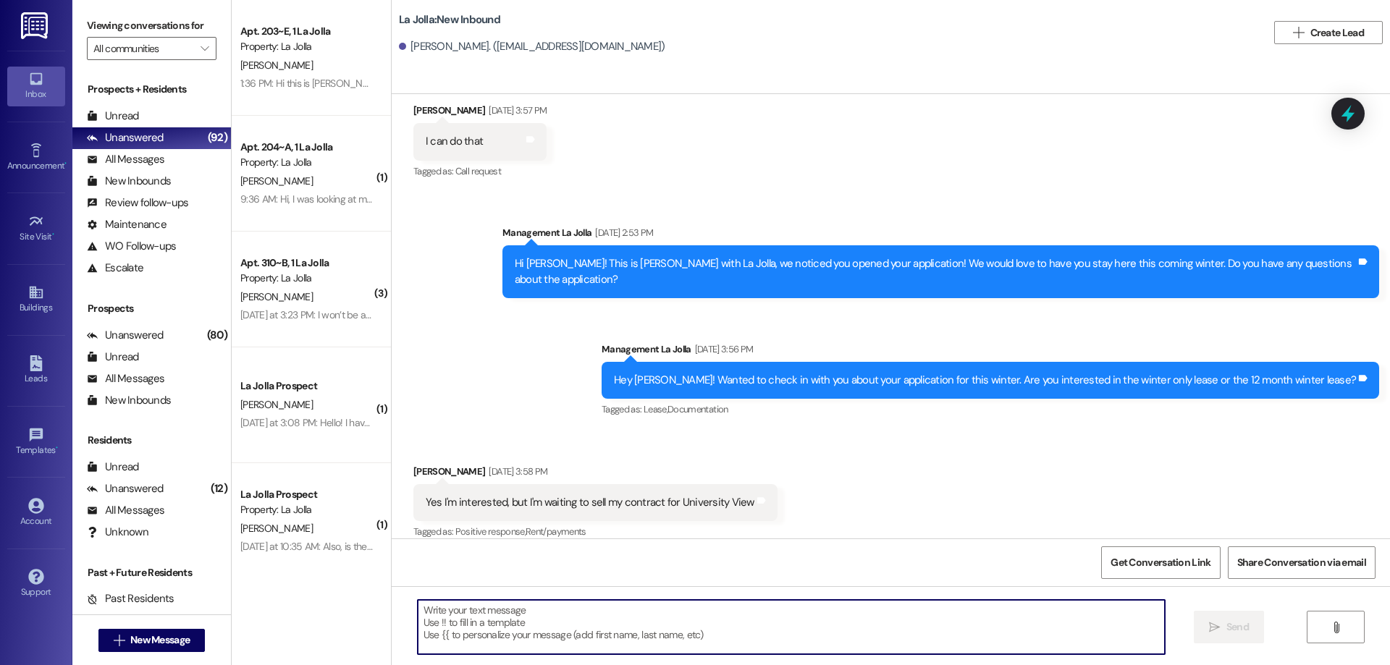
click at [709, 603] on textarea at bounding box center [791, 627] width 747 height 54
type textarea "Sounds great."
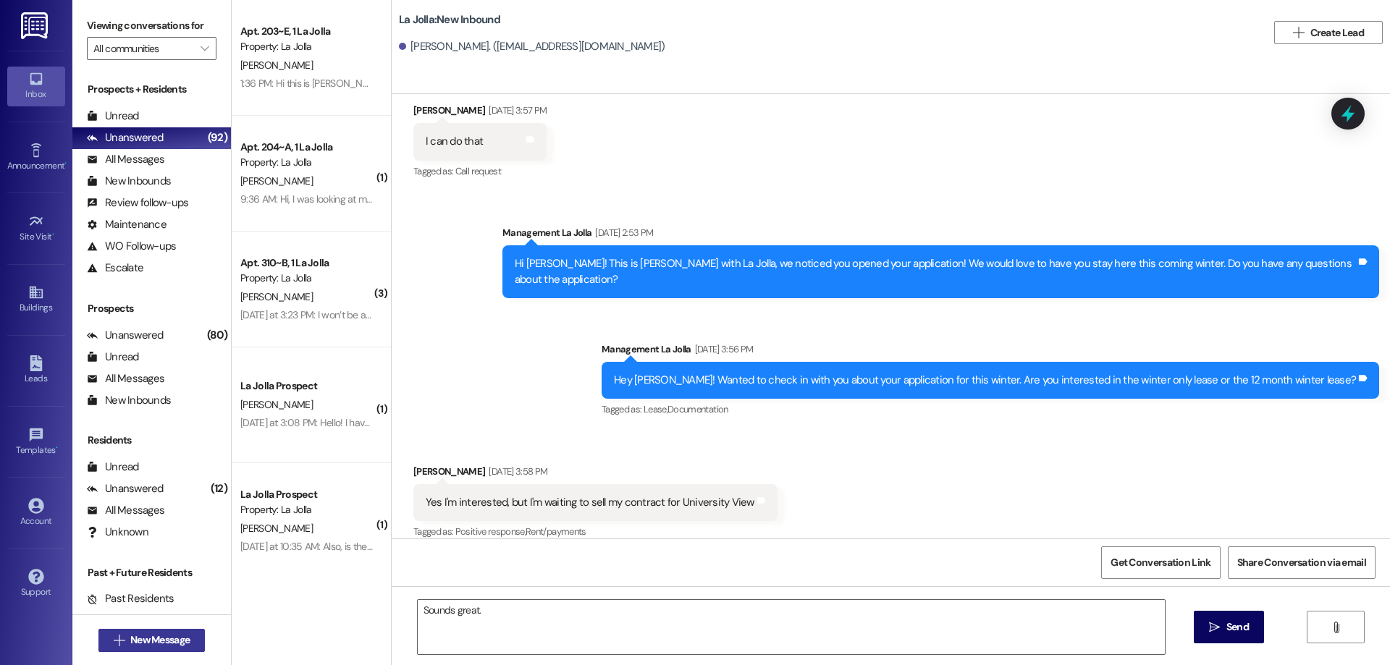
click at [142, 634] on span "New Message" at bounding box center [159, 640] width 59 height 15
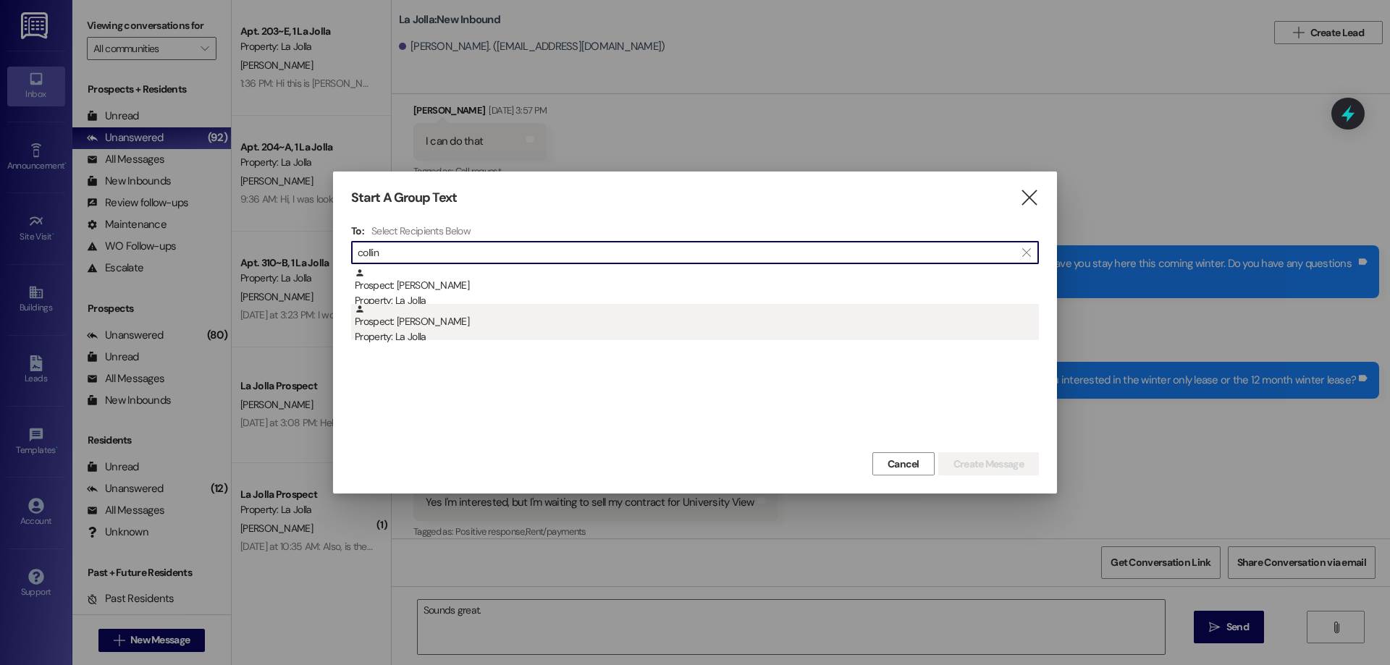
type input "collin"
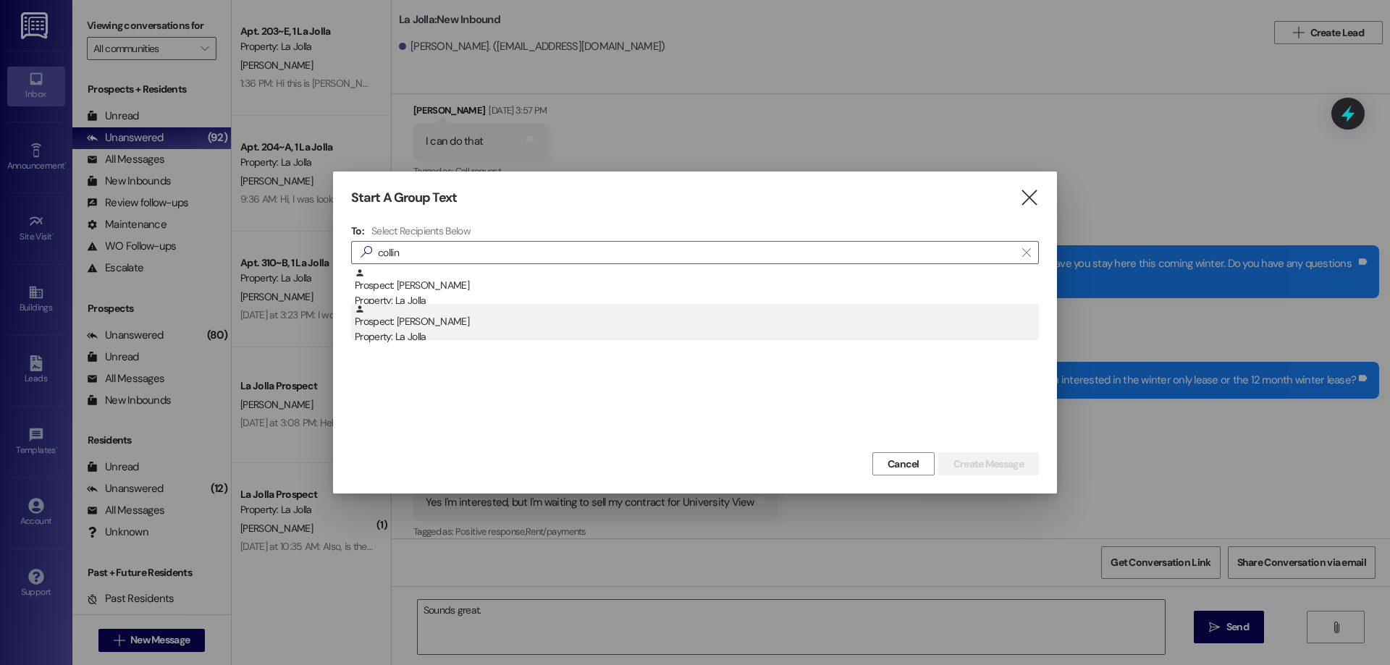
click at [368, 335] on div "Property: La Jolla" at bounding box center [697, 336] width 684 height 15
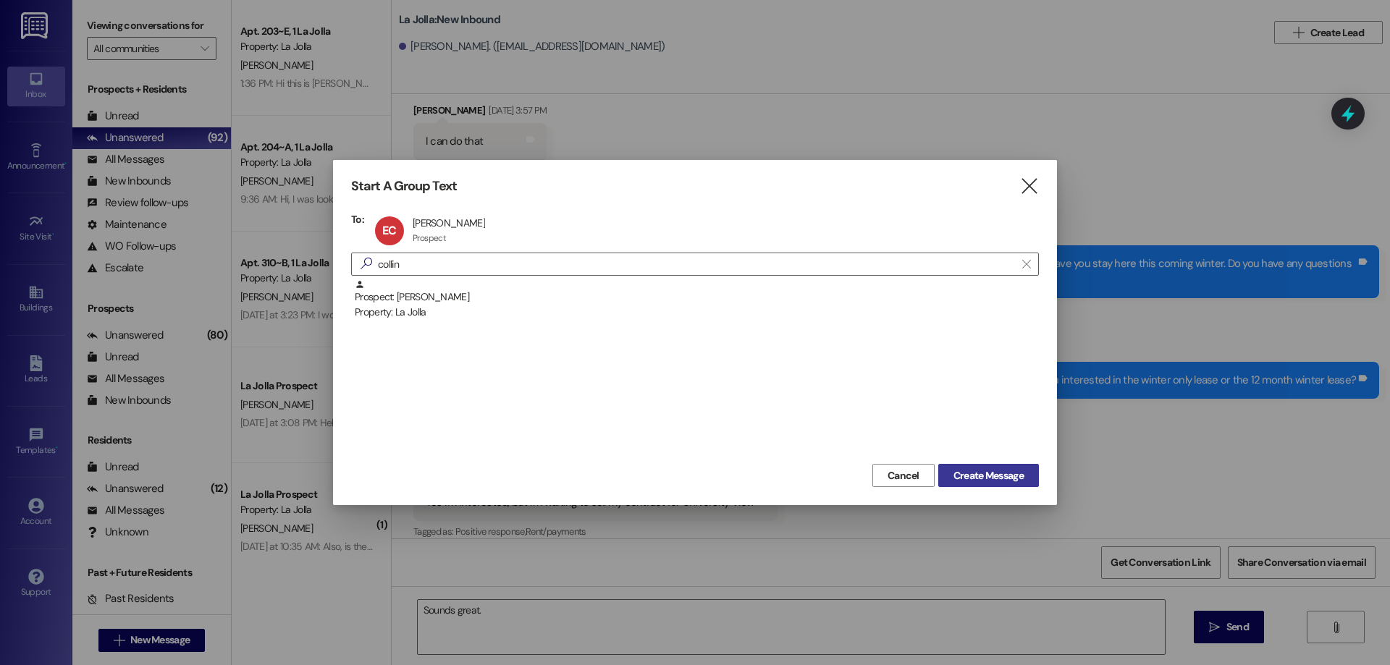
click at [950, 467] on button "Create Message" at bounding box center [988, 475] width 101 height 23
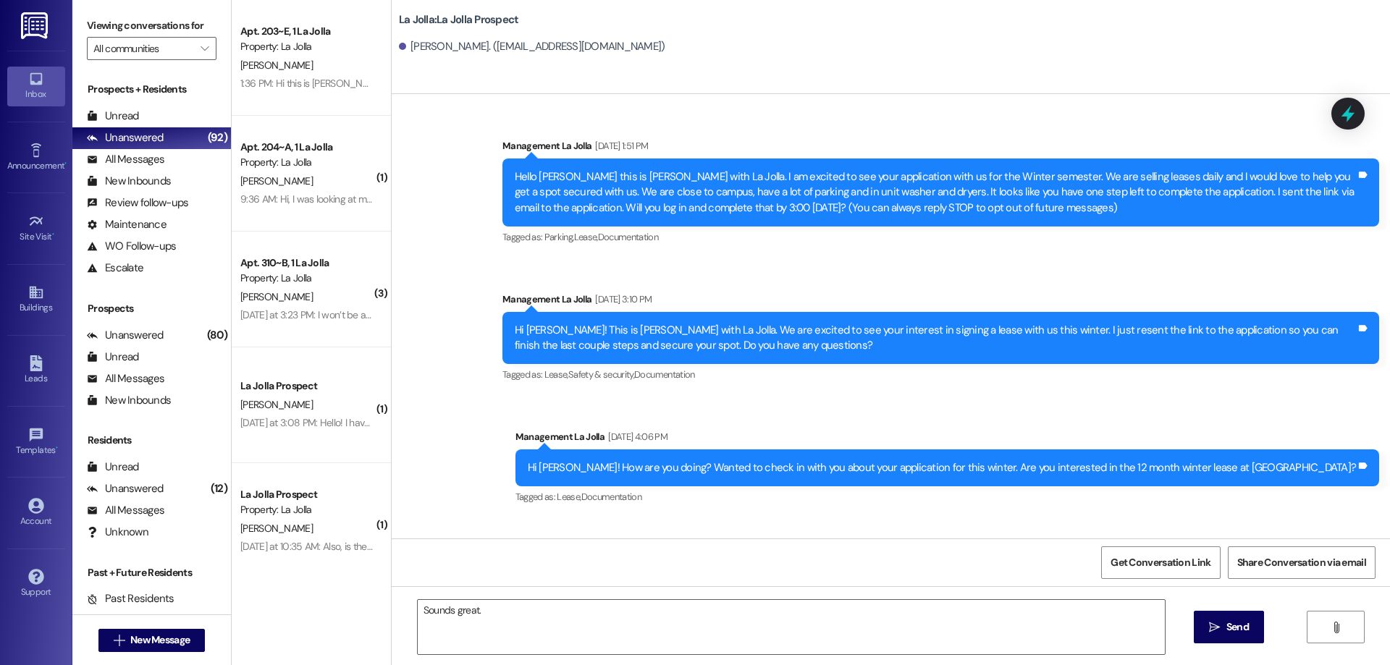
scroll to position [0, 0]
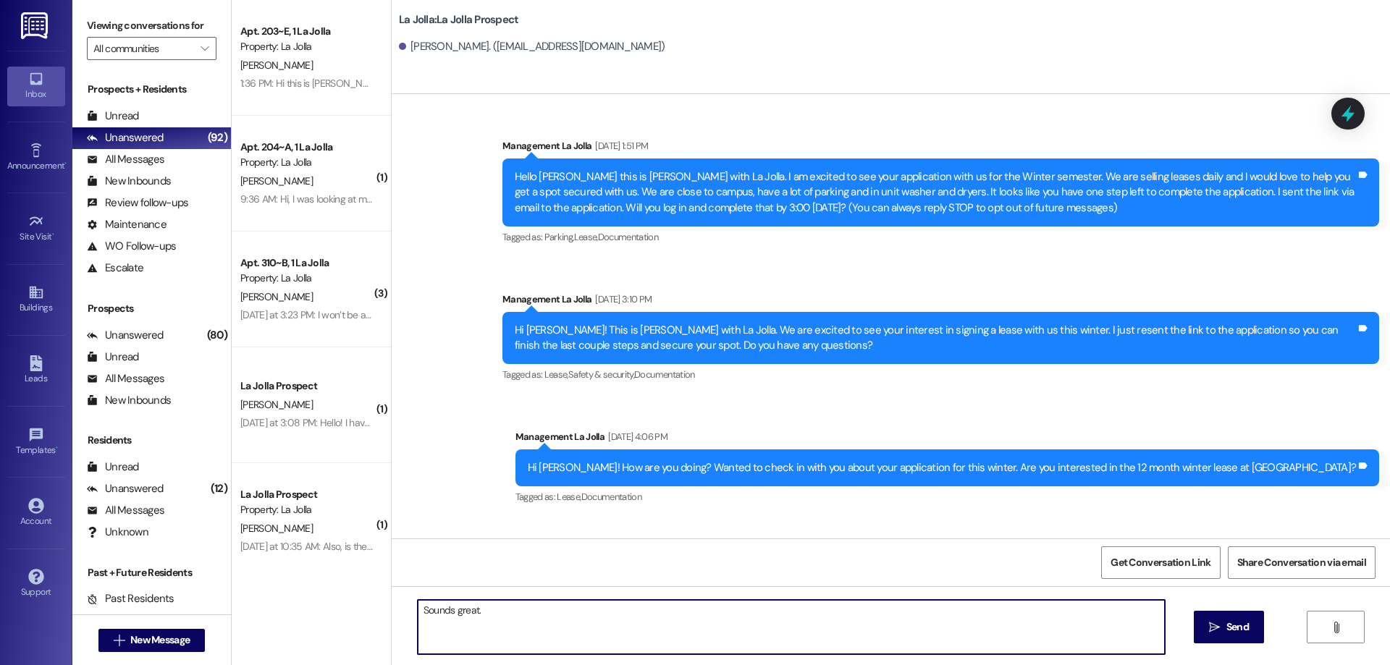
click at [544, 612] on textarea "Sounds great." at bounding box center [791, 627] width 747 height 54
drag, startPoint x: 544, startPoint y: 612, endPoint x: 279, endPoint y: 590, distance: 265.1
click at [279, 590] on div "Apt. 203~E, 1 La Jolla Property: La Jolla J. Hersel 1:36 PM: Hi this is Jacob H…" at bounding box center [811, 332] width 1158 height 665
type textarea "Hey Eve! Do you have any questions about La Jolla or the application process we…"
click at [1220, 631] on span " Send" at bounding box center [1229, 627] width 46 height 15
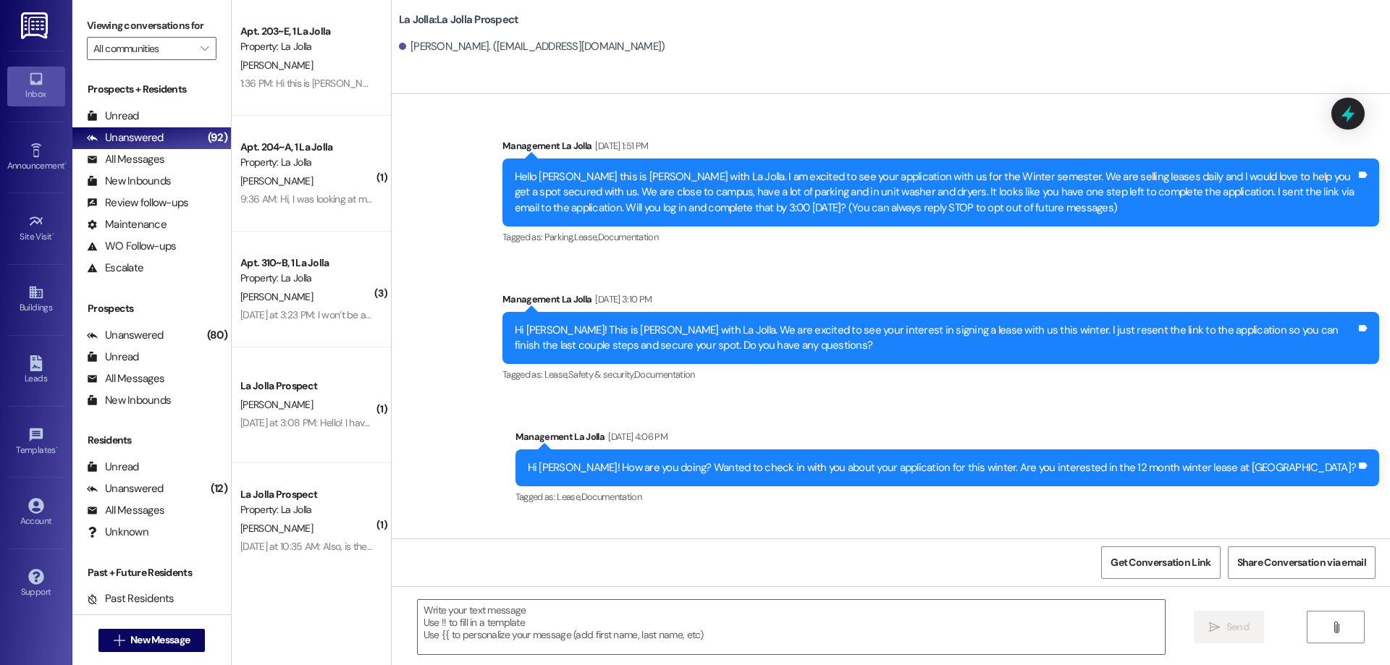
scroll to position [82, 0]
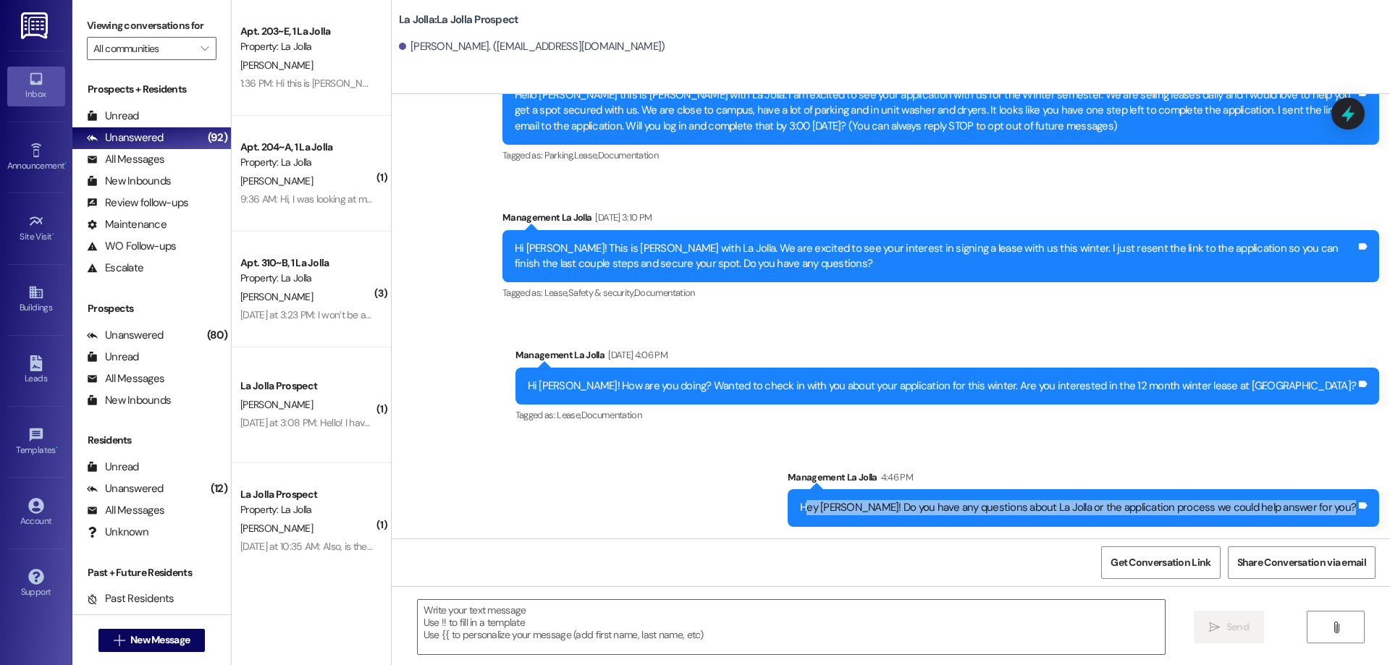
drag, startPoint x: 869, startPoint y: 507, endPoint x: 1368, endPoint y: 500, distance: 498.7
click at [1368, 500] on div "Hey Eve! Do you have any questions about La Jolla or the application process we…" at bounding box center [1082, 507] width 591 height 37
drag, startPoint x: 862, startPoint y: 510, endPoint x: 1352, endPoint y: 521, distance: 490.1
click at [1352, 521] on div "Hey Eve! Do you have any questions about La Jolla or the application process we…" at bounding box center [1082, 507] width 591 height 37
copy div "Hey Eve! Do you have any questions about La Jolla or the application process we…"
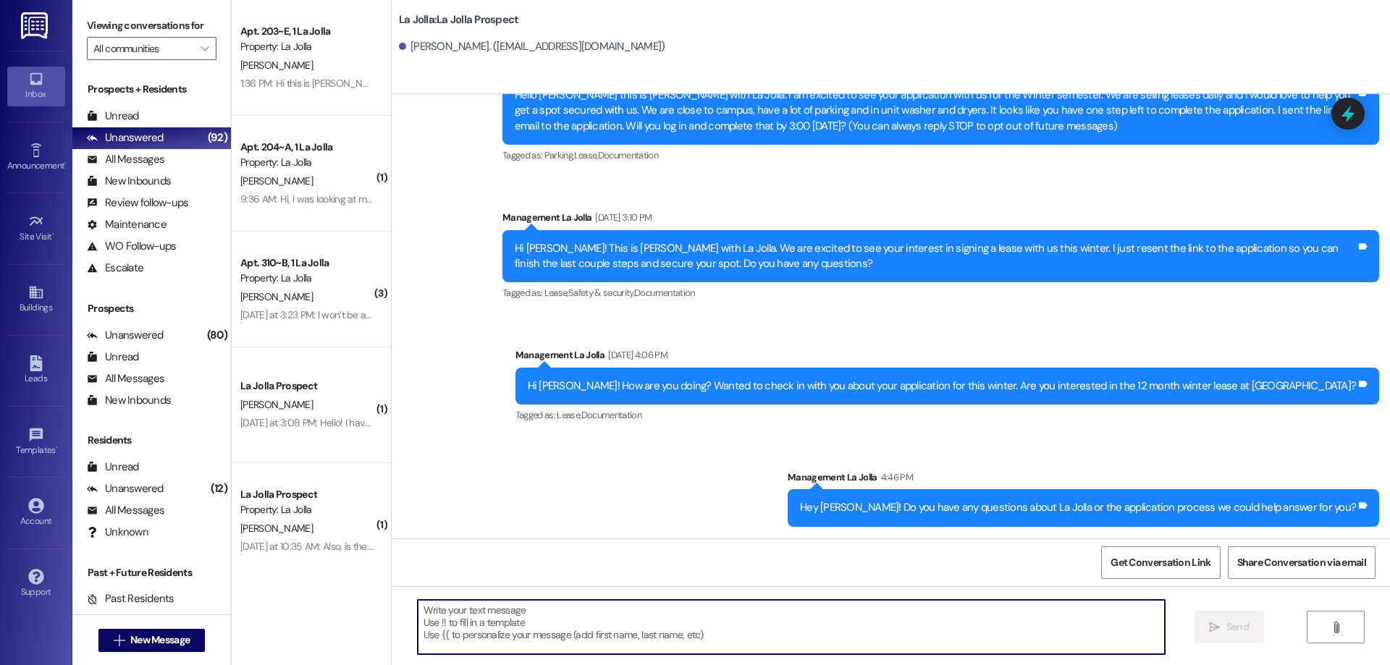
click at [683, 609] on textarea at bounding box center [791, 627] width 747 height 54
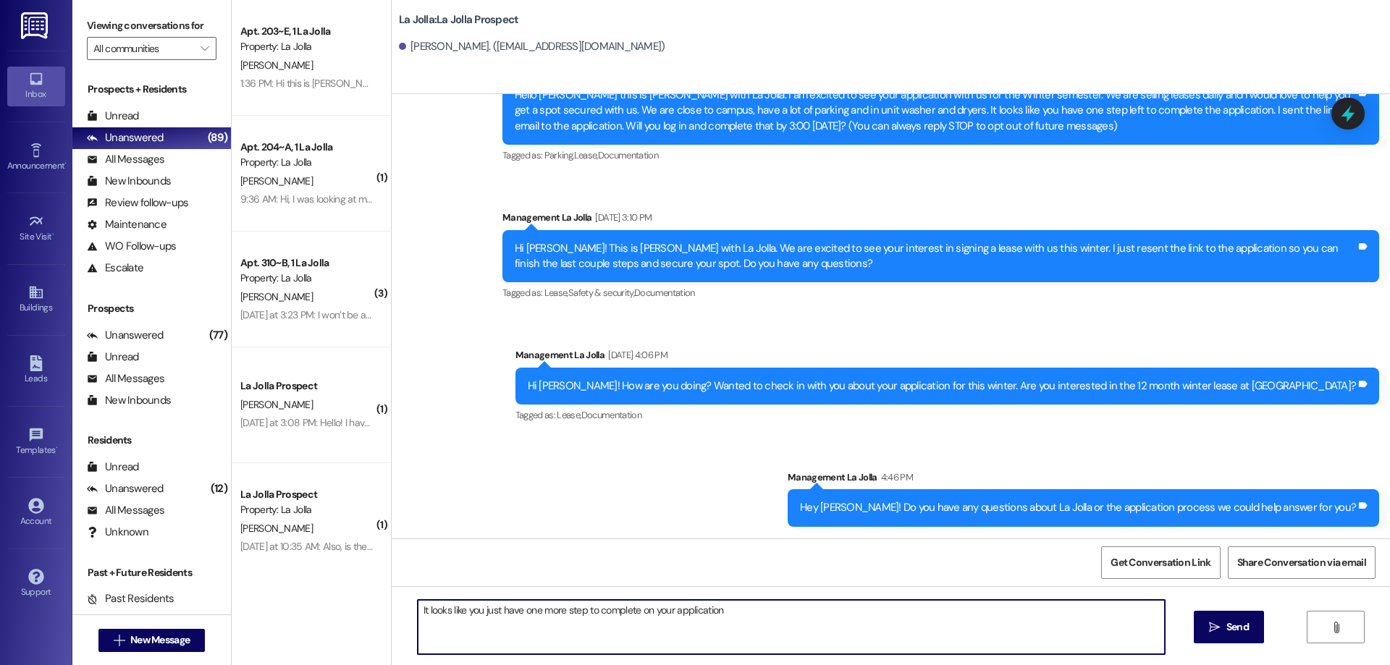
type textarea "It looks like you just have one more step to complete on your application!"
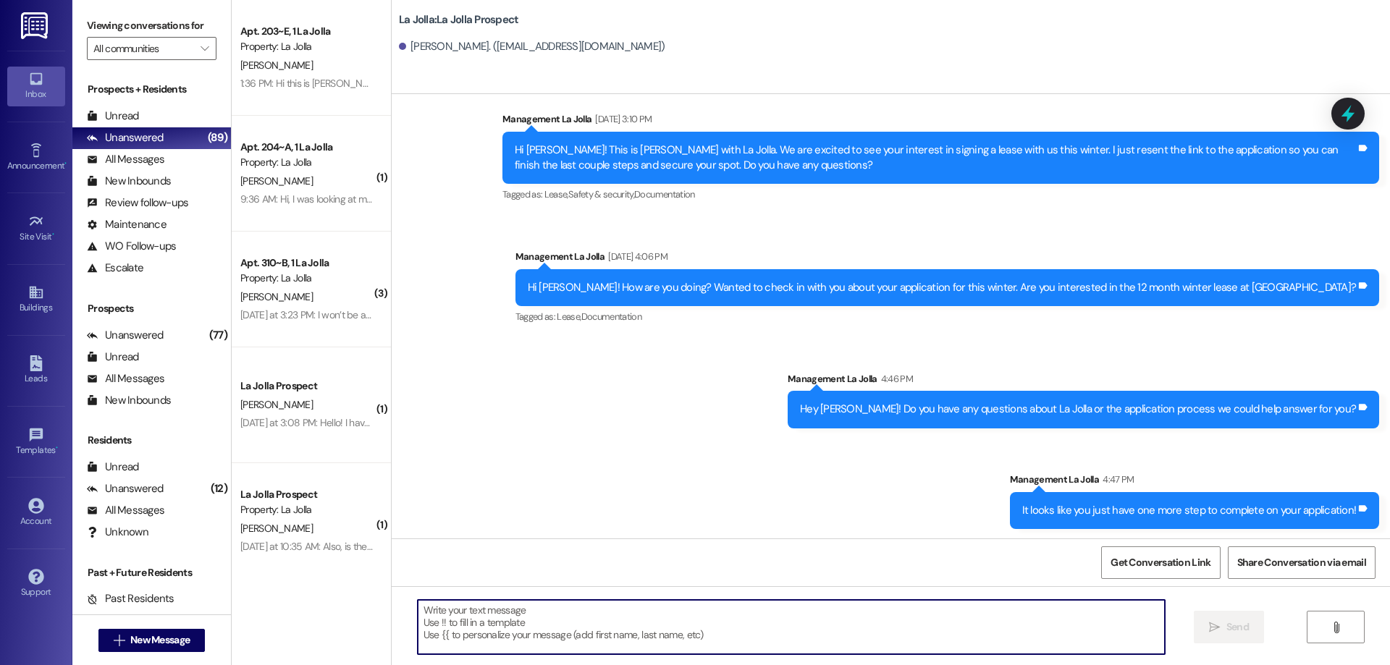
scroll to position [182, 0]
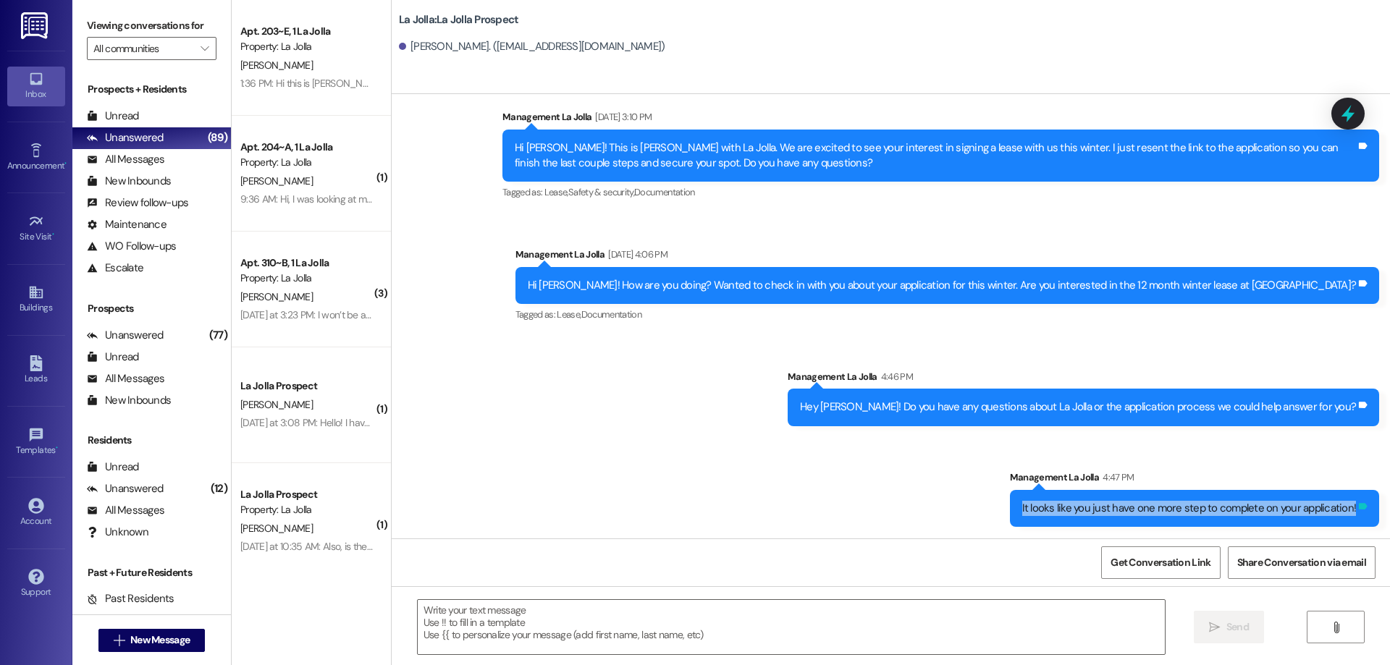
drag, startPoint x: 1022, startPoint y: 511, endPoint x: 1356, endPoint y: 514, distance: 334.4
click at [1356, 514] on div "It looks like you just have one more step to complete on your application! Tags…" at bounding box center [1195, 508] width 370 height 37
copy div "It looks like you just have one more step to complete on your application! Tags…"
click at [193, 643] on button " New Message" at bounding box center [151, 640] width 107 height 23
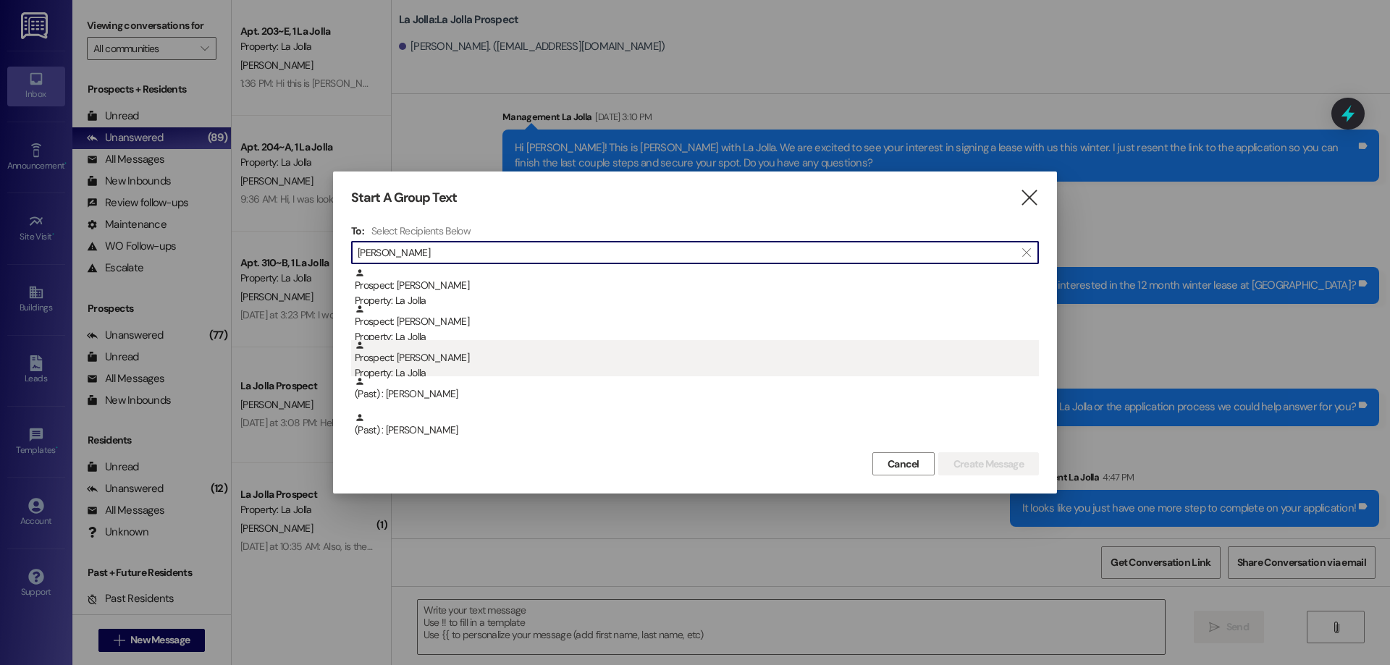
type input "michelle"
click at [459, 360] on div "Prospect: Michelle Reed Property: La Jolla" at bounding box center [697, 360] width 684 height 41
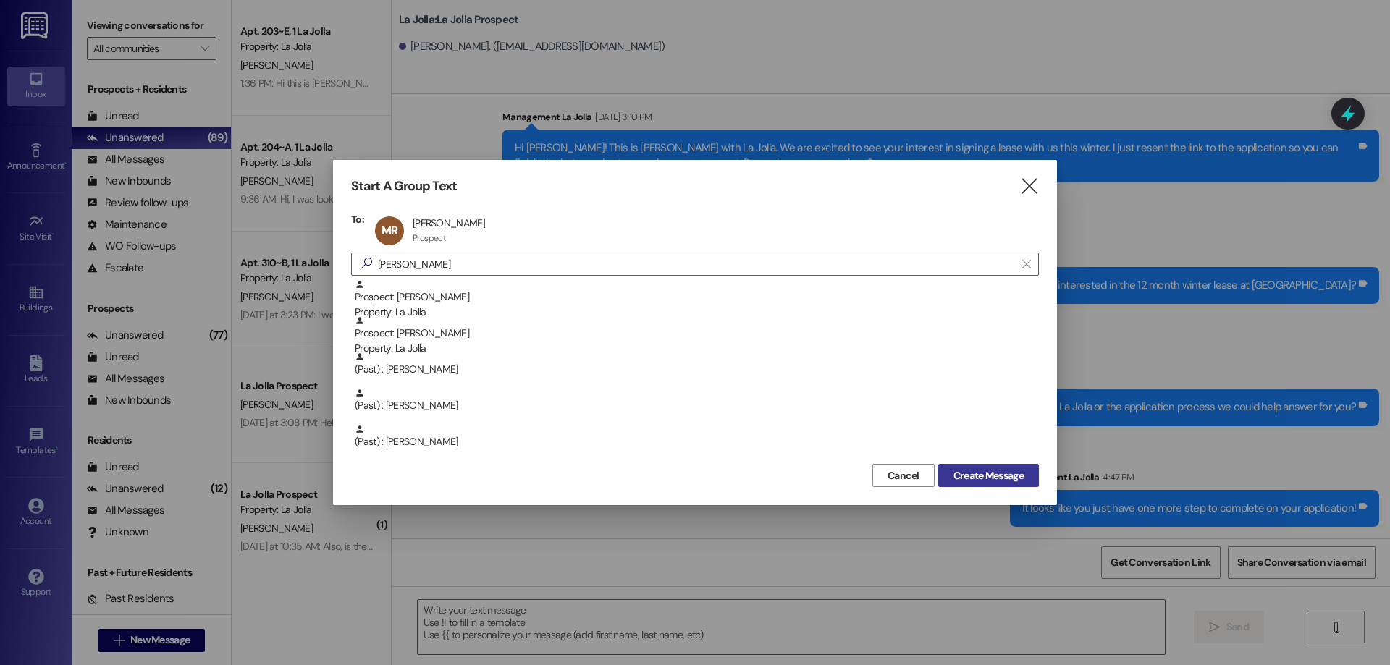
click at [966, 472] on span "Create Message" at bounding box center [988, 475] width 70 height 15
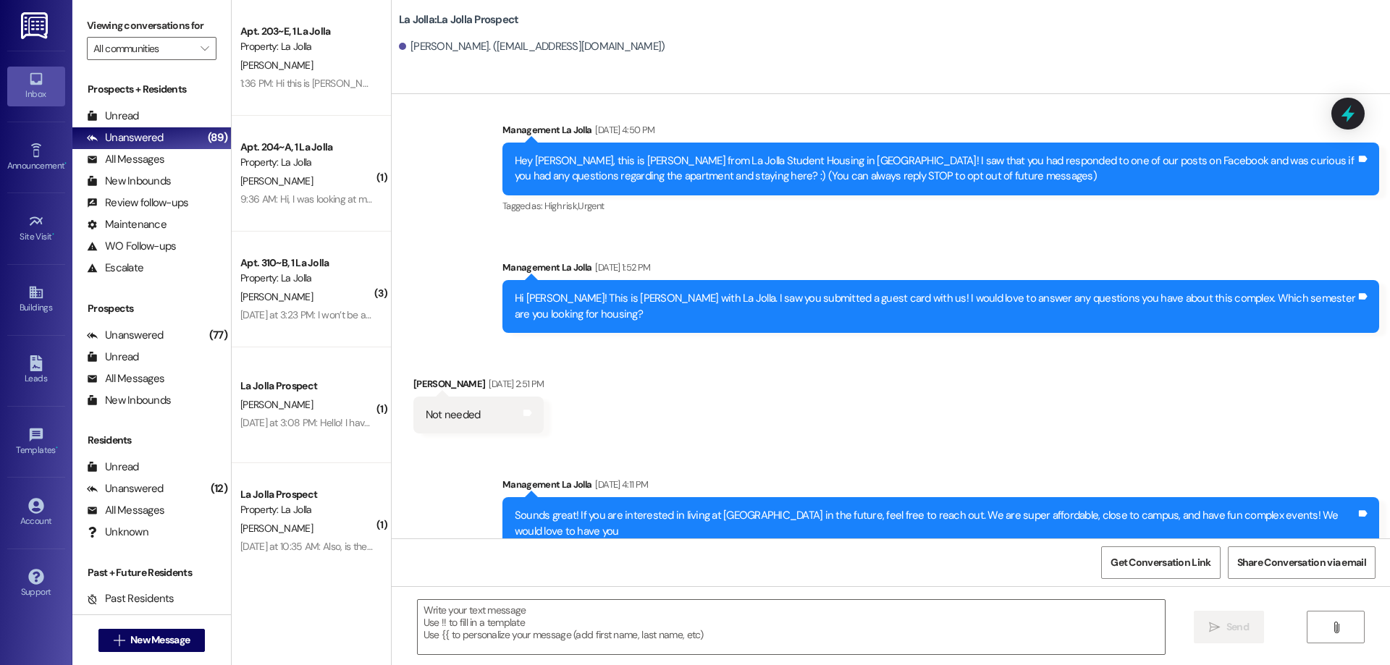
scroll to position [24, 0]
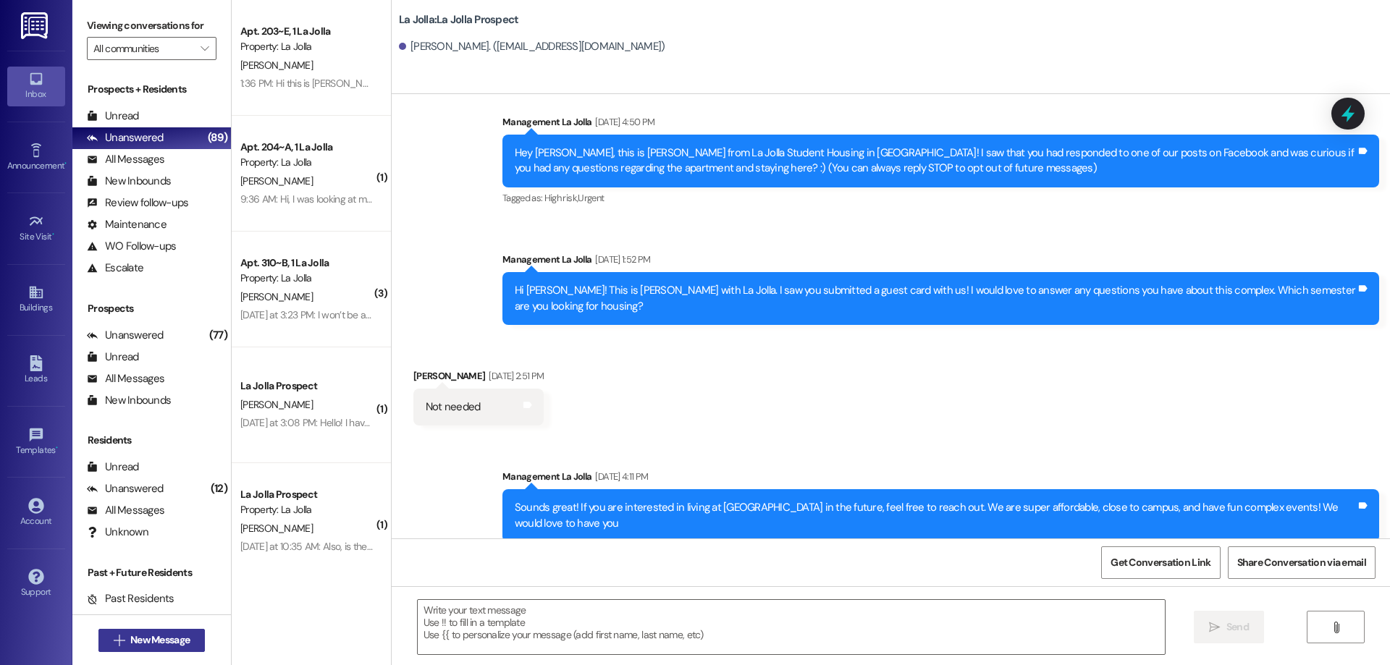
click at [164, 645] on span "New Message" at bounding box center [159, 640] width 59 height 15
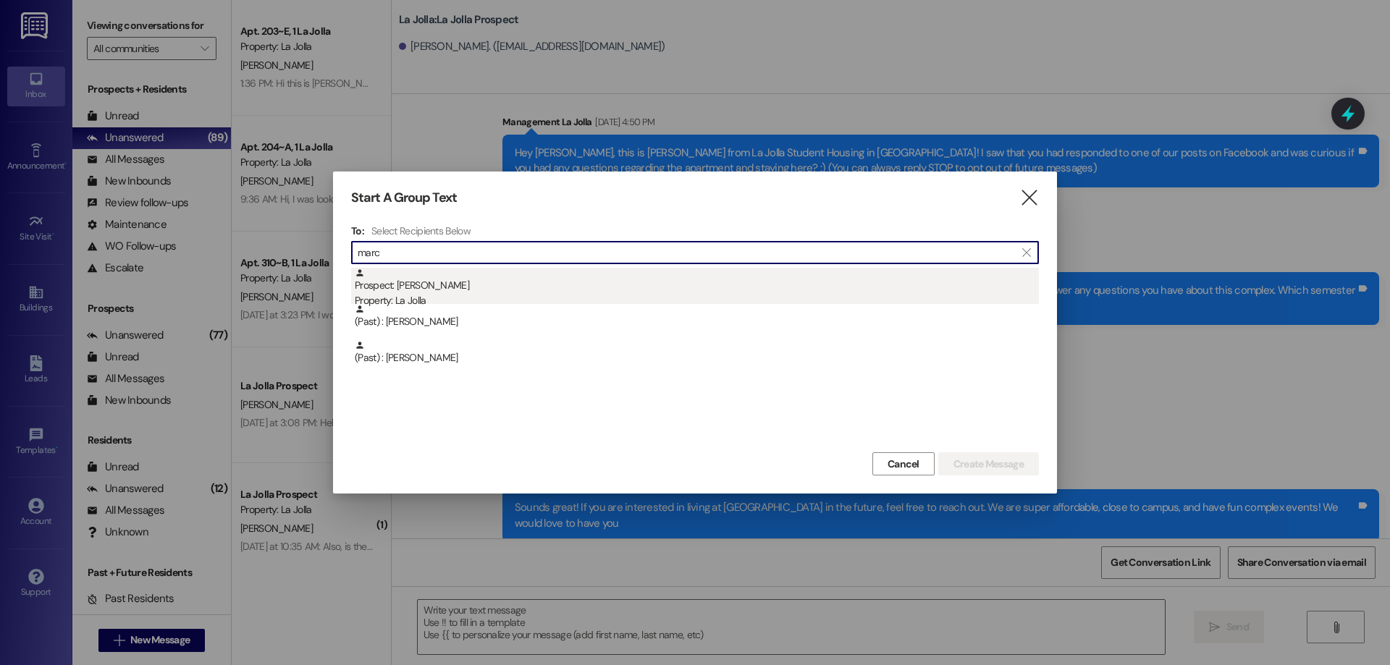
type input "marc"
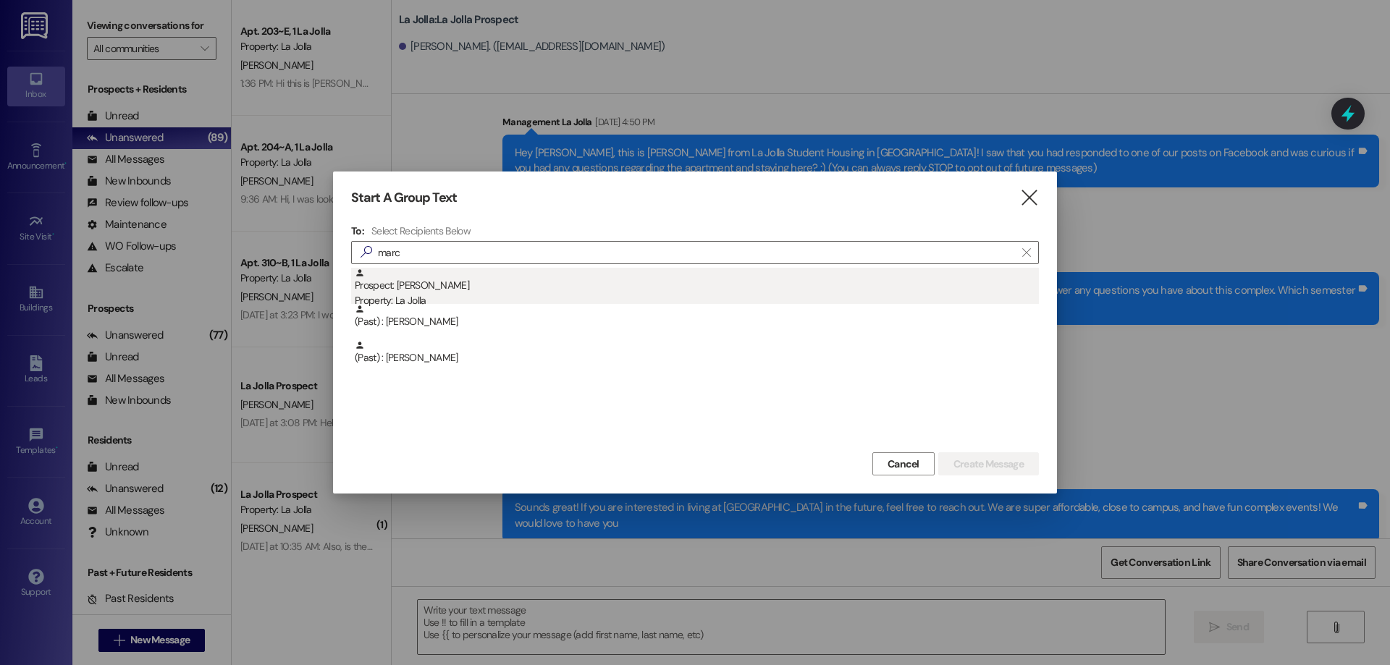
click at [519, 277] on div "Prospect: Marc Jordan Dajeu Property: La Jolla" at bounding box center [697, 288] width 684 height 41
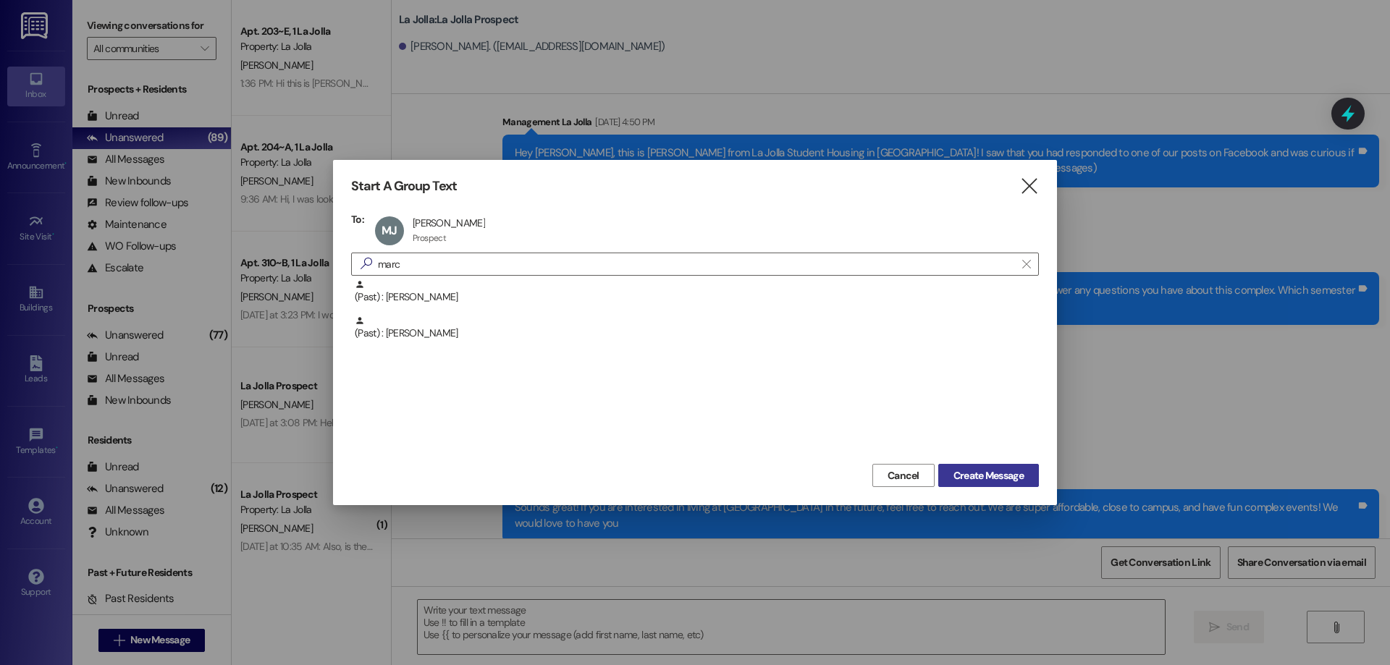
click at [970, 472] on span "Create Message" at bounding box center [988, 475] width 70 height 15
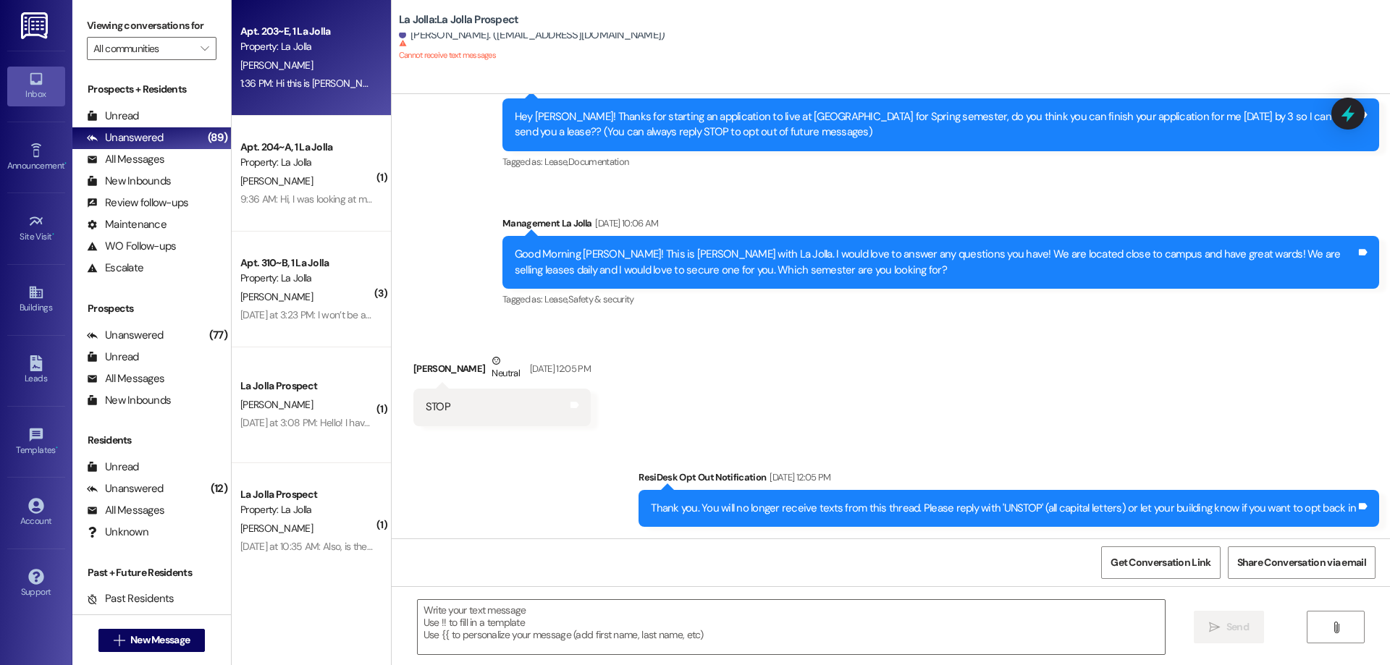
scroll to position [0, 0]
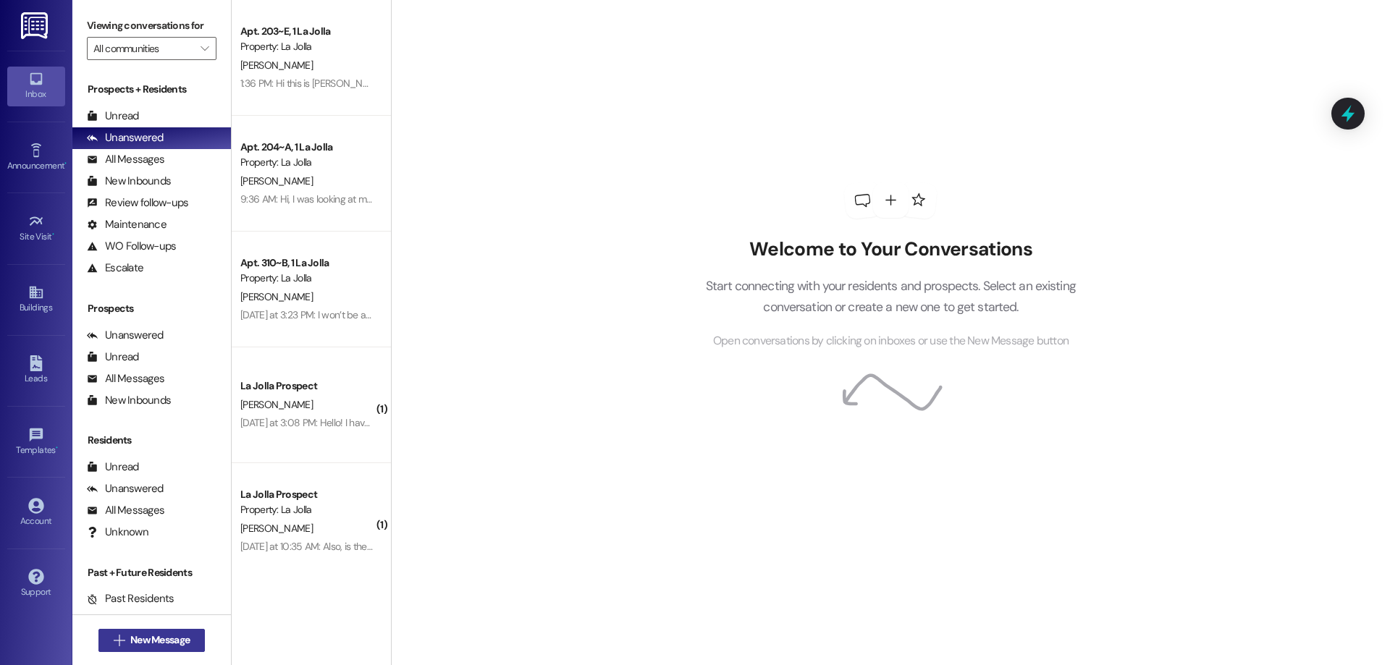
click at [130, 637] on span "New Message" at bounding box center [159, 640] width 59 height 15
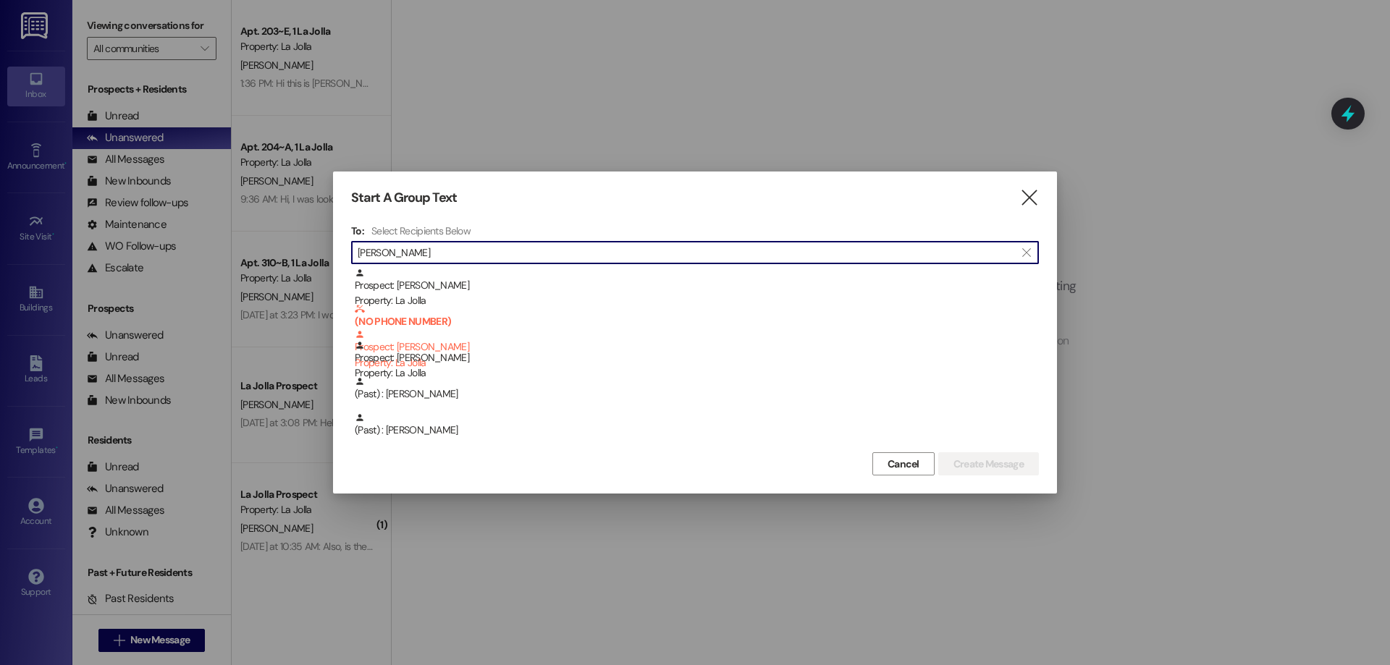
type input "sophia"
click at [530, 371] on div "Property: La Jolla" at bounding box center [697, 373] width 684 height 15
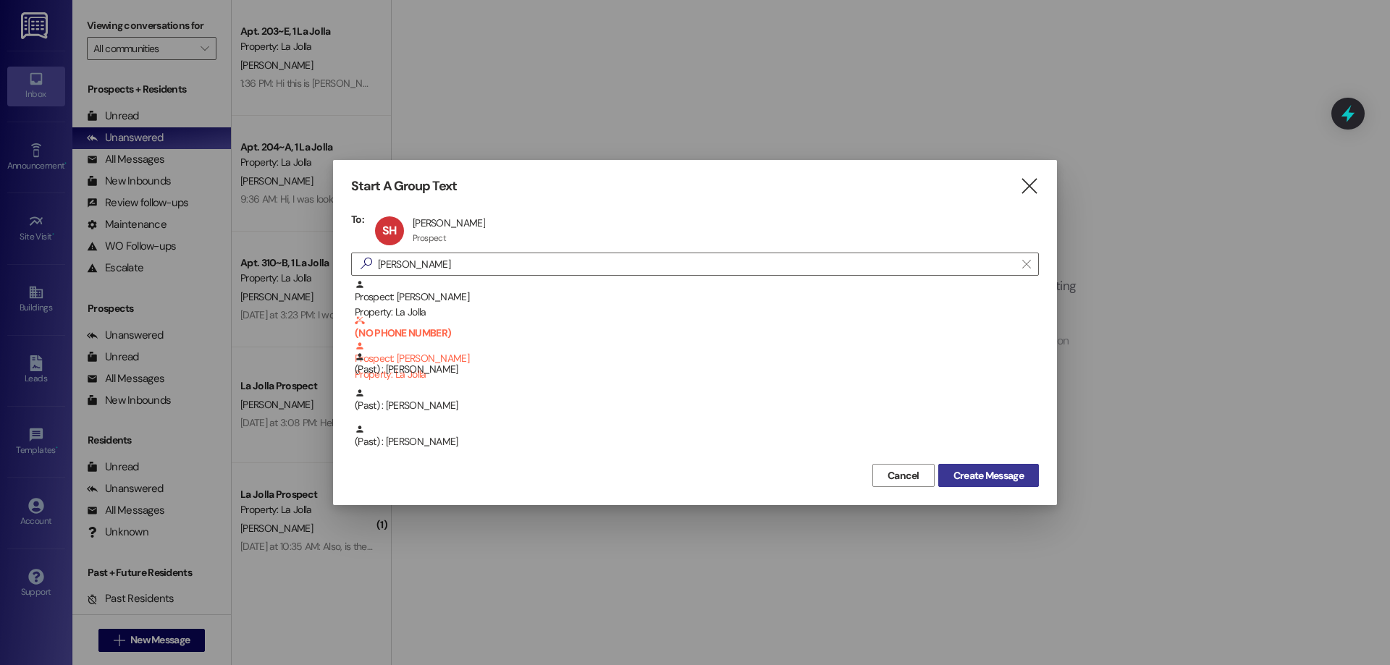
click at [1019, 477] on span "Create Message" at bounding box center [988, 475] width 70 height 15
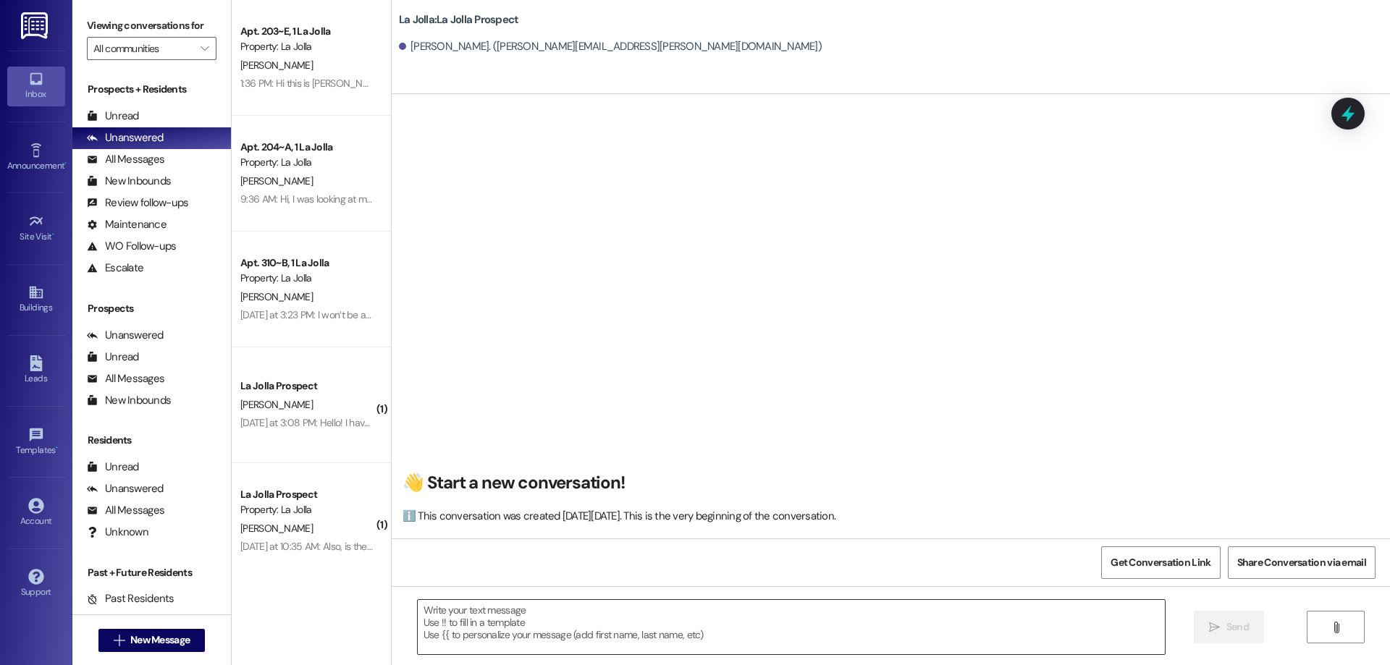
click at [478, 607] on textarea at bounding box center [791, 627] width 747 height 54
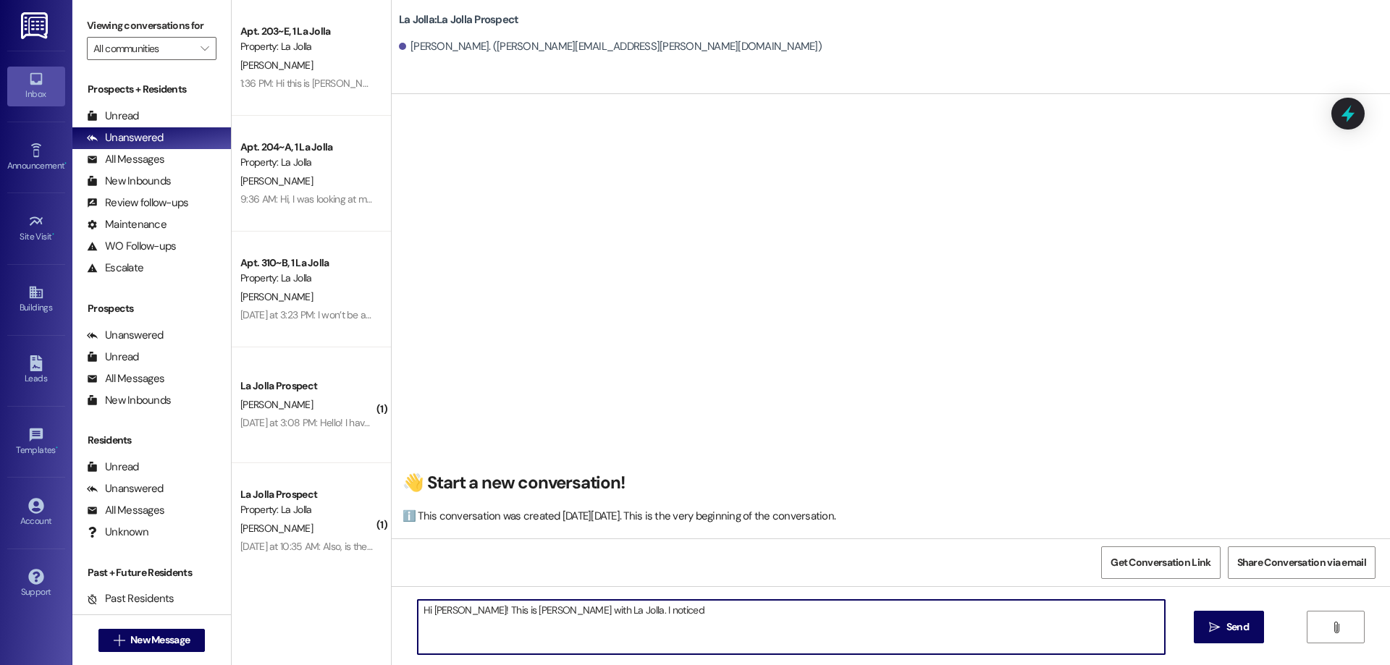
scroll to position [1, 0]
drag, startPoint x: 568, startPoint y: 607, endPoint x: 646, endPoint y: 599, distance: 78.6
click at [646, 599] on div "Hi Sophia! This is Addie with La Jolla. I noticed that you" at bounding box center [791, 627] width 748 height 56
click at [881, 617] on textarea "Hi Sophia! This is Addie with La Jolla. We are really excited to see that you a…" at bounding box center [791, 627] width 747 height 54
click at [877, 618] on textarea "Hi Sophia! This is Addie with La Jolla. We are really excited to see that you a…" at bounding box center [791, 627] width 747 height 54
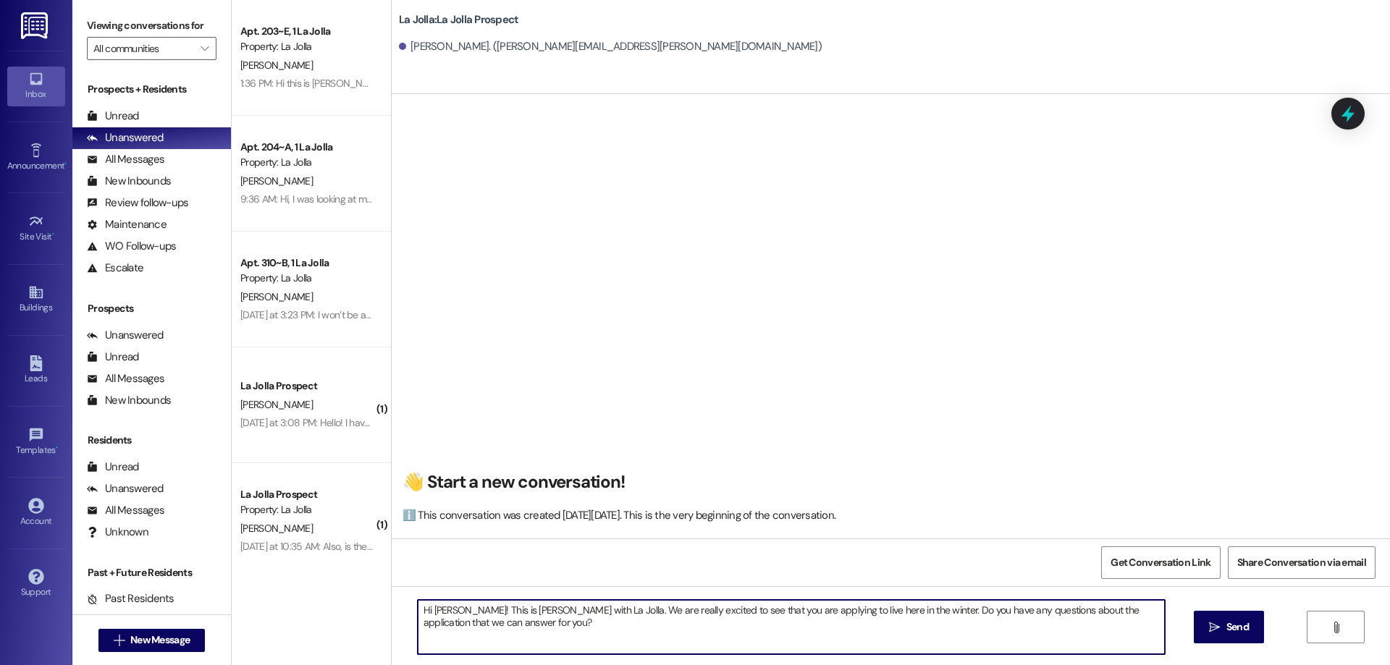
click at [876, 611] on textarea "Hi Sophia! This is Addie with La Jolla. We are really excited to see that you a…" at bounding box center [791, 627] width 747 height 54
type textarea "Hi Sophia! This is Addie with La Jolla. We are really excited to see that you a…"
click at [1242, 617] on button " Send" at bounding box center [1229, 627] width 70 height 33
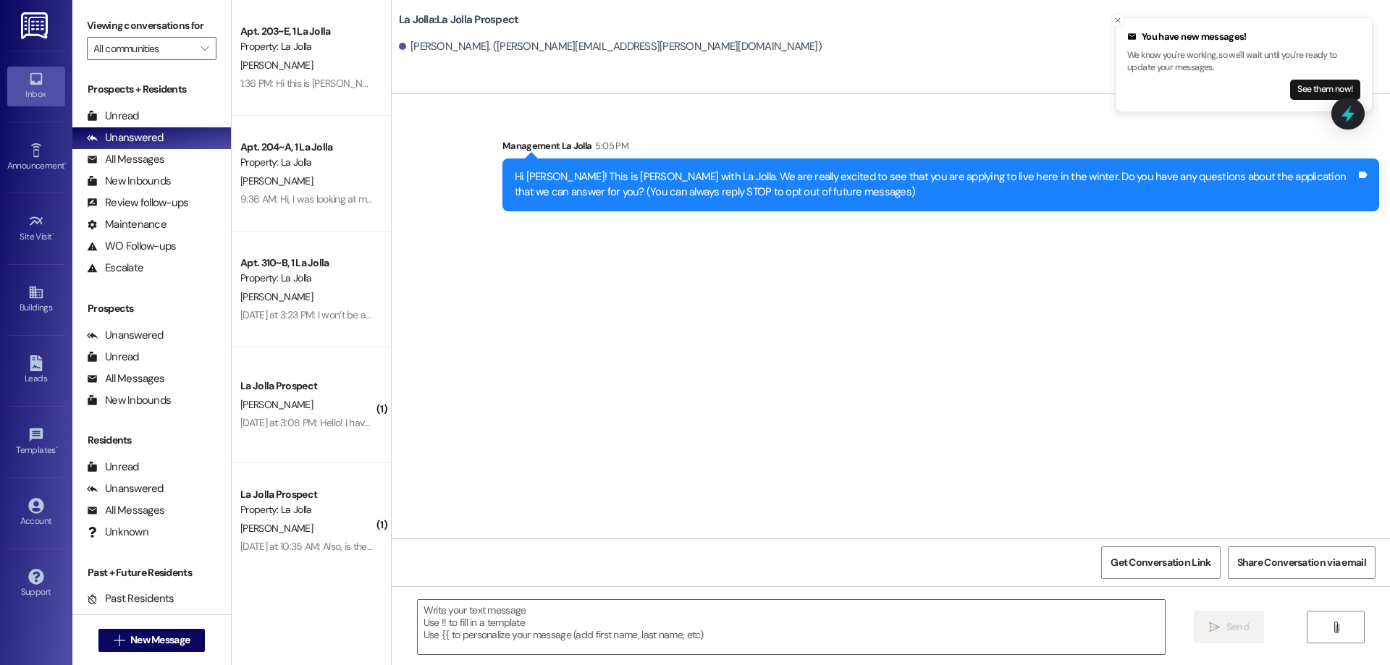
scroll to position [0, 0]
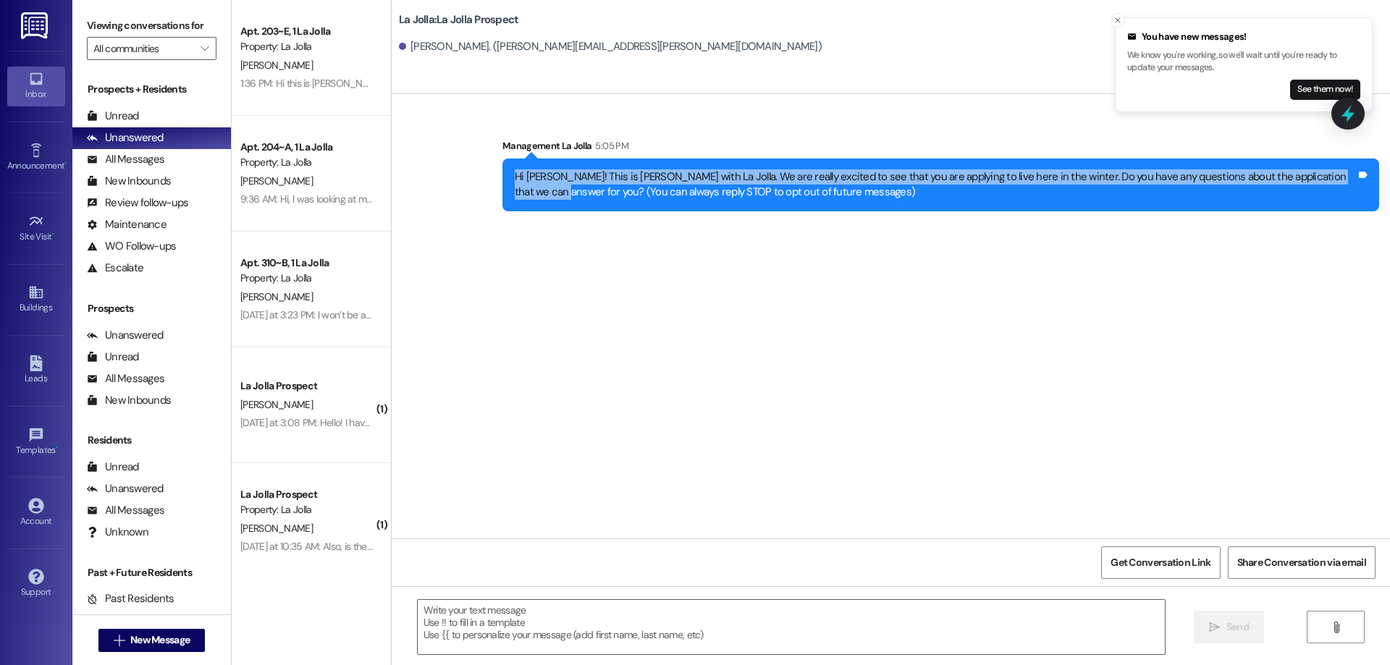
drag, startPoint x: 501, startPoint y: 178, endPoint x: 1350, endPoint y: 172, distance: 849.0
click at [1350, 172] on div "Hi Sophia! This is Addie with La Jolla. We are really excited to see that you a…" at bounding box center [940, 185] width 877 height 53
copy div "Hi Sophia! This is Addie with La Jolla. We are really excited to see that you a…"
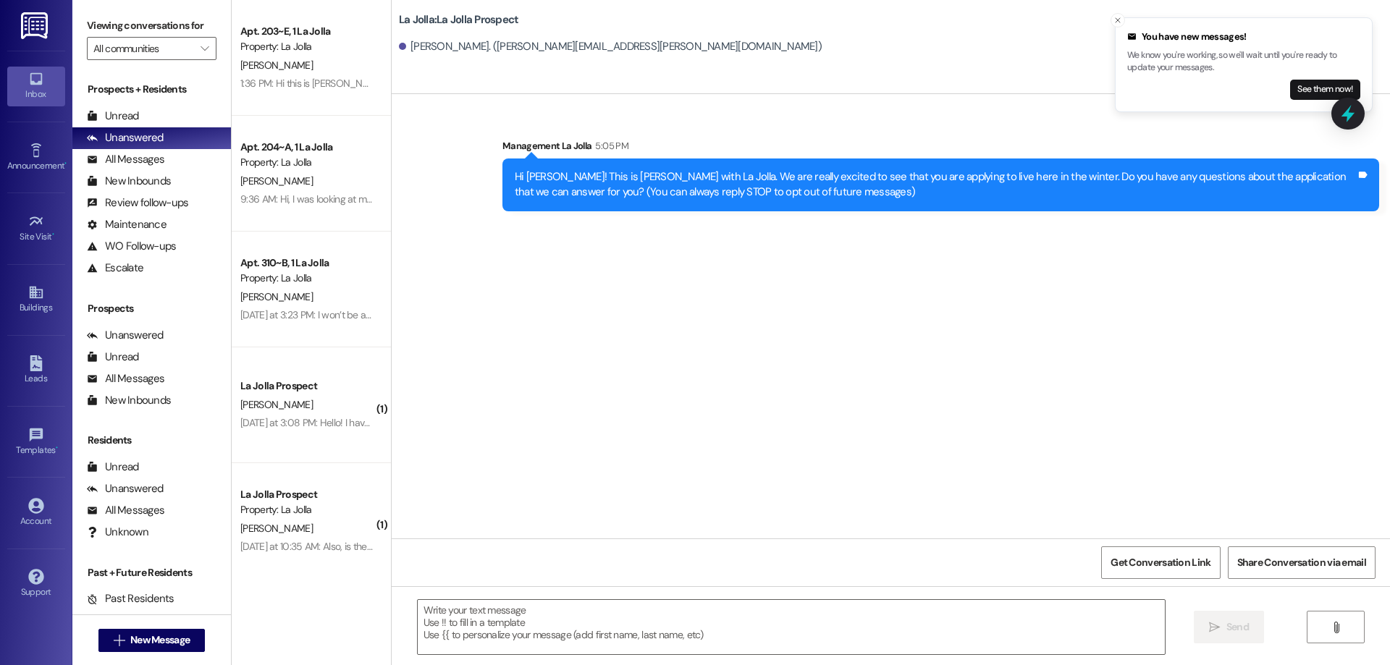
click at [551, 228] on div "Sent via SMS Management La Jolla 5:05 PM Hi Sophia! This is Addie with La Jolla…" at bounding box center [891, 316] width 998 height 444
click at [1260, 83] on div "See them now!" at bounding box center [1243, 90] width 233 height 20
click at [1340, 85] on button "See them now!" at bounding box center [1325, 90] width 70 height 20
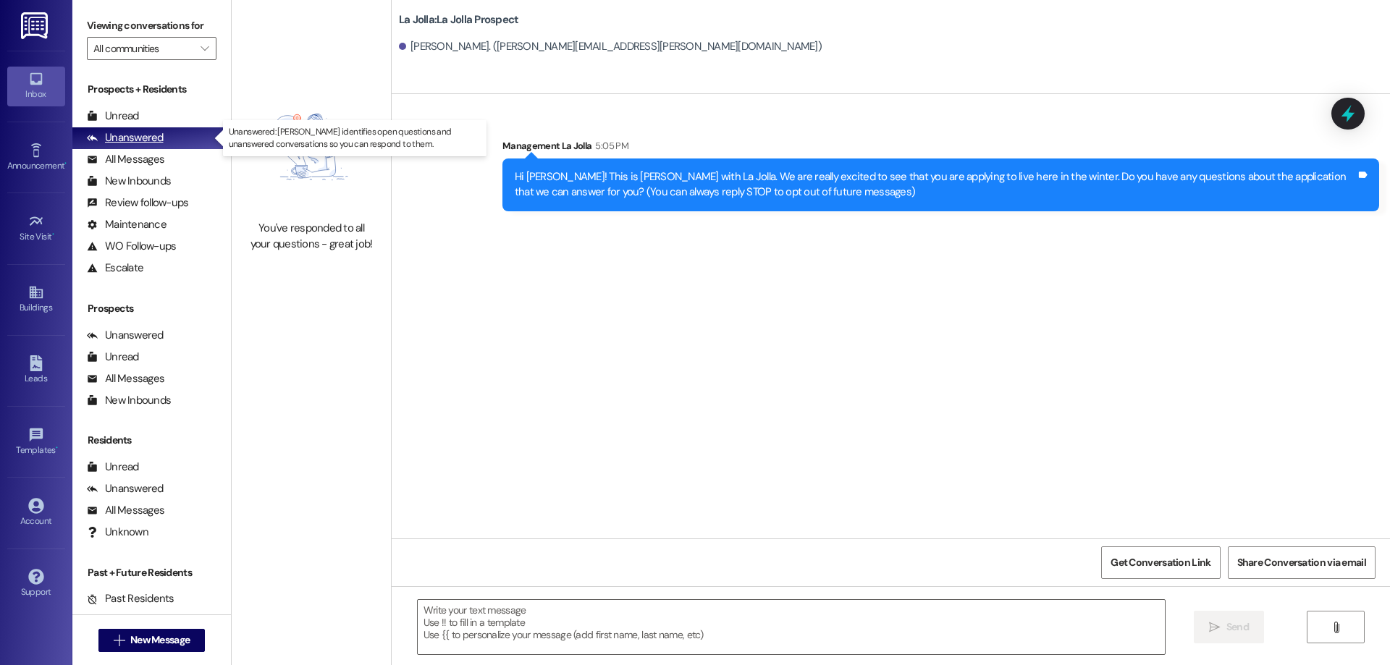
click at [177, 131] on div "Unanswered (0)" at bounding box center [151, 138] width 159 height 22
click at [177, 632] on button " New Message" at bounding box center [151, 640] width 107 height 23
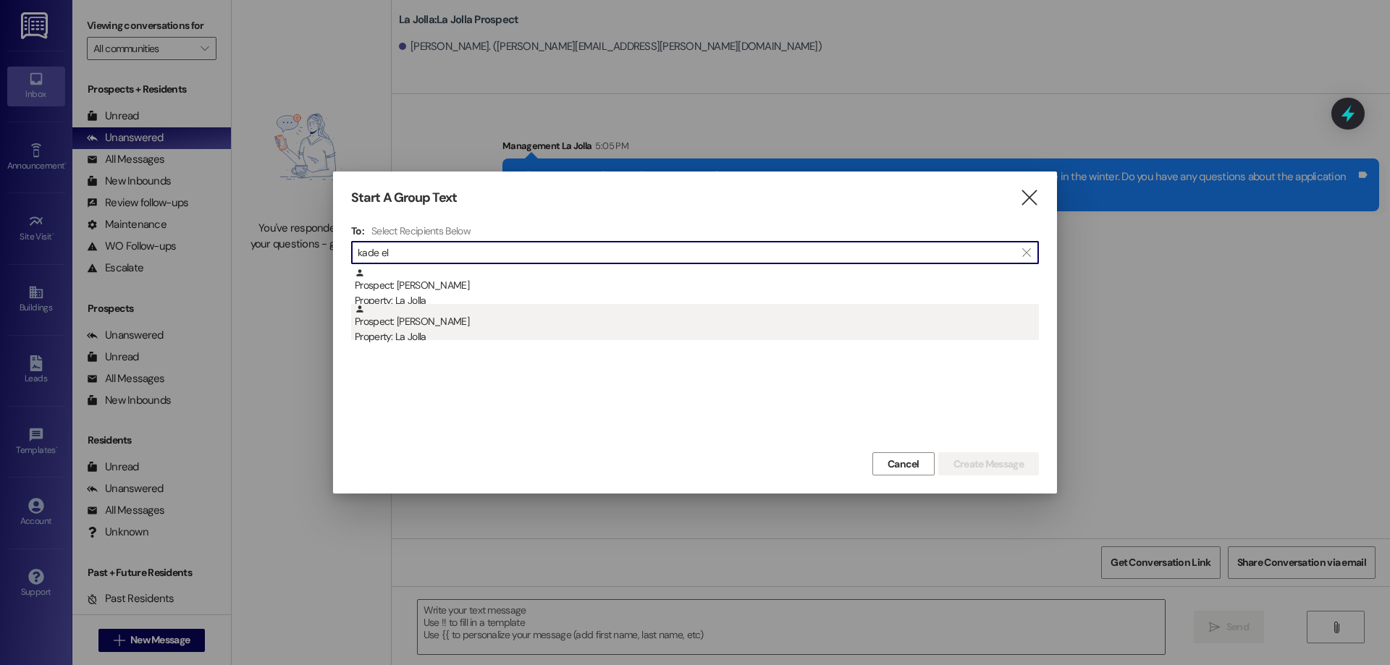
type input "kade el"
click at [492, 335] on div "Property: La Jolla" at bounding box center [697, 336] width 684 height 15
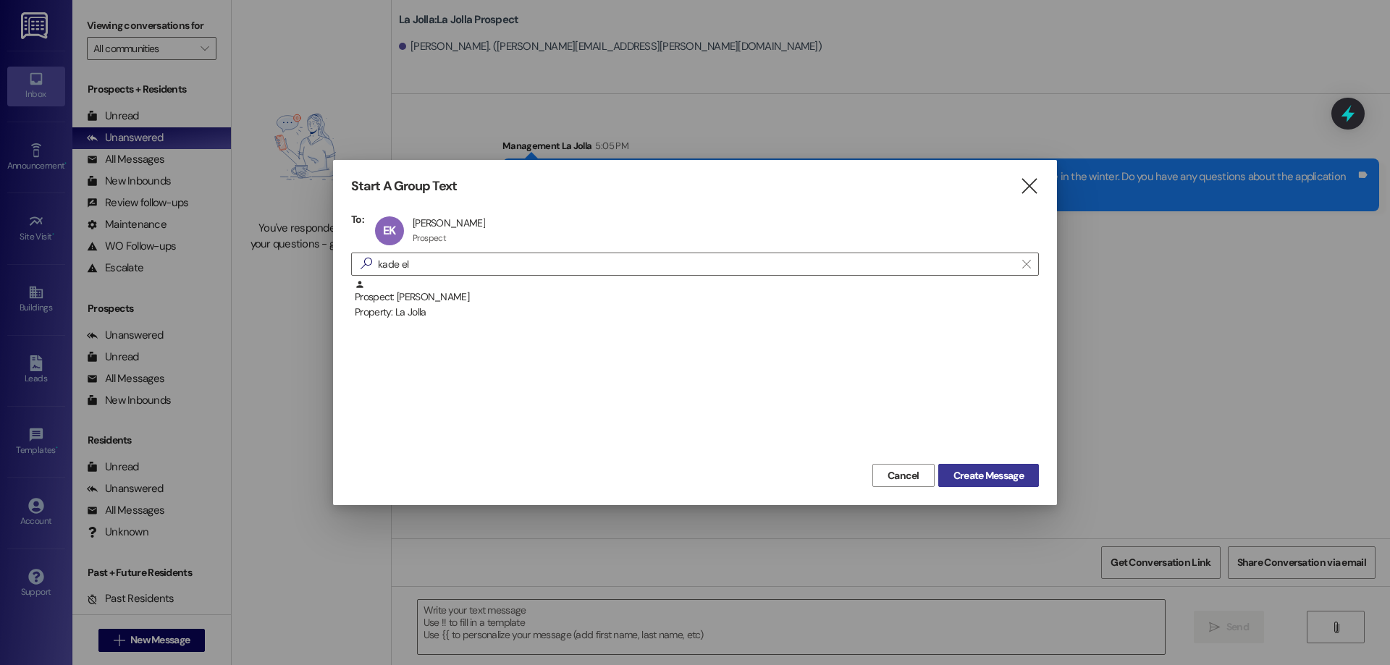
drag, startPoint x: 987, startPoint y: 476, endPoint x: 988, endPoint y: 494, distance: 18.2
click at [987, 477] on span "Create Message" at bounding box center [988, 475] width 70 height 15
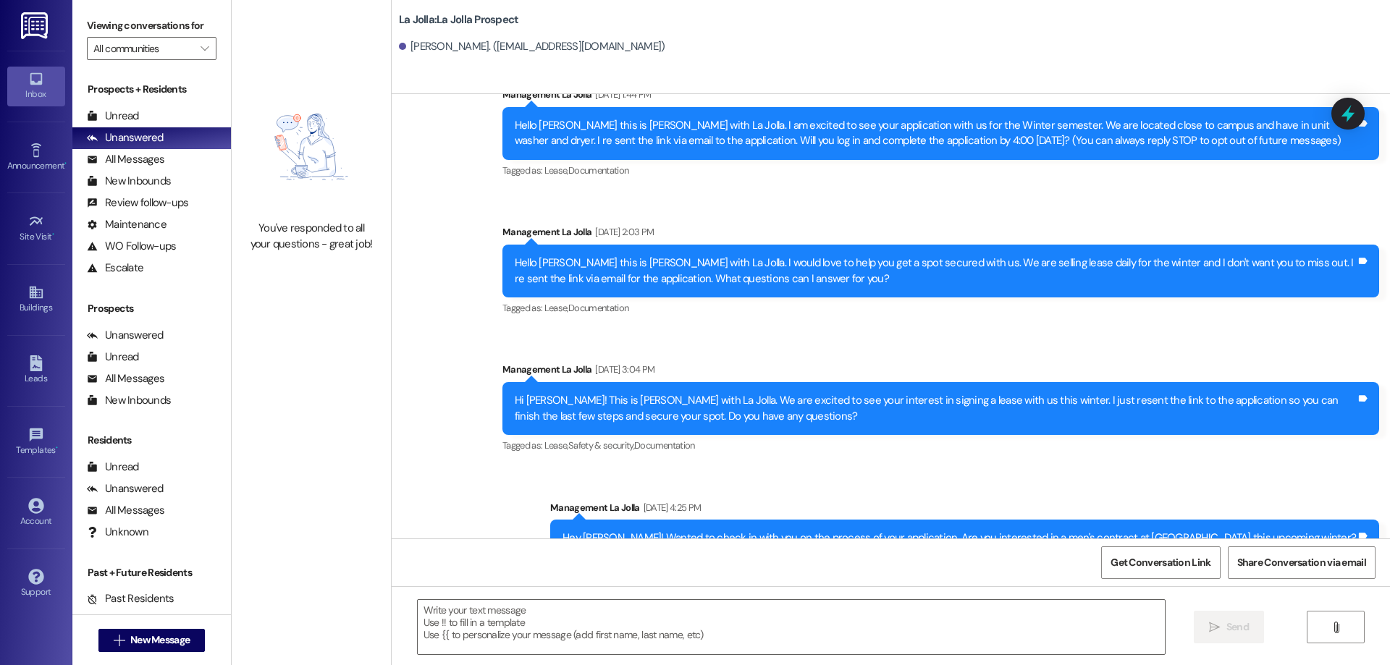
scroll to position [103, 0]
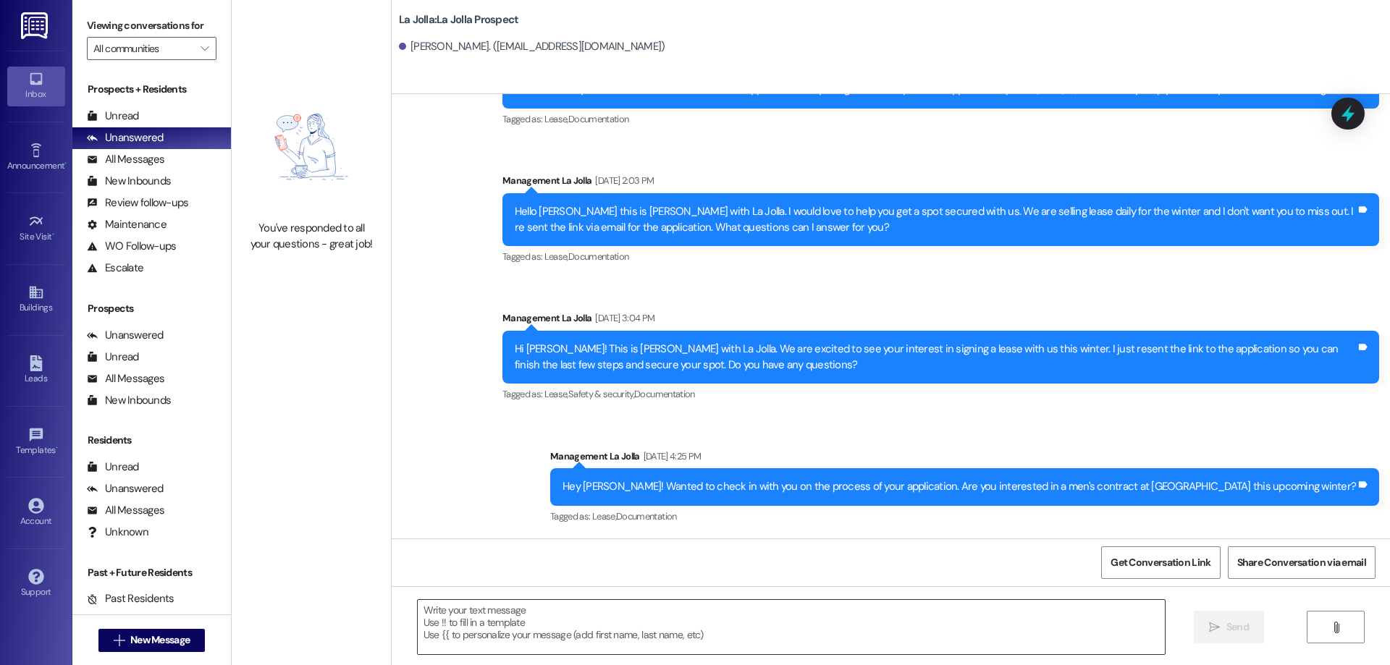
click at [582, 617] on textarea at bounding box center [791, 627] width 747 height 54
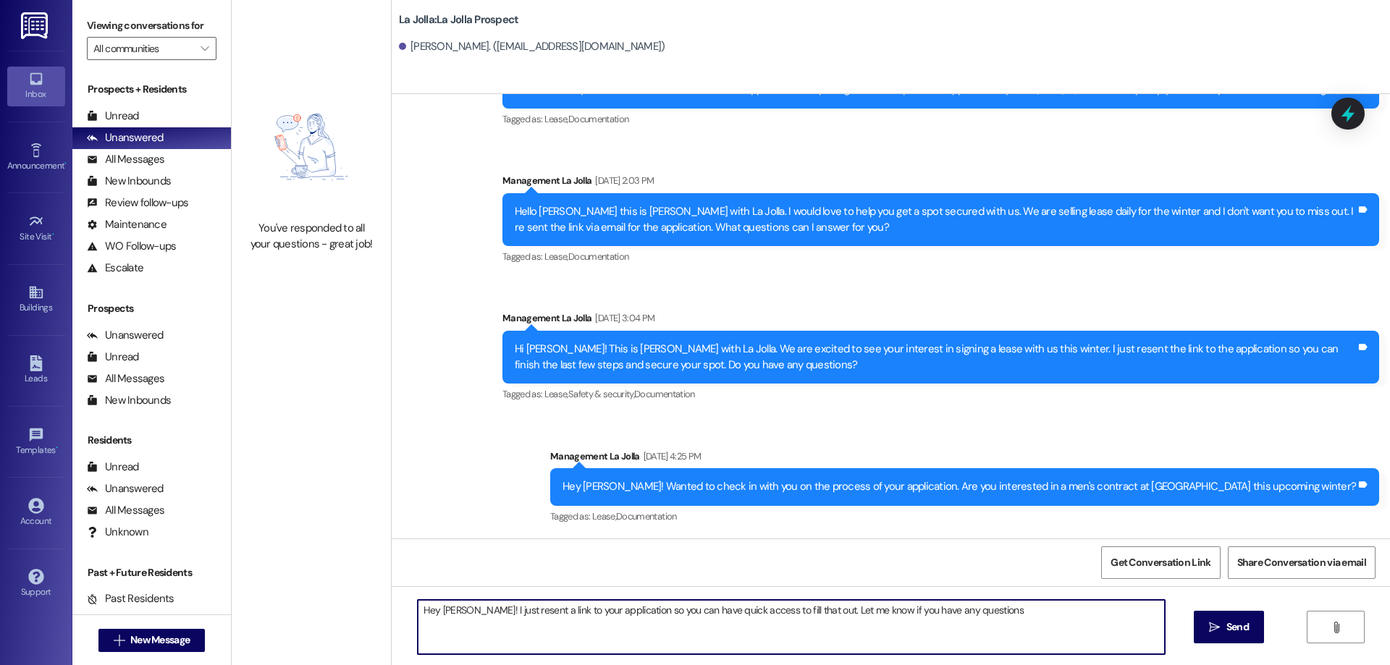
type textarea "Hey Kade! I just resent a link to your application so you can have quick access…"
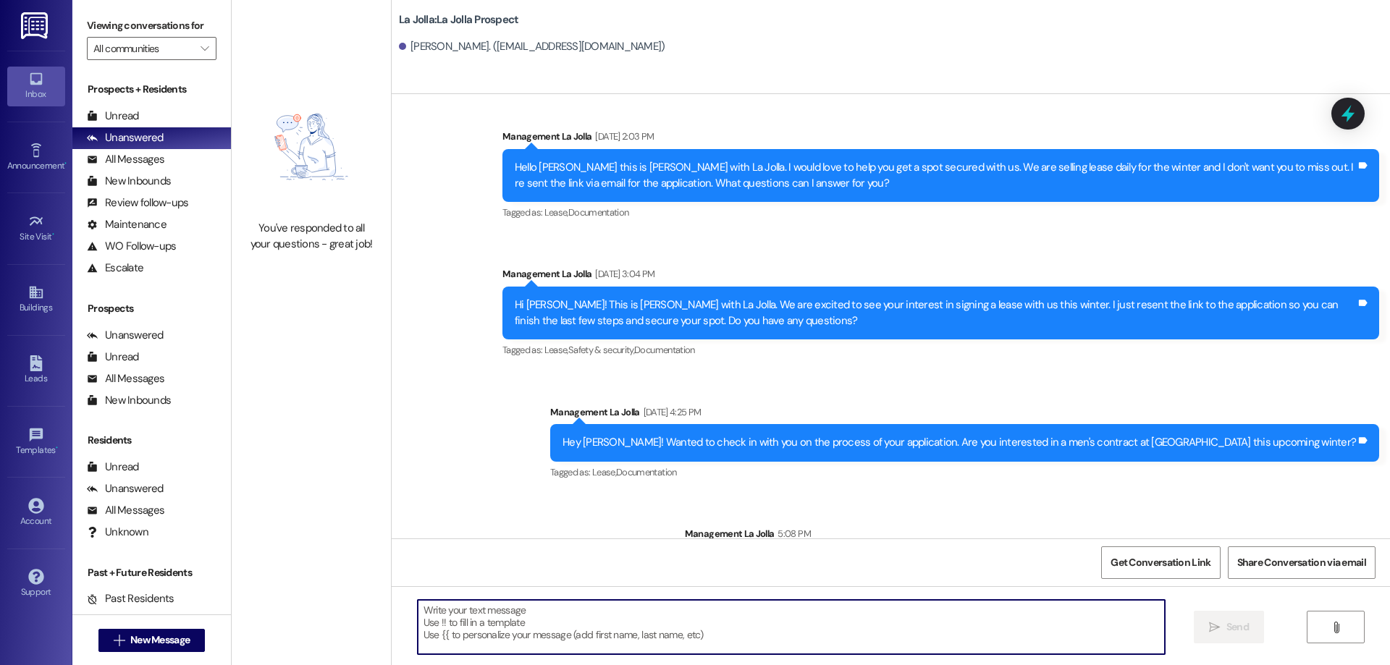
scroll to position [204, 0]
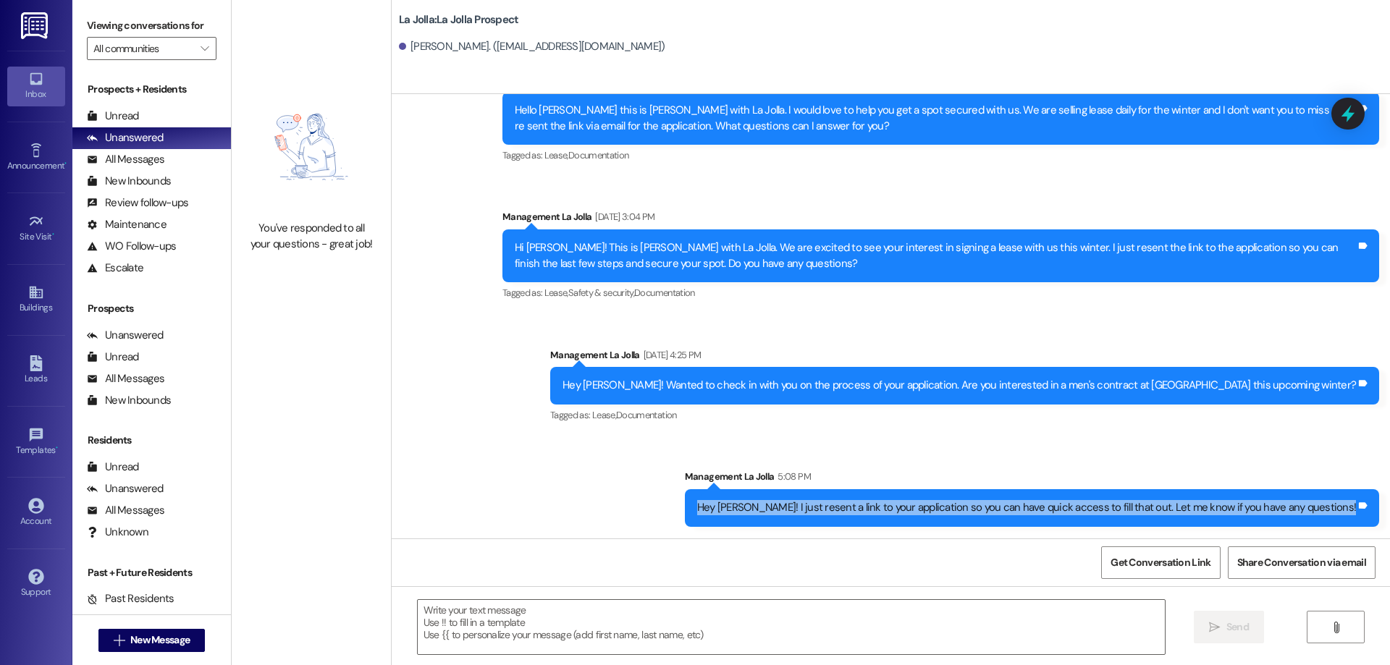
drag, startPoint x: 766, startPoint y: 502, endPoint x: 1369, endPoint y: 499, distance: 602.9
click at [1369, 499] on div "Hey Kade! I just resent a link to your application so you can have quick access…" at bounding box center [1032, 507] width 694 height 37
copy div "Hey Kade! I just resent a link to your application so you can have quick access…"
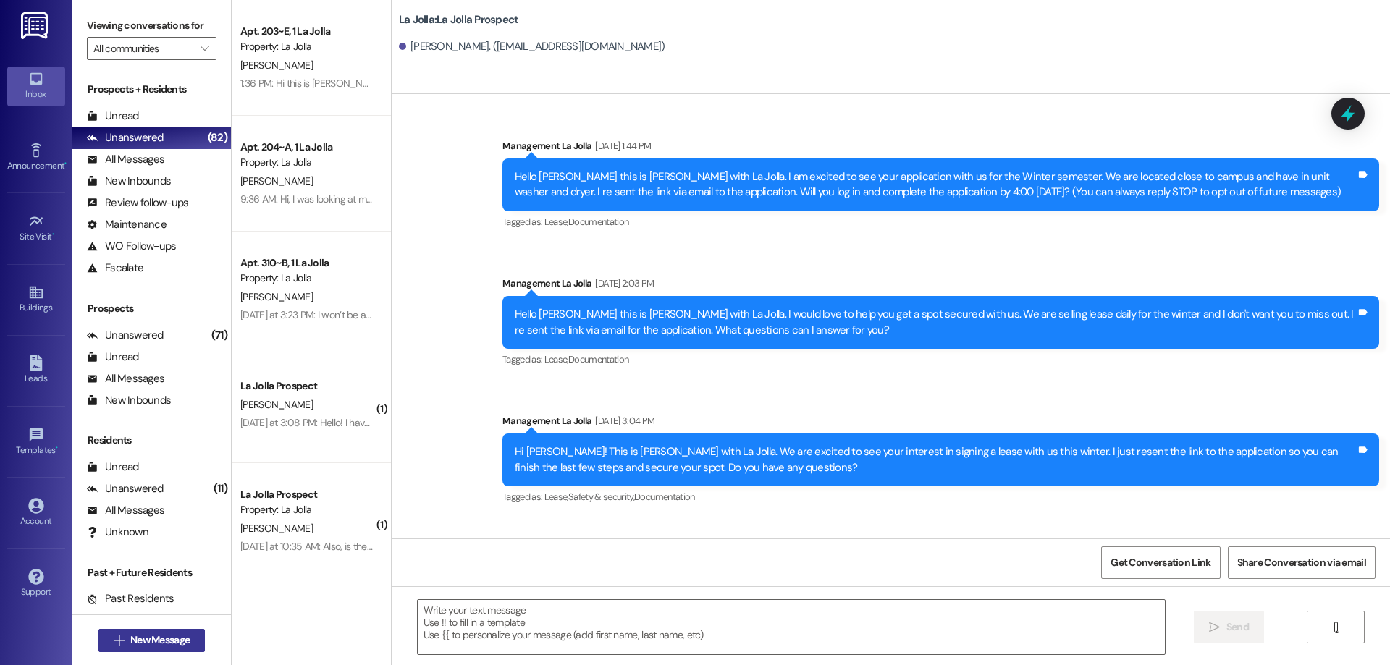
click at [147, 639] on span "New Message" at bounding box center [159, 640] width 59 height 15
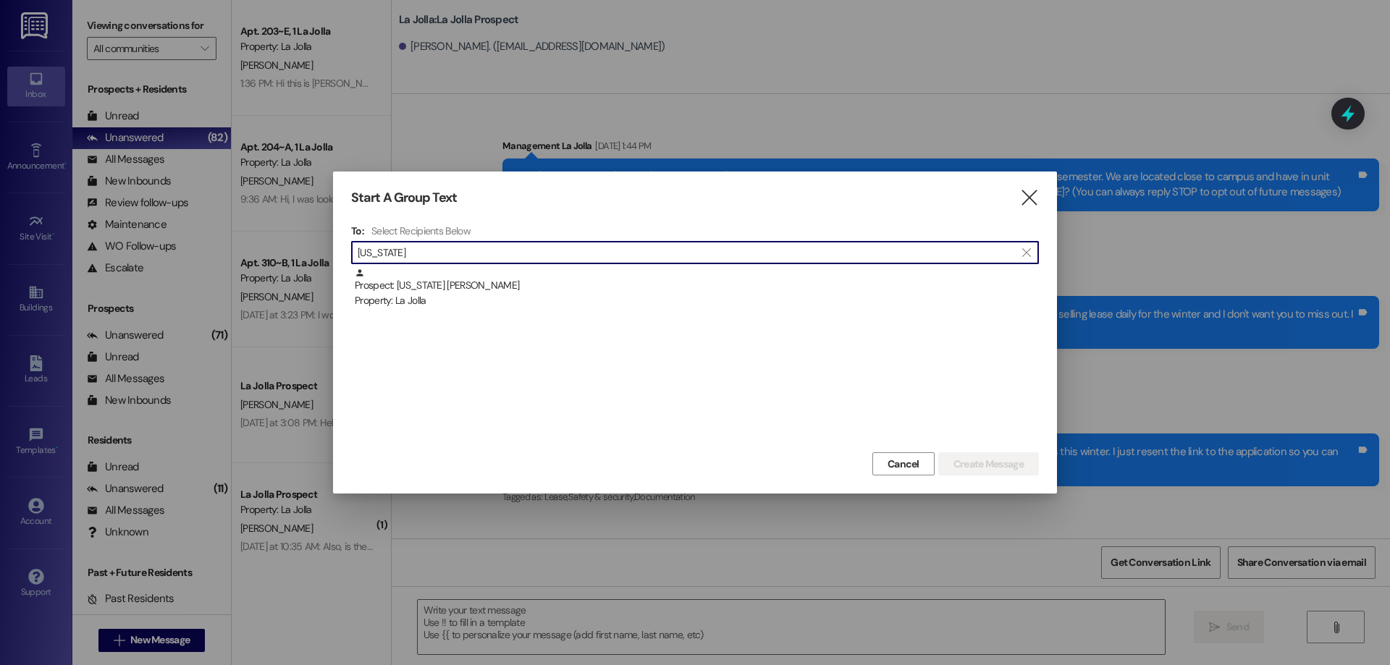
type input "montana"
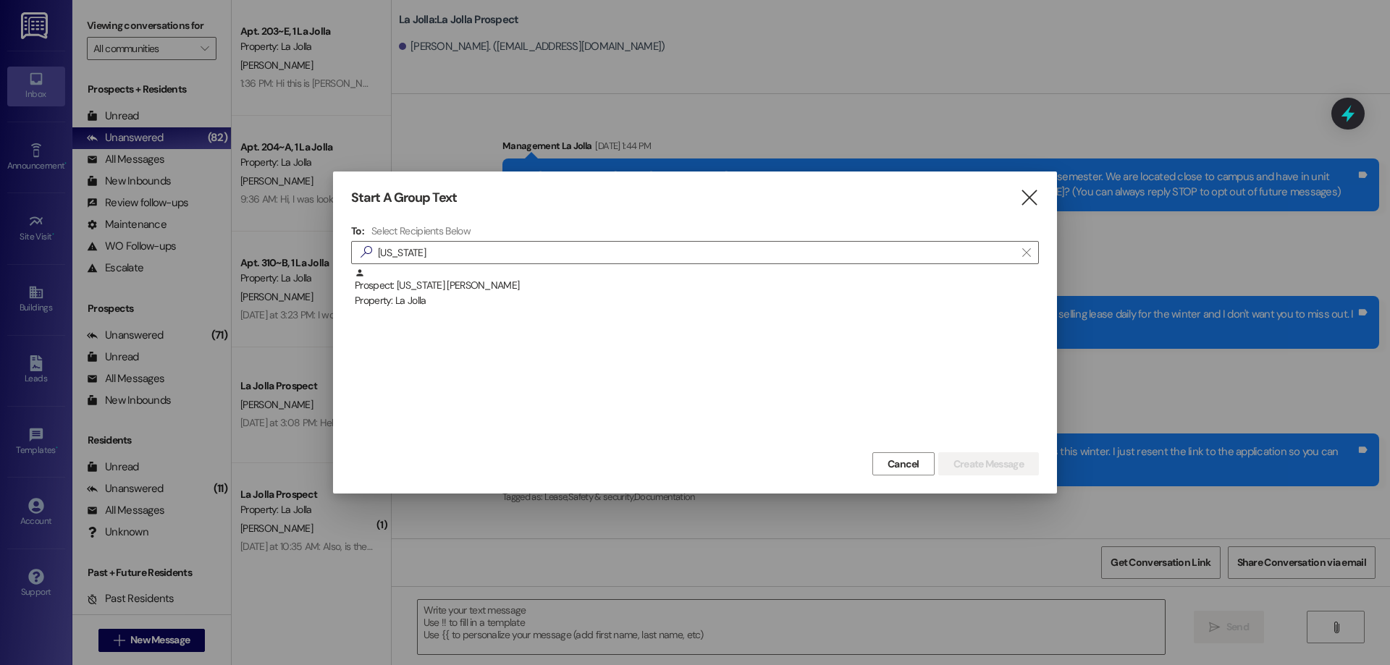
click at [835, 285] on div "Prospect: Montana Boyce Property: La Jolla" at bounding box center [697, 288] width 684 height 41
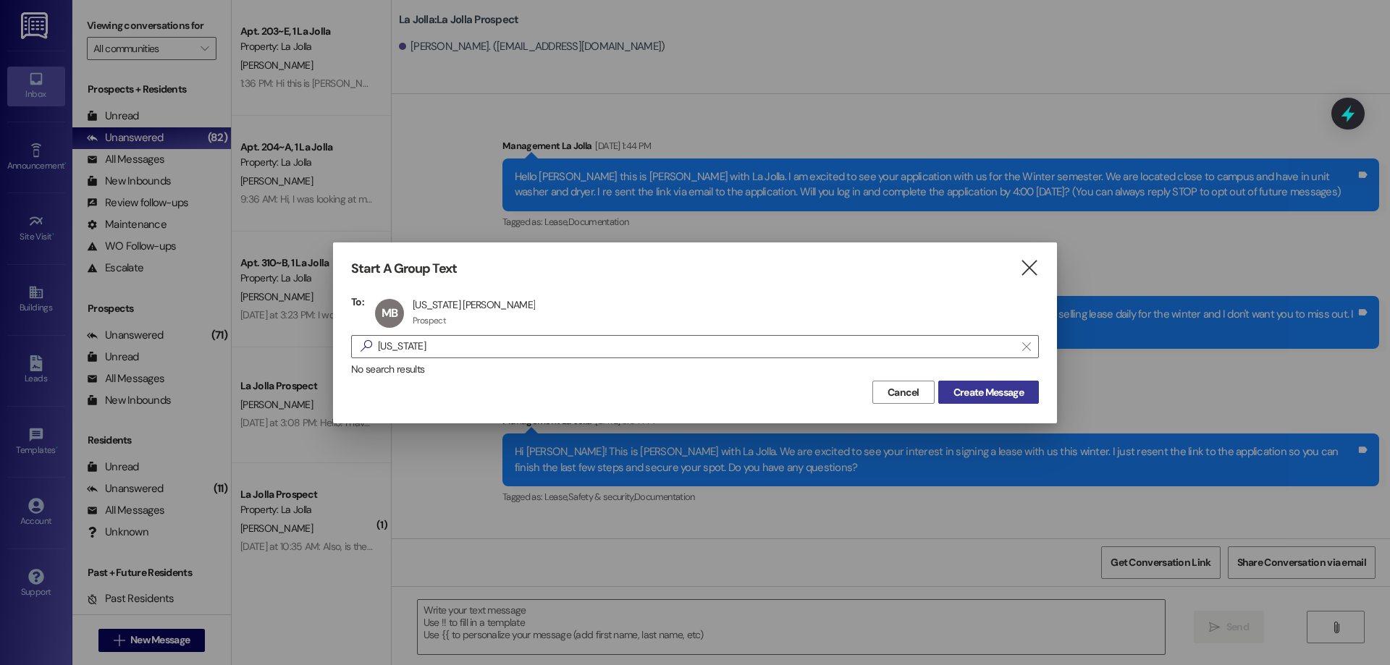
click at [967, 381] on button "Create Message" at bounding box center [988, 392] width 101 height 23
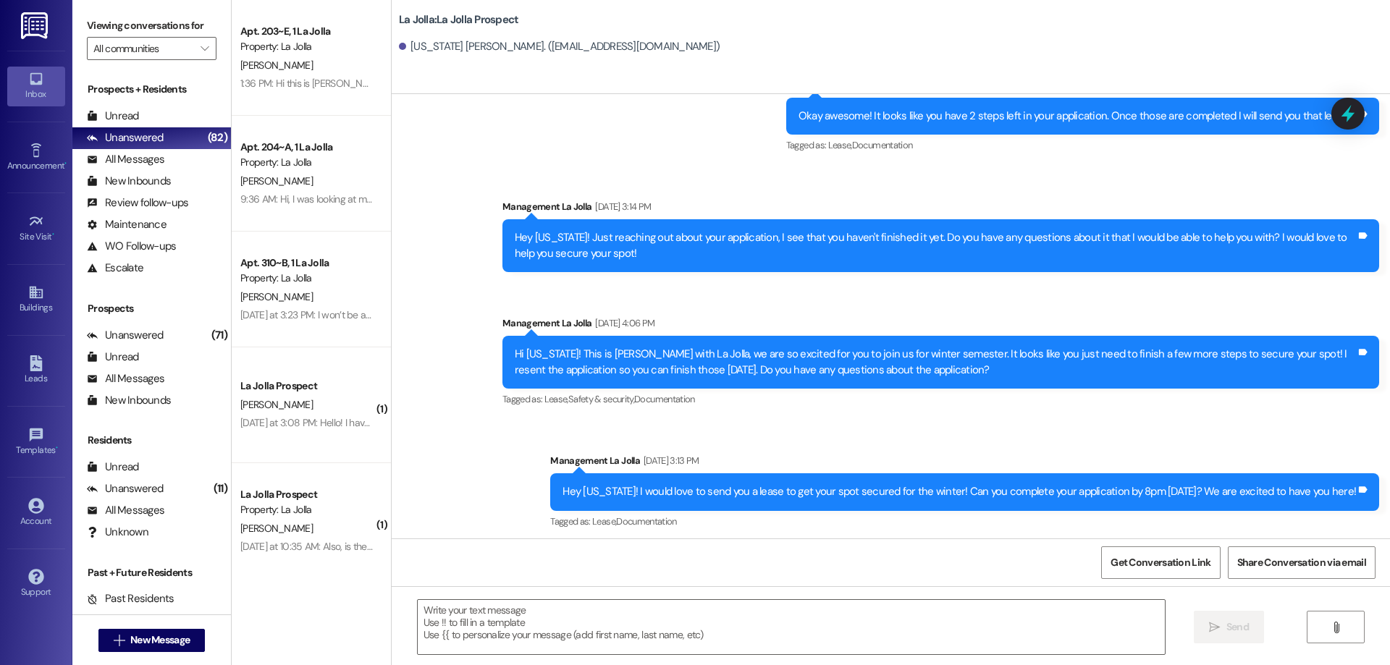
scroll to position [1632, 0]
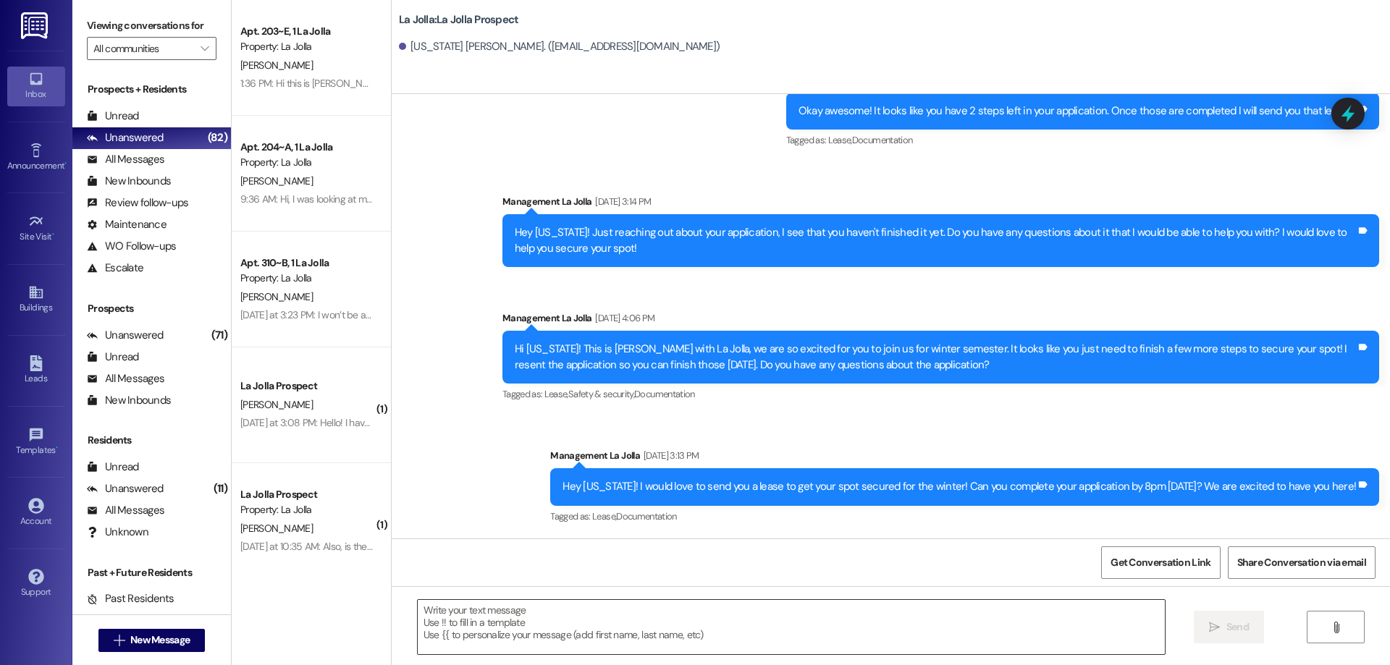
click at [792, 607] on textarea at bounding box center [791, 627] width 747 height 54
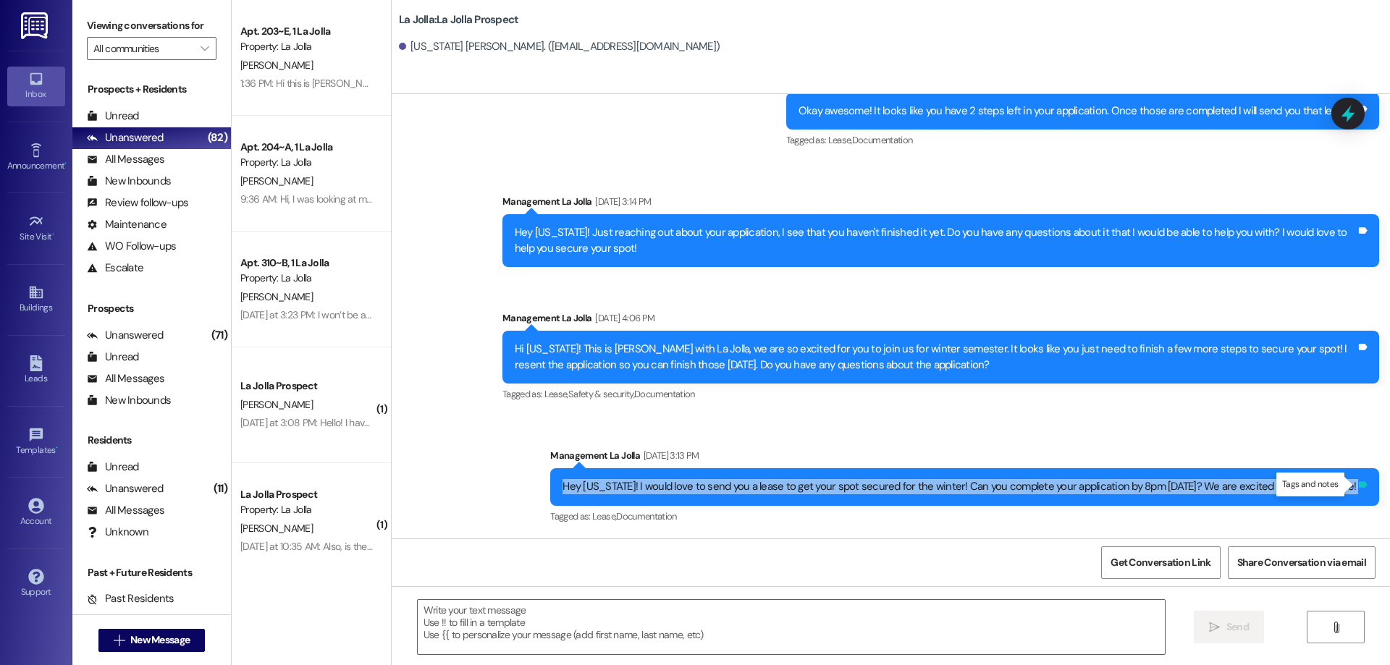
drag, startPoint x: 587, startPoint y: 483, endPoint x: 1354, endPoint y: 481, distance: 766.5
click at [1354, 481] on div "Hey Montana! I would love to send you a lease to get your spot secured for the …" at bounding box center [964, 486] width 829 height 37
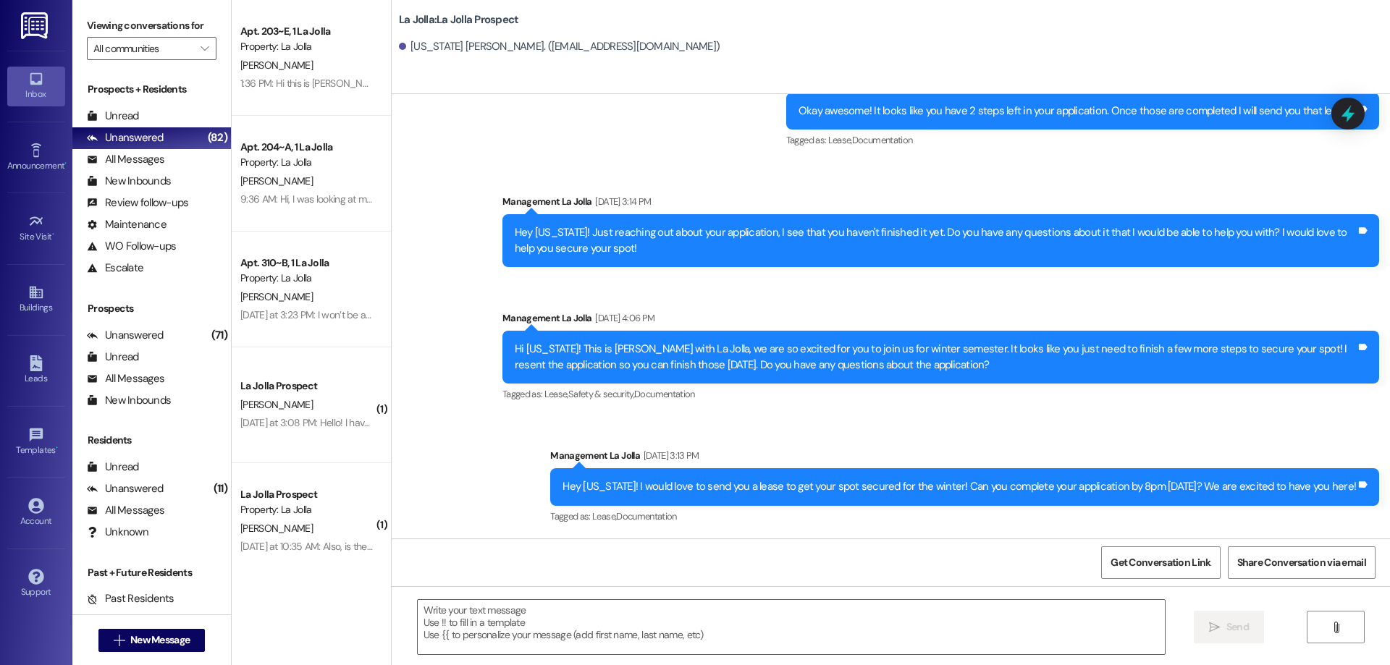
click at [502, 225] on div "Hey Montana! Just reaching out about your application, I see that you haven't f…" at bounding box center [940, 240] width 877 height 53
click at [505, 614] on textarea at bounding box center [791, 627] width 747 height 54
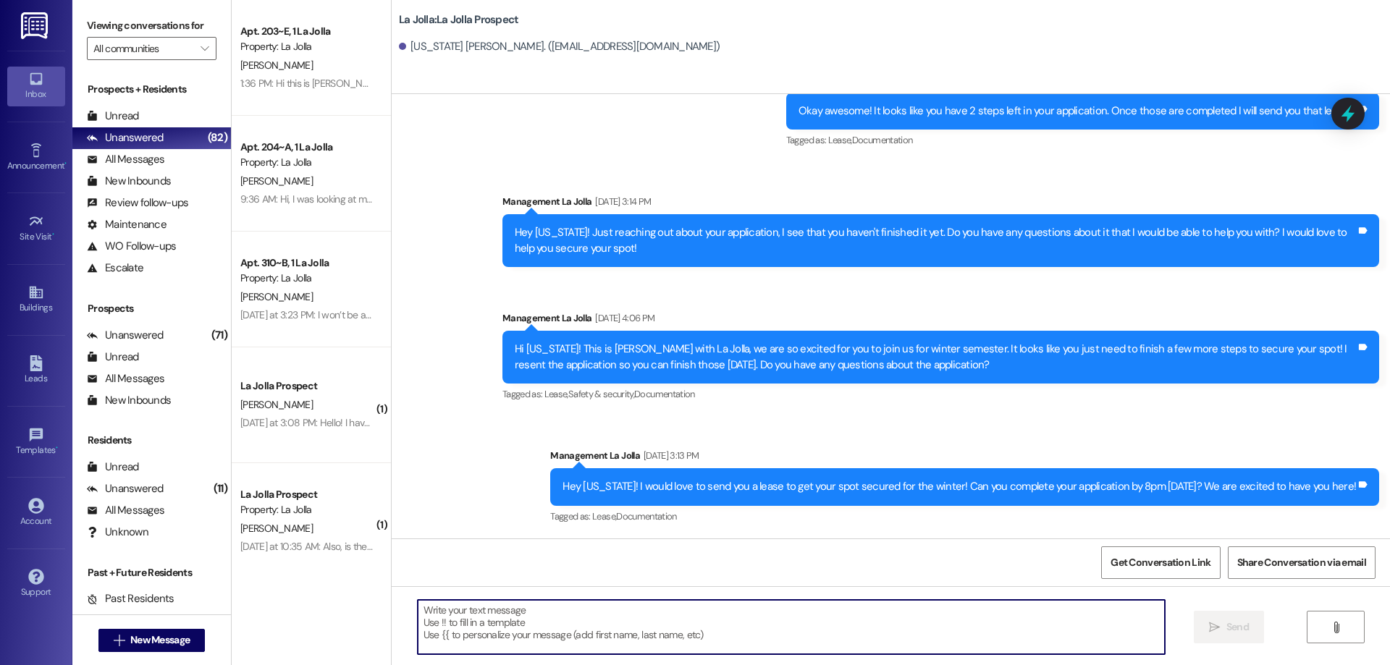
paste textarea "Hi Montana! This is Addie with La Jolla. I just sent you the link to the applic…"
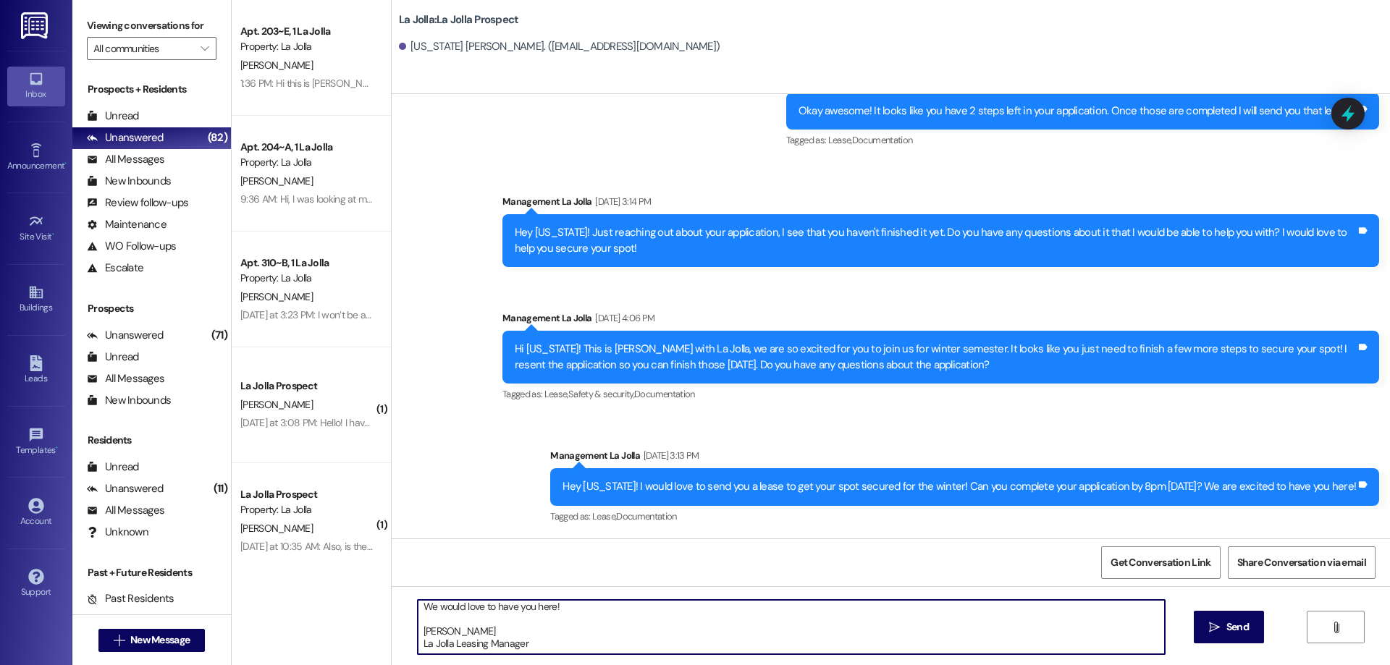
scroll to position [0, 0]
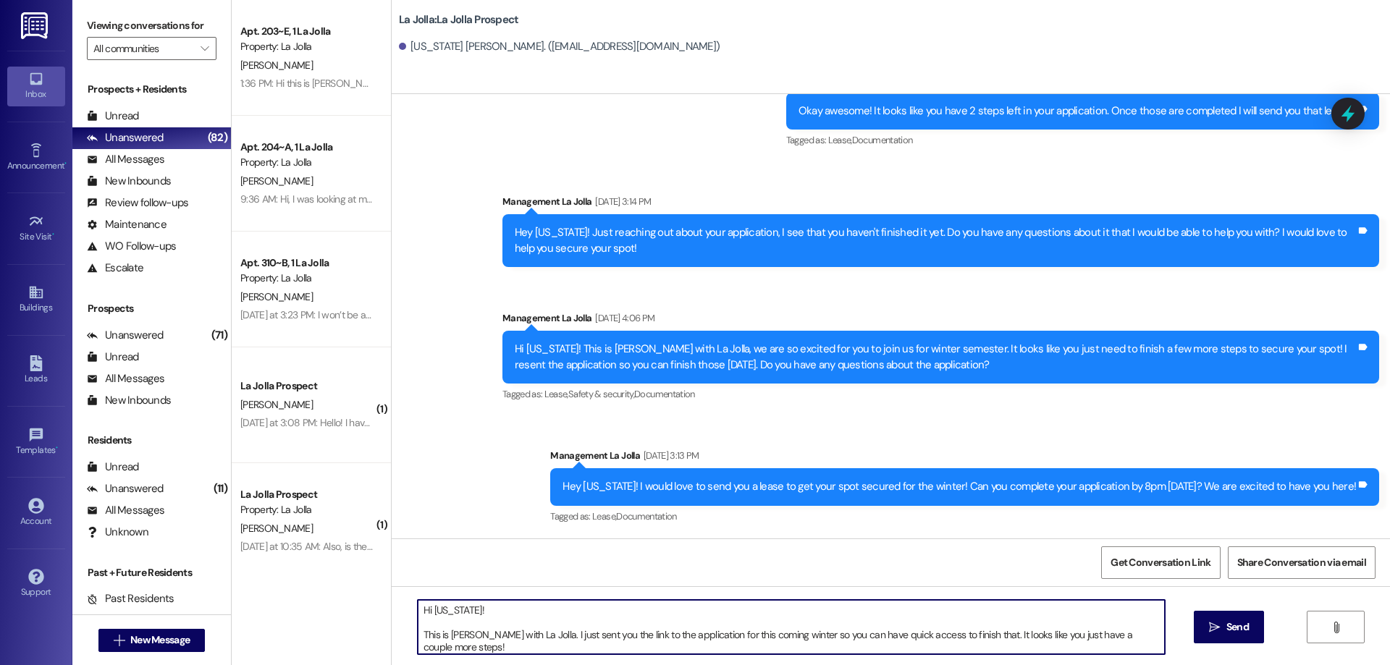
drag, startPoint x: 520, startPoint y: 635, endPoint x: 318, endPoint y: 575, distance: 210.7
click at [318, 575] on div "Apt. 203~E, 1 La Jolla Property: La Jolla J. Hersel 1:36 PM: Hi this is Jacob H…" at bounding box center [811, 332] width 1158 height 665
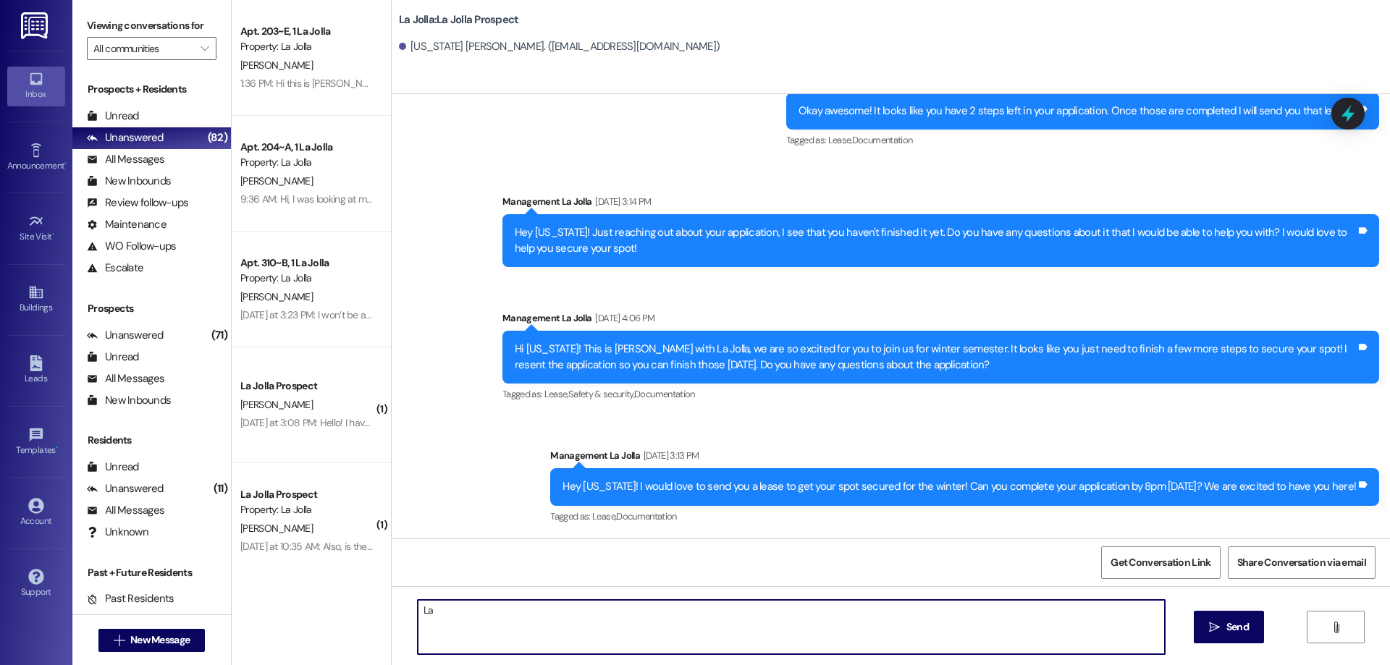
type textarea "L"
